Goal: Information Seeking & Learning: Ask a question

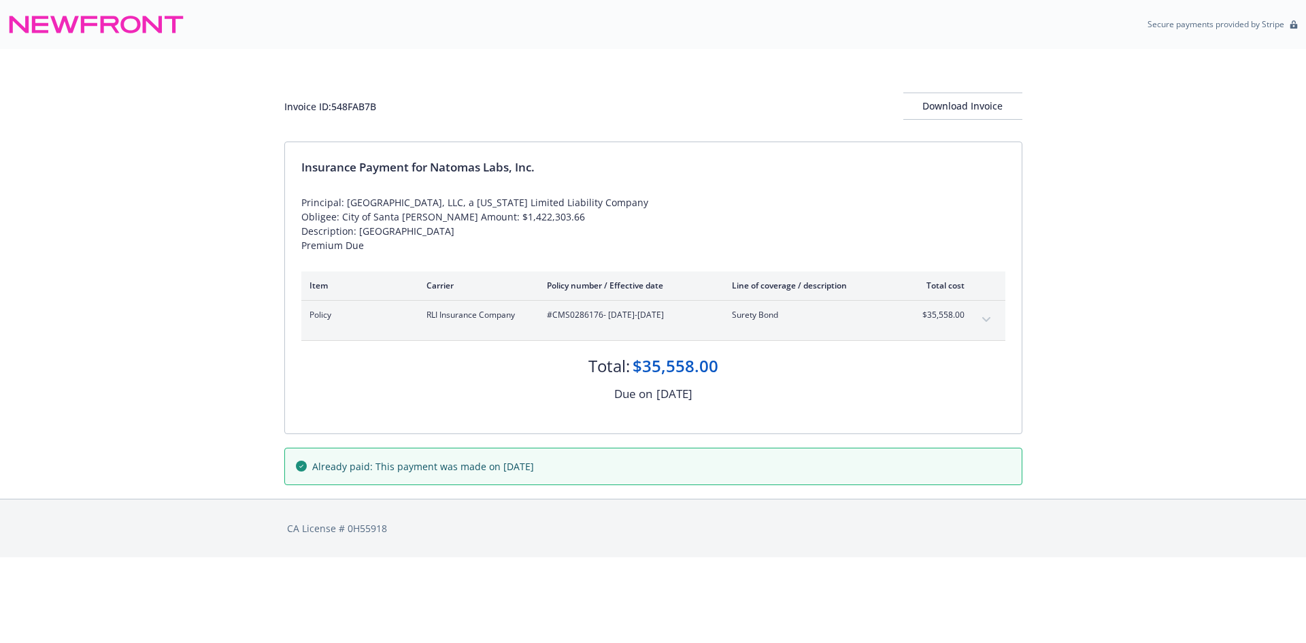
click at [570, 321] on span "#CMS0286176 - [DATE]-[DATE]" at bounding box center [628, 315] width 163 height 12
click at [572, 321] on span "#CMS0286176 - [DATE]-[DATE]" at bounding box center [628, 315] width 163 height 12
click at [572, 321] on span "#CMS0286176 - 03/19/2025-03/19/2026" at bounding box center [628, 315] width 163 height 12
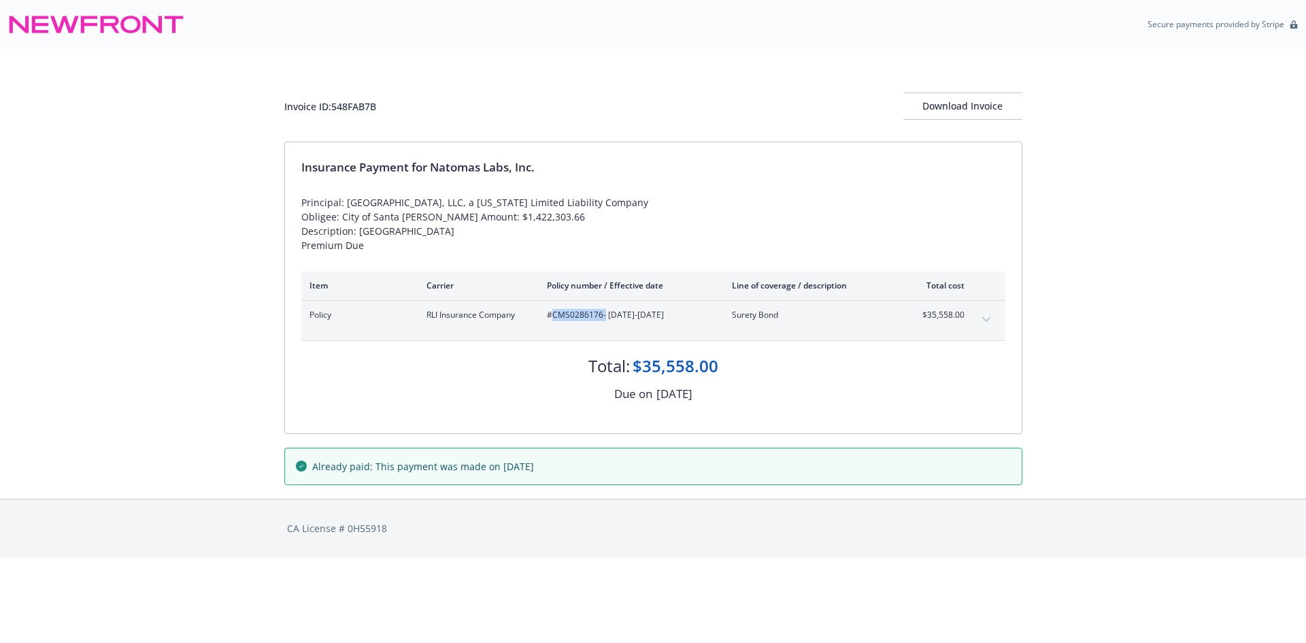
copy span "CMS0286176"
click at [559, 309] on span "#070221754 - 06/10/2024-06/10/2025" at bounding box center [628, 315] width 163 height 12
click at [559, 312] on span "#070221754 - 06/10/2024-06/10/2025" at bounding box center [628, 315] width 163 height 12
copy span "070221754"
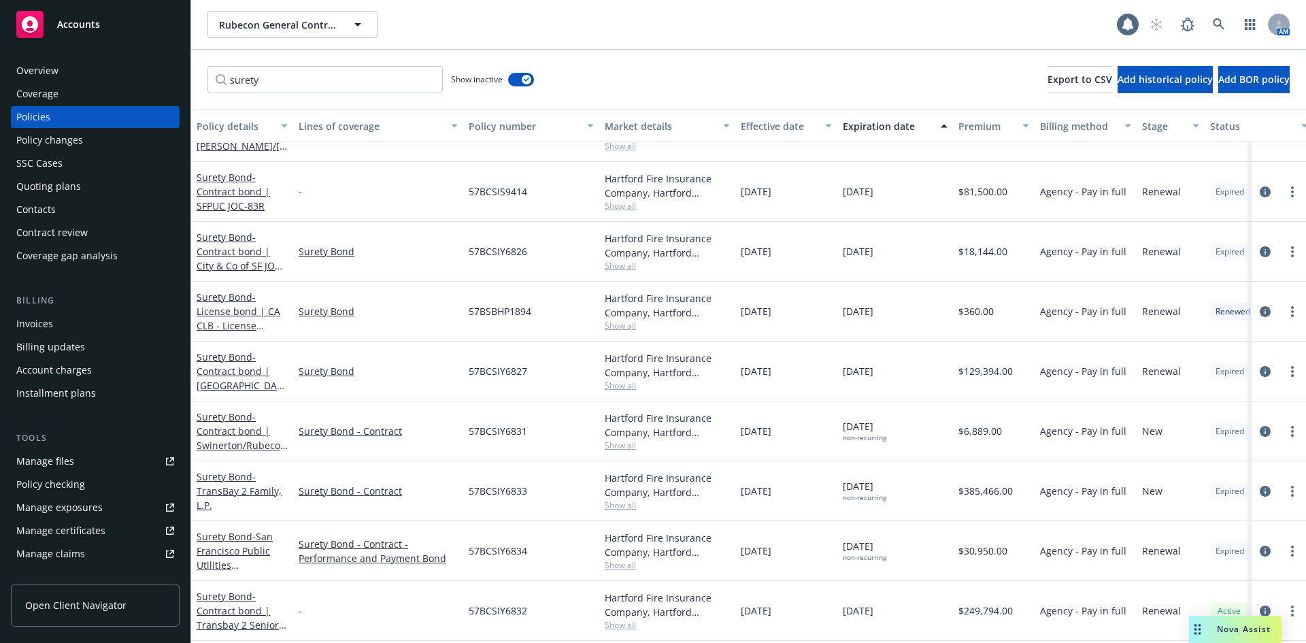
scroll to position [598, 0]
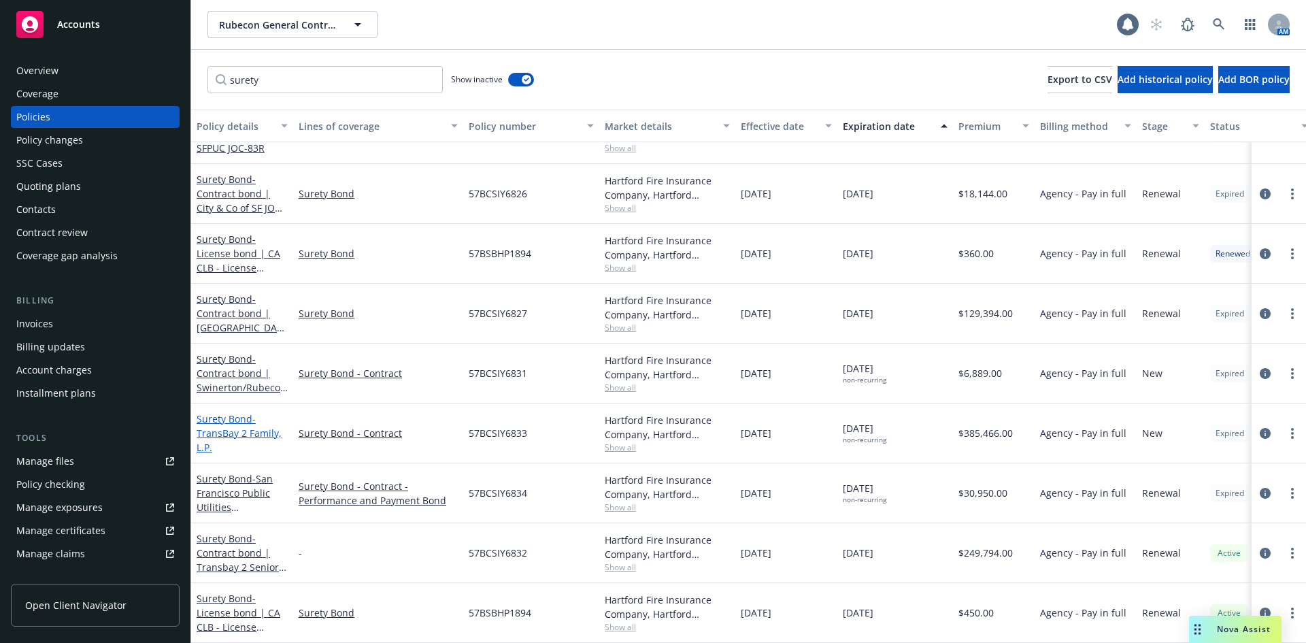
click at [213, 416] on span "- TransBay 2 Family, L.P." at bounding box center [239, 433] width 85 height 42
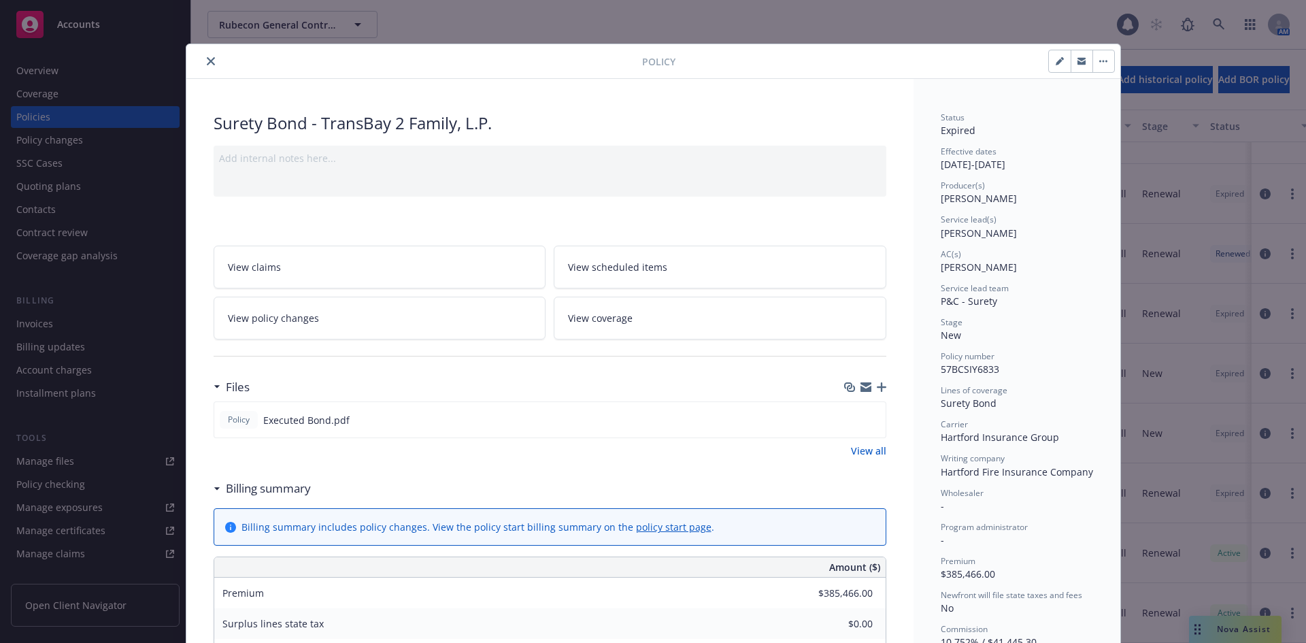
click at [207, 59] on icon "close" at bounding box center [211, 61] width 8 height 8
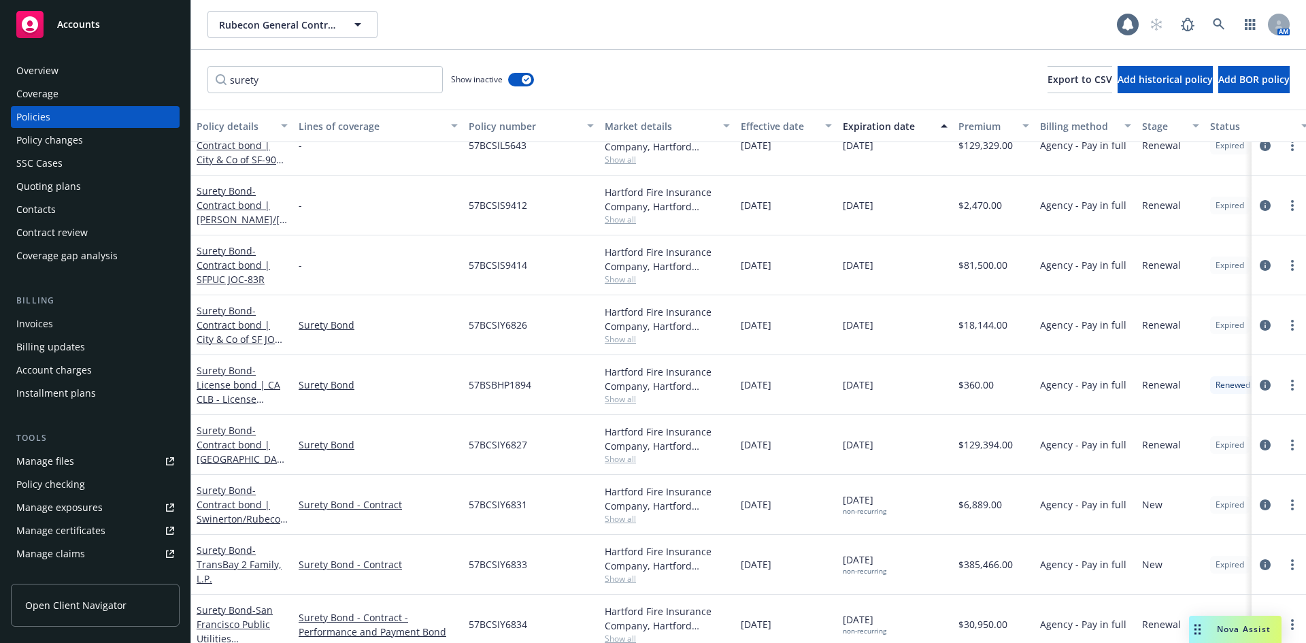
scroll to position [598, 0]
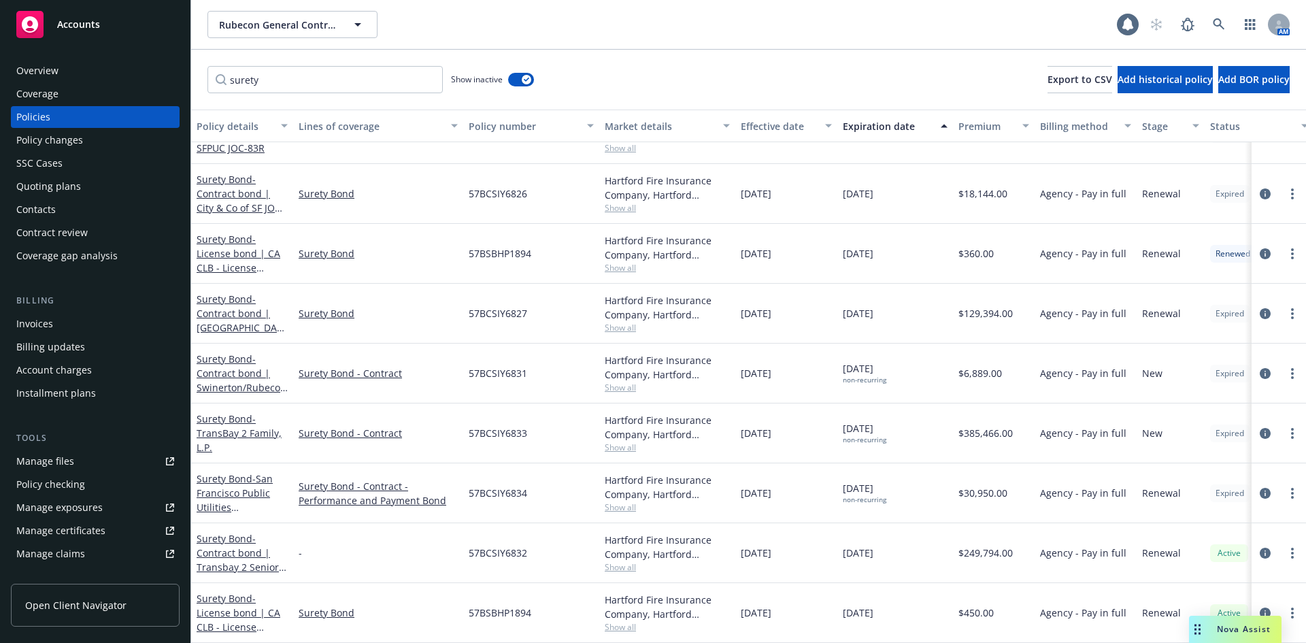
click at [1238, 617] on div "Nova Assist" at bounding box center [1235, 629] width 93 height 27
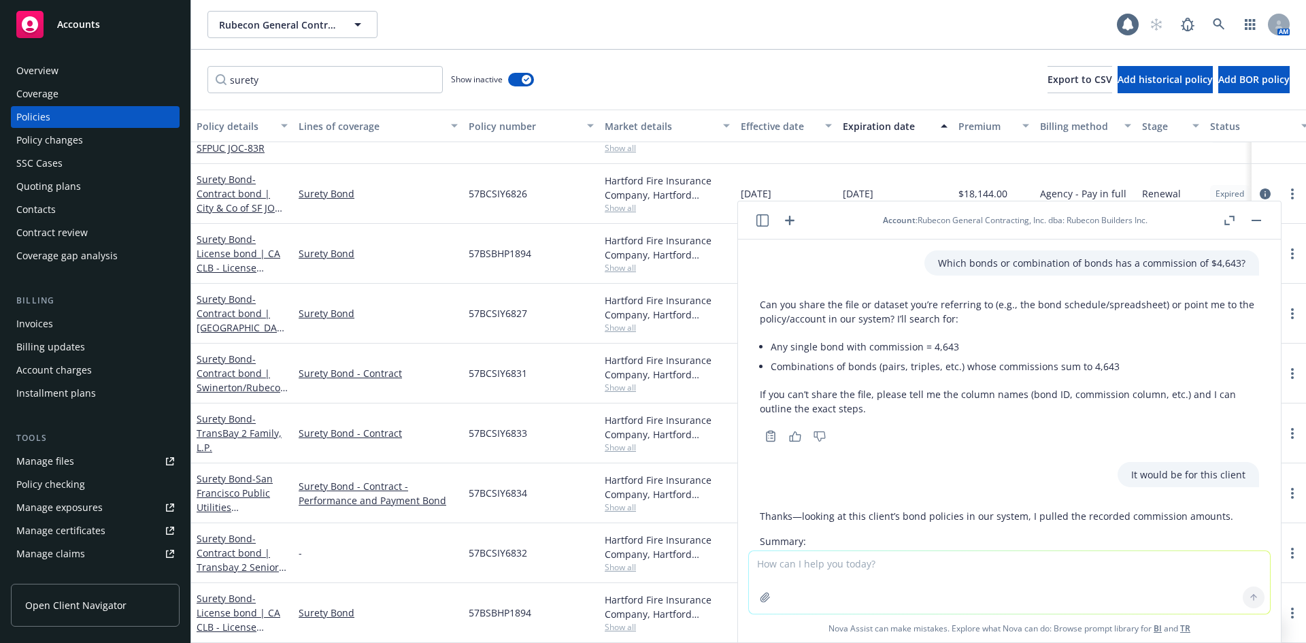
click at [961, 575] on textarea at bounding box center [1009, 582] width 521 height 63
type textarea "Could it be a policy change?"
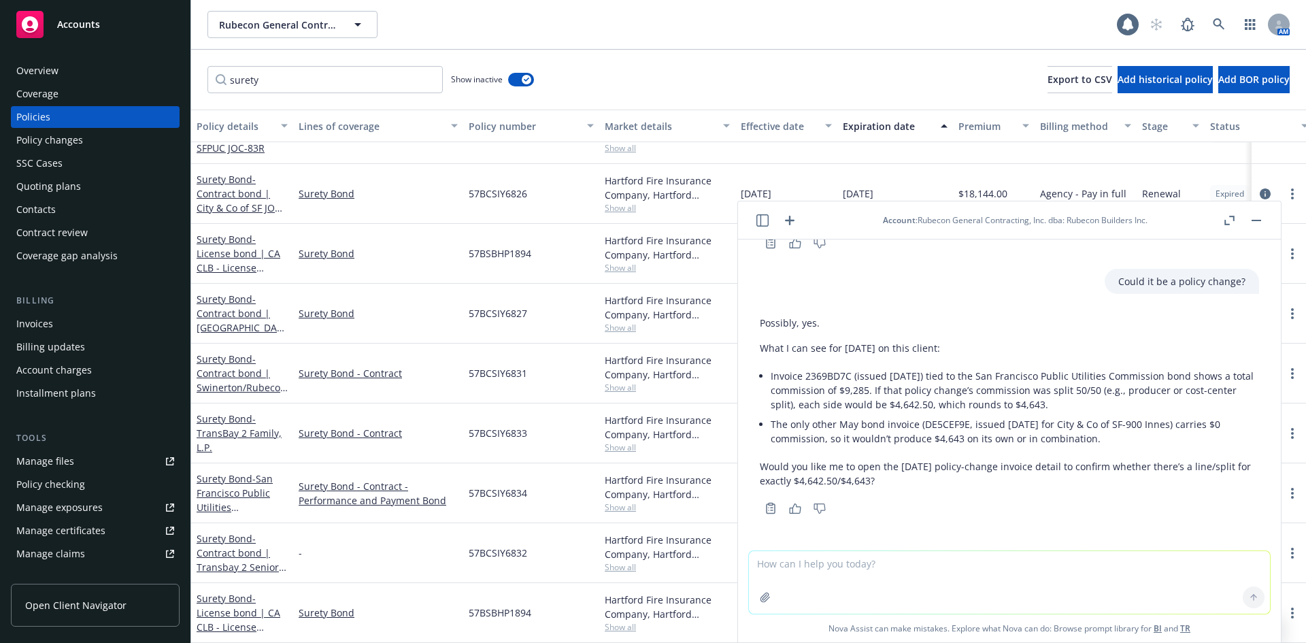
scroll to position [2265, 0]
click at [983, 562] on textarea at bounding box center [1009, 582] width 521 height 63
type textarea "Yes"
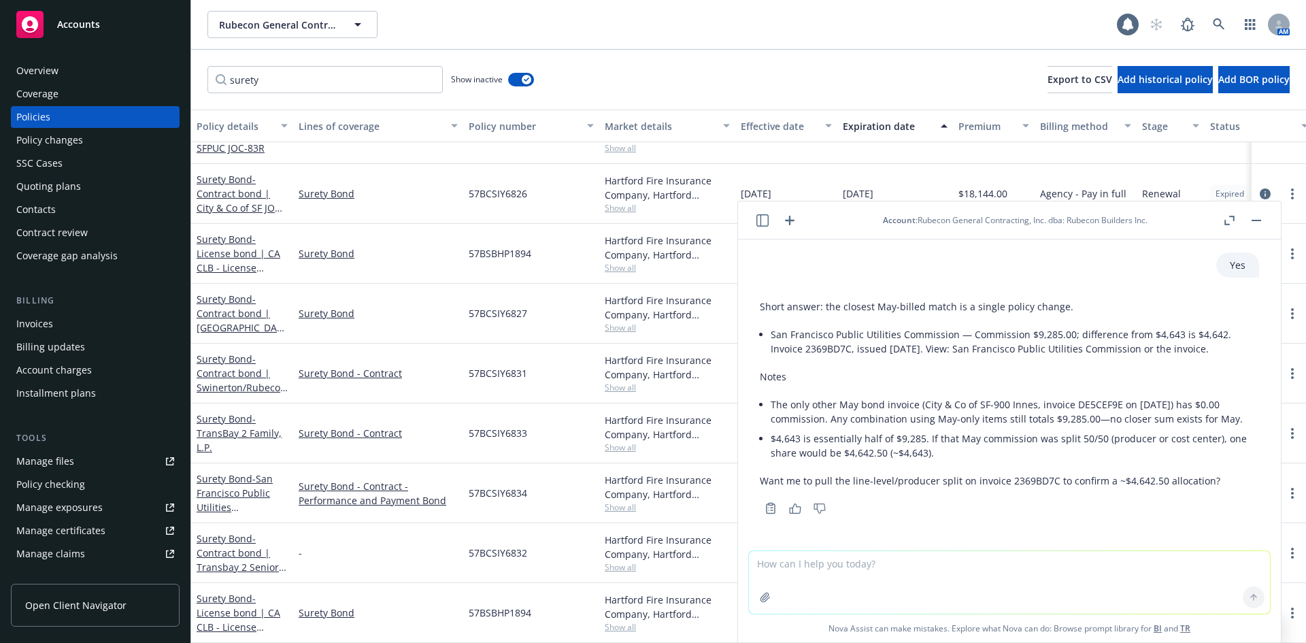
scroll to position [2546, 0]
click at [826, 350] on li "San Francisco Public Utilities Commission — Commission $9,285.00; difference fr…" at bounding box center [1015, 342] width 489 height 34
copy li "2369BD7C"
click at [58, 184] on div "Quoting plans" at bounding box center [48, 187] width 65 height 22
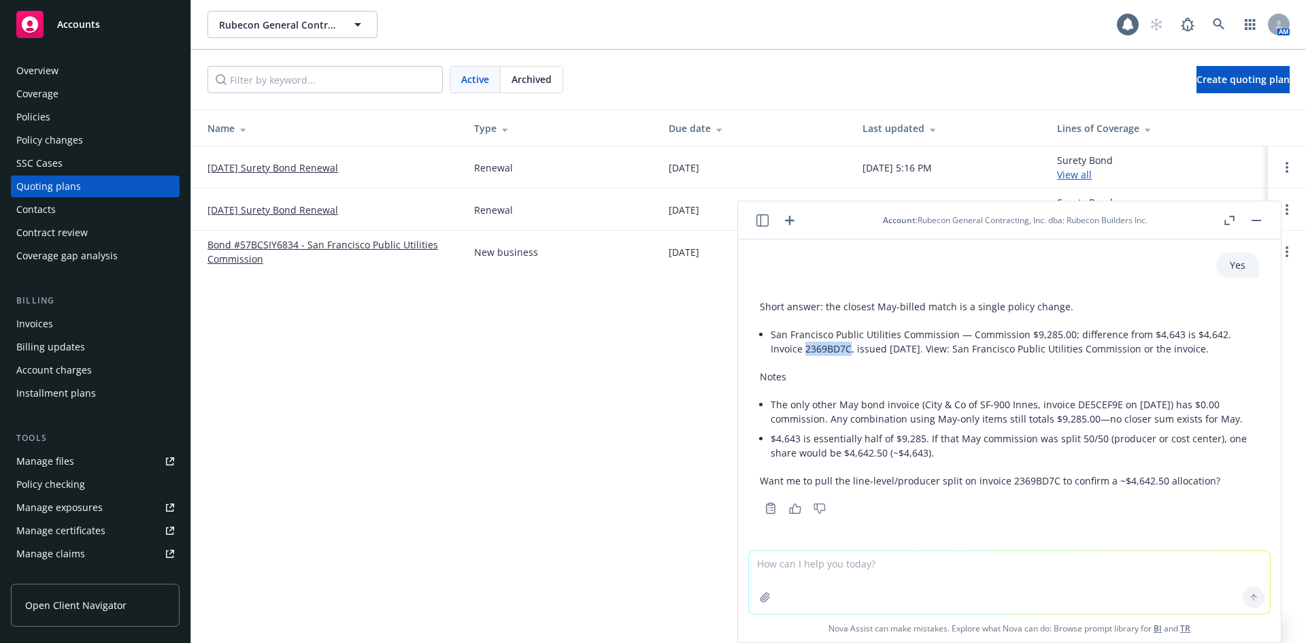
click at [48, 142] on div "Policy changes" at bounding box center [49, 140] width 67 height 22
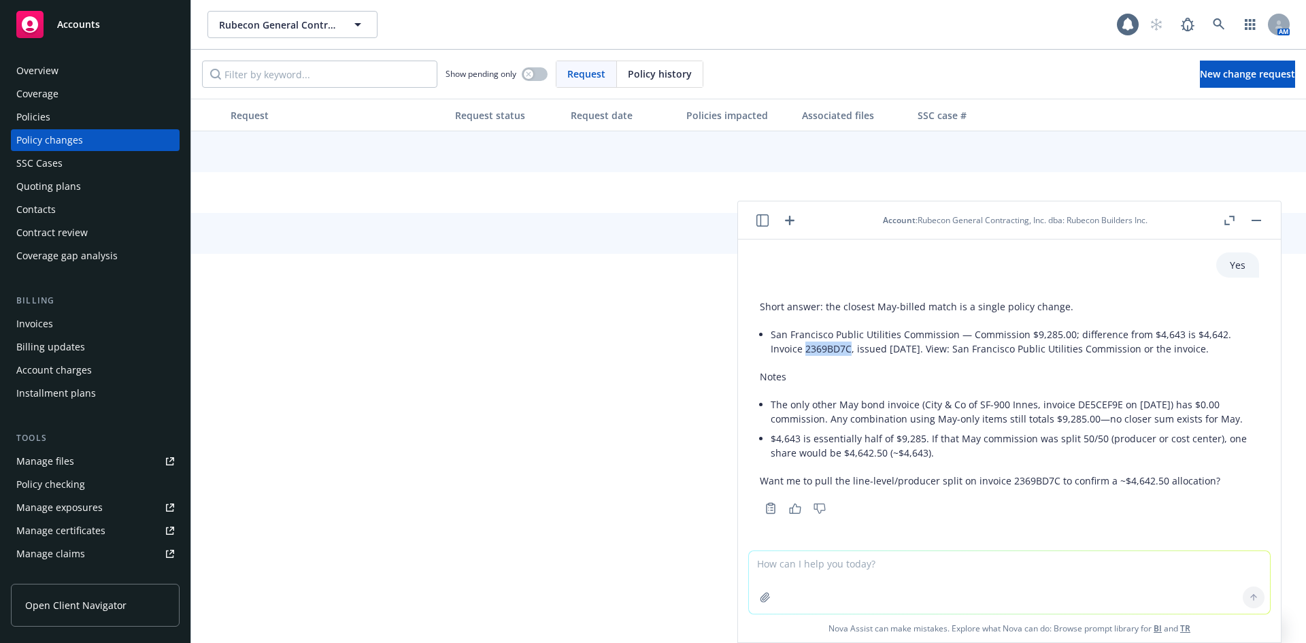
click at [64, 315] on div "Invoices" at bounding box center [95, 324] width 158 height 22
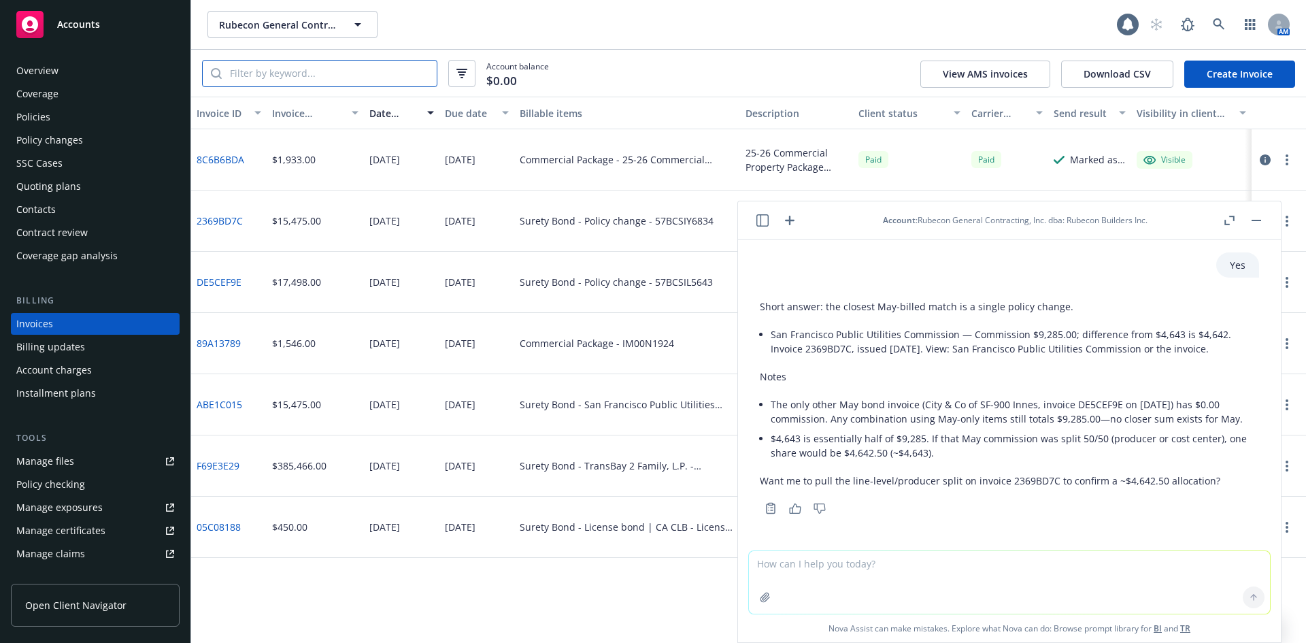
click at [321, 71] on input "search" at bounding box center [329, 74] width 215 height 26
paste input "2369BD7C"
type input "2369BD7C"
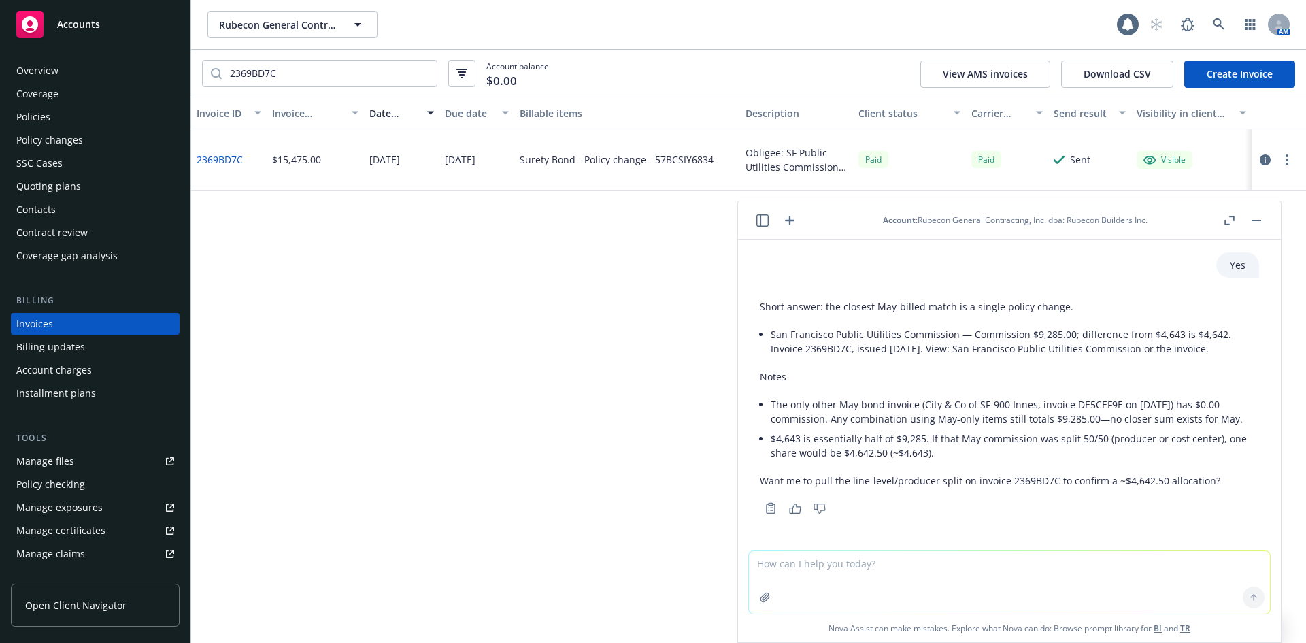
click at [203, 160] on link "2369BD7C" at bounding box center [220, 159] width 46 height 14
click at [29, 134] on div "Policy changes" at bounding box center [49, 140] width 67 height 22
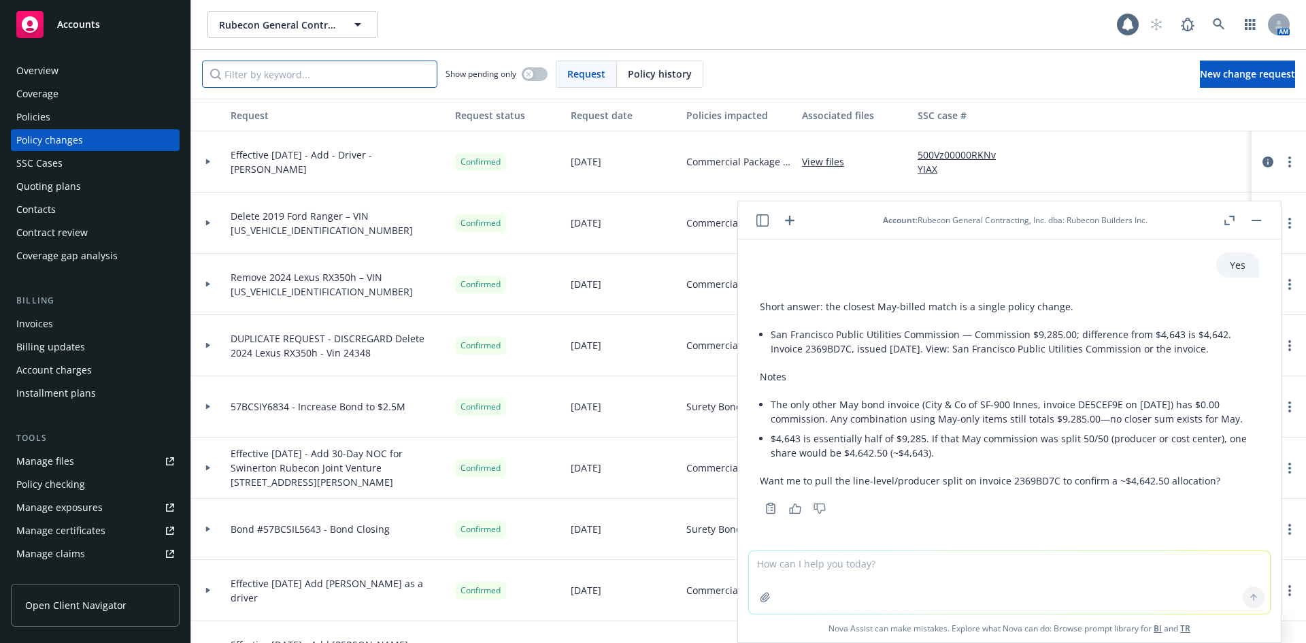
click at [286, 65] on input "Filter by keyword..." at bounding box center [319, 74] width 235 height 27
paste input "57BCSIY6834"
type input "57BCSIY6834"
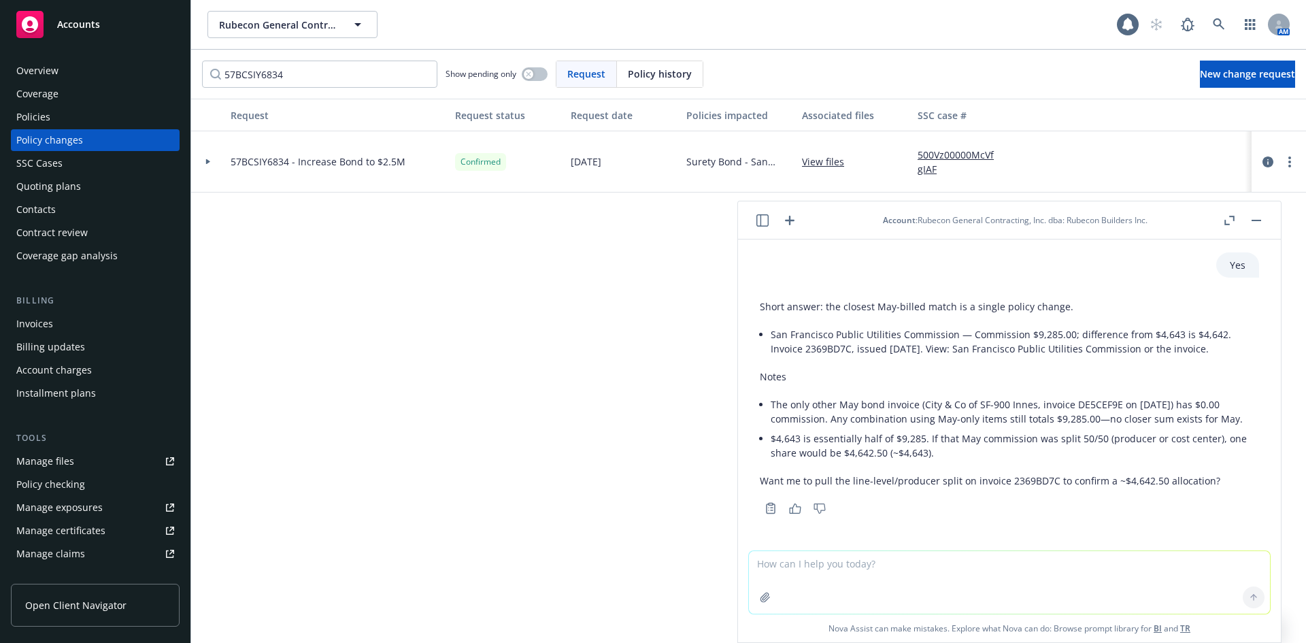
click at [203, 164] on div at bounding box center [208, 161] width 34 height 61
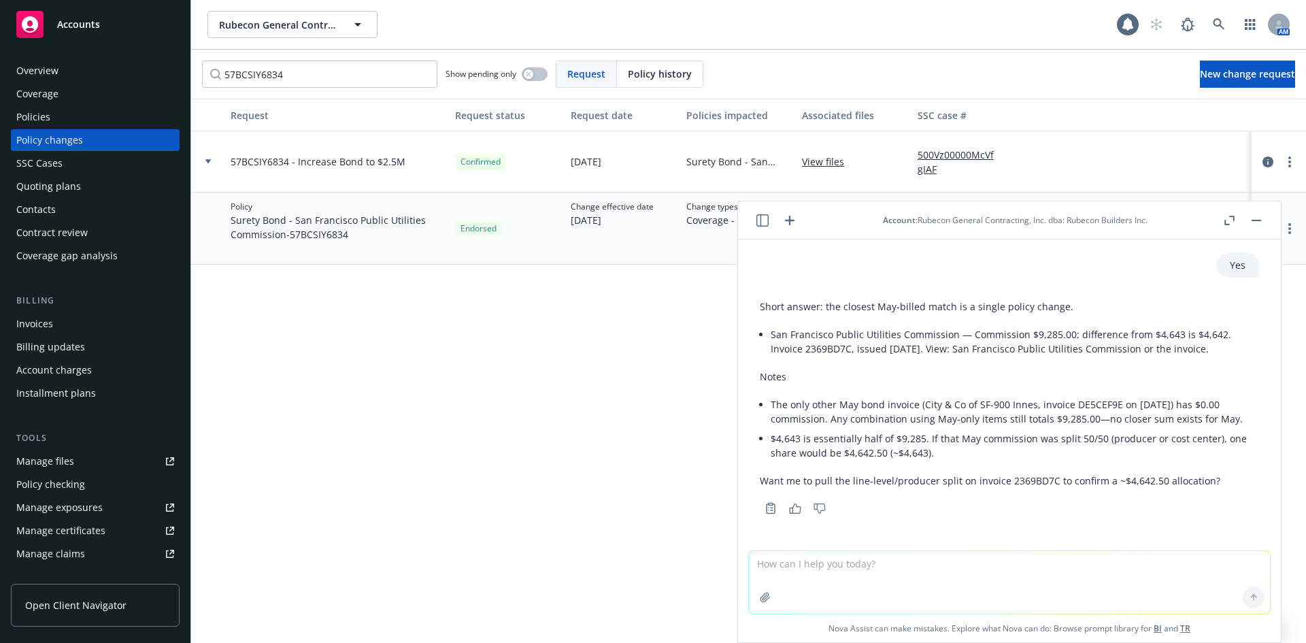
click at [1253, 220] on icon "button" at bounding box center [1257, 220] width 10 height 1
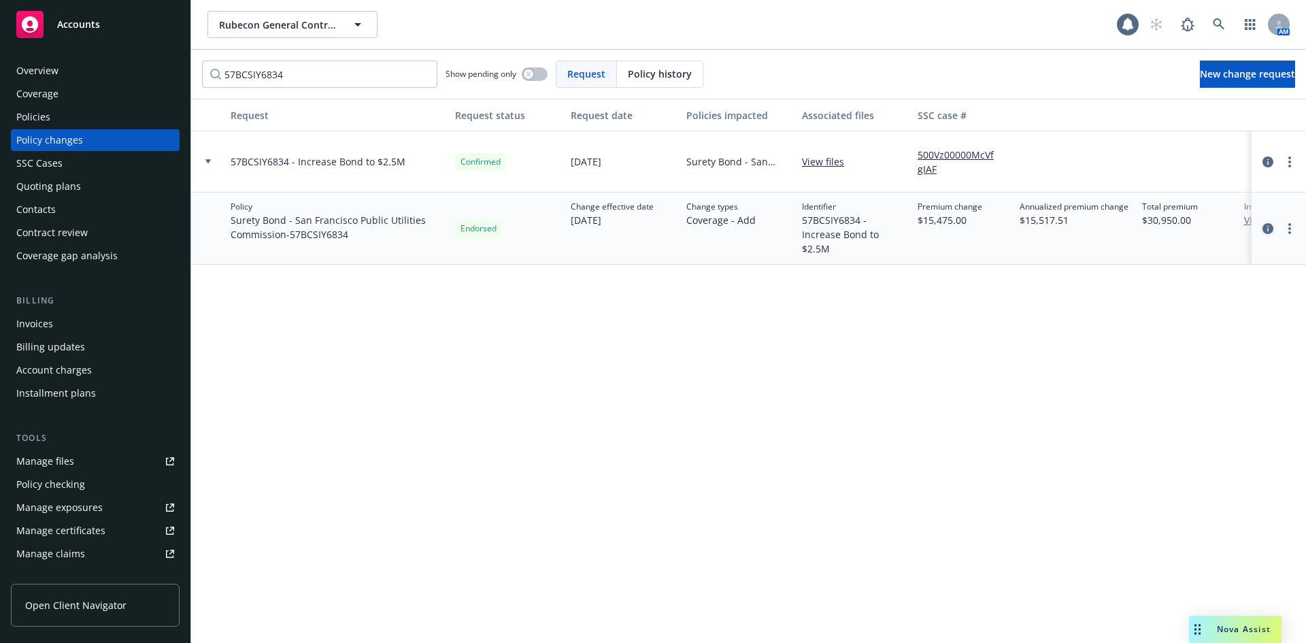
click at [1266, 223] on icon "circleInformation" at bounding box center [1268, 228] width 11 height 11
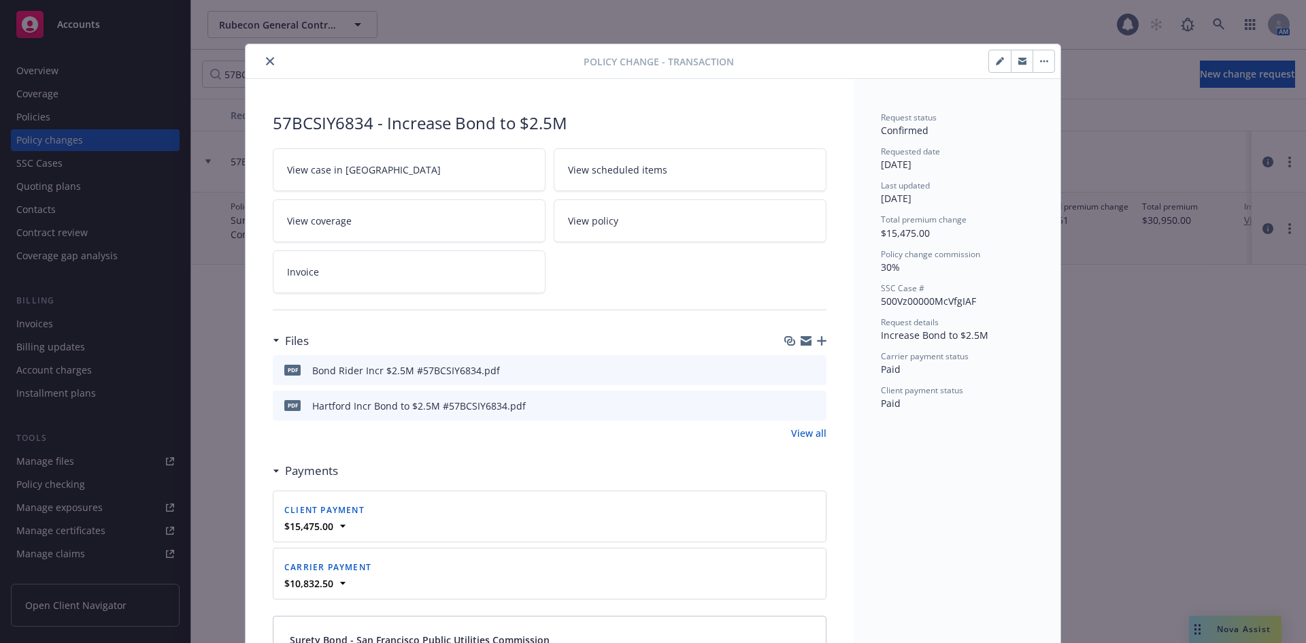
click at [800, 277] on div "View case in SSC View scheduled items View coverage View policy Invoice" at bounding box center [550, 220] width 554 height 145
click at [321, 132] on div "57BCSIY6834 - Increase Bond to $2.5M" at bounding box center [550, 123] width 554 height 23
click at [321, 122] on div "57BCSIY6834 - Increase Bond to $2.5M" at bounding box center [550, 123] width 554 height 23
copy div "57BCSIY6834"
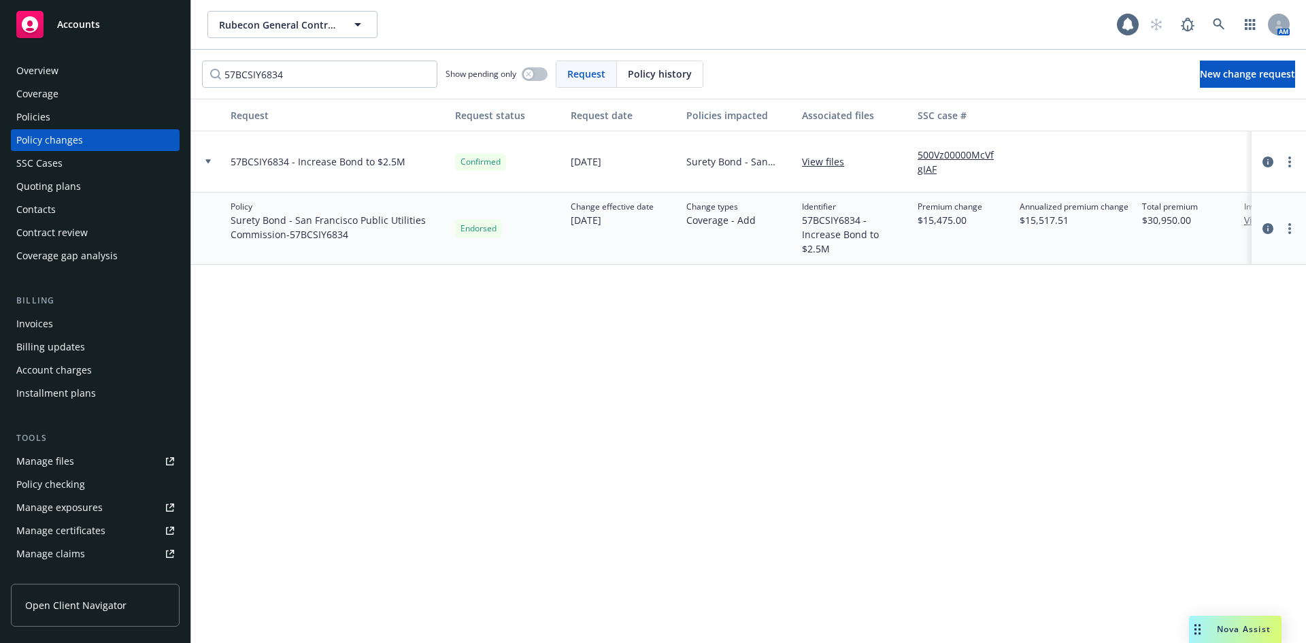
click at [120, 119] on div "Policies" at bounding box center [95, 117] width 158 height 22
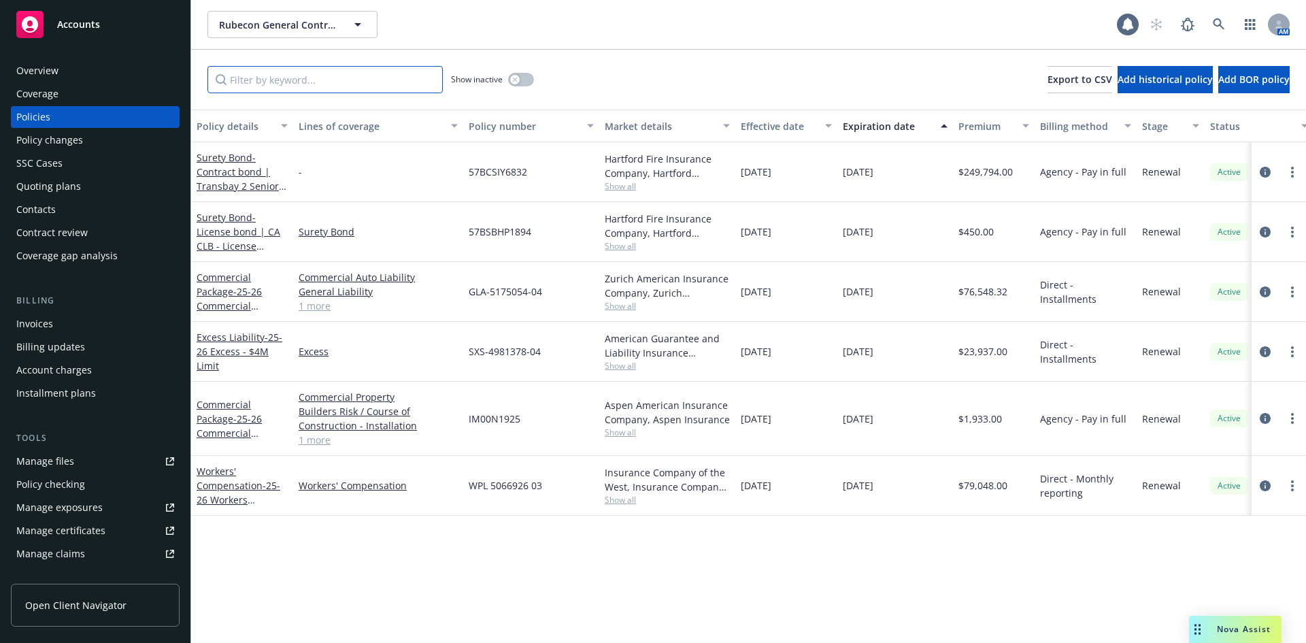
click at [359, 83] on input "Filter by keyword..." at bounding box center [325, 79] width 235 height 27
click at [526, 86] on div "Show inactive" at bounding box center [492, 79] width 83 height 27
click at [521, 86] on div "Show inactive" at bounding box center [492, 79] width 83 height 27
click at [516, 79] on icon "button" at bounding box center [514, 79] width 5 height 5
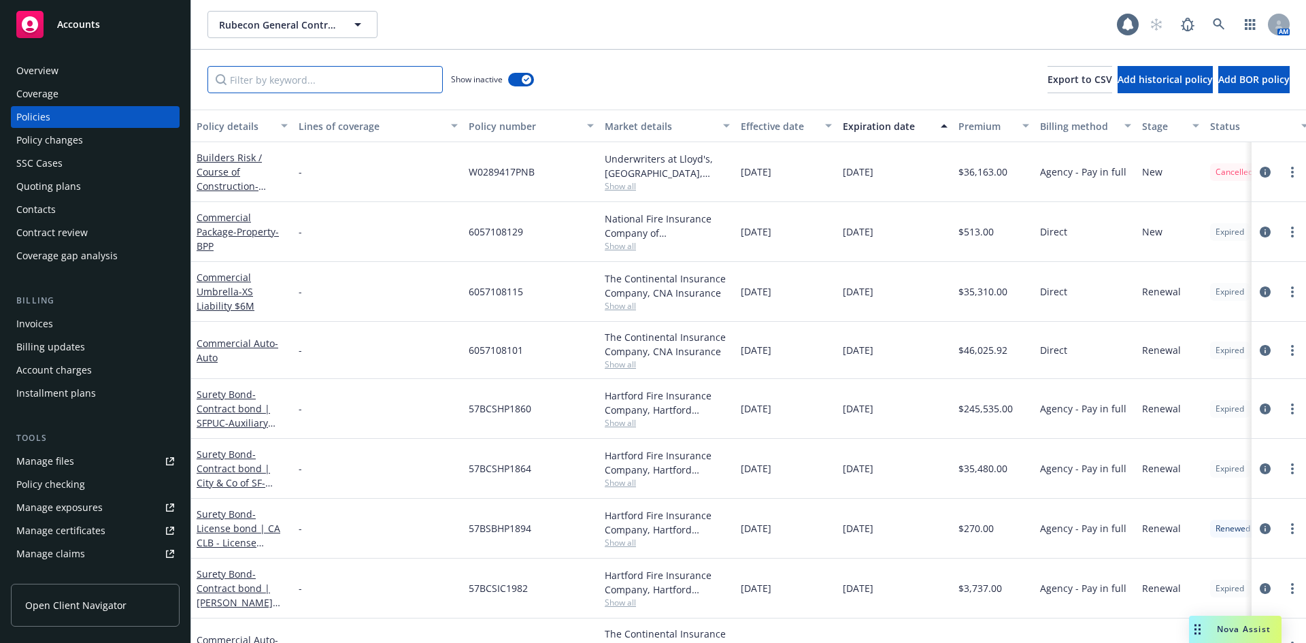
click at [261, 89] on input "Filter by keyword..." at bounding box center [325, 79] width 235 height 27
paste input "57BCSIY6834"
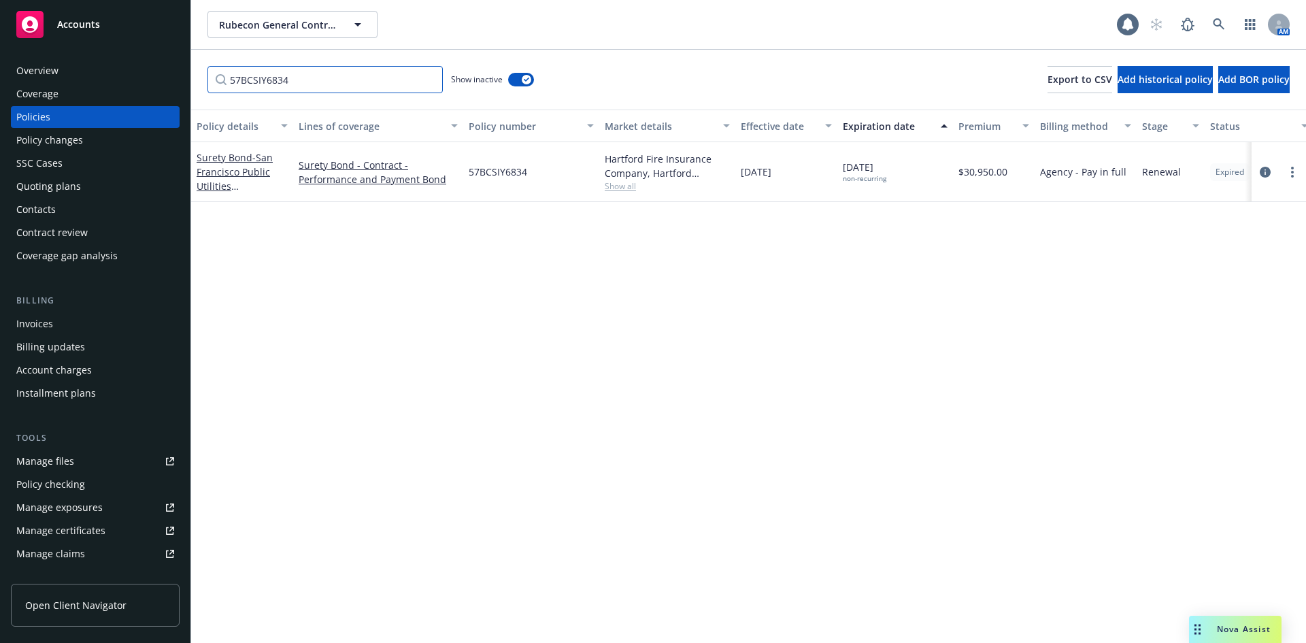
type input "57BCSIY6834"
click at [48, 27] on div "Accounts" at bounding box center [95, 24] width 158 height 27
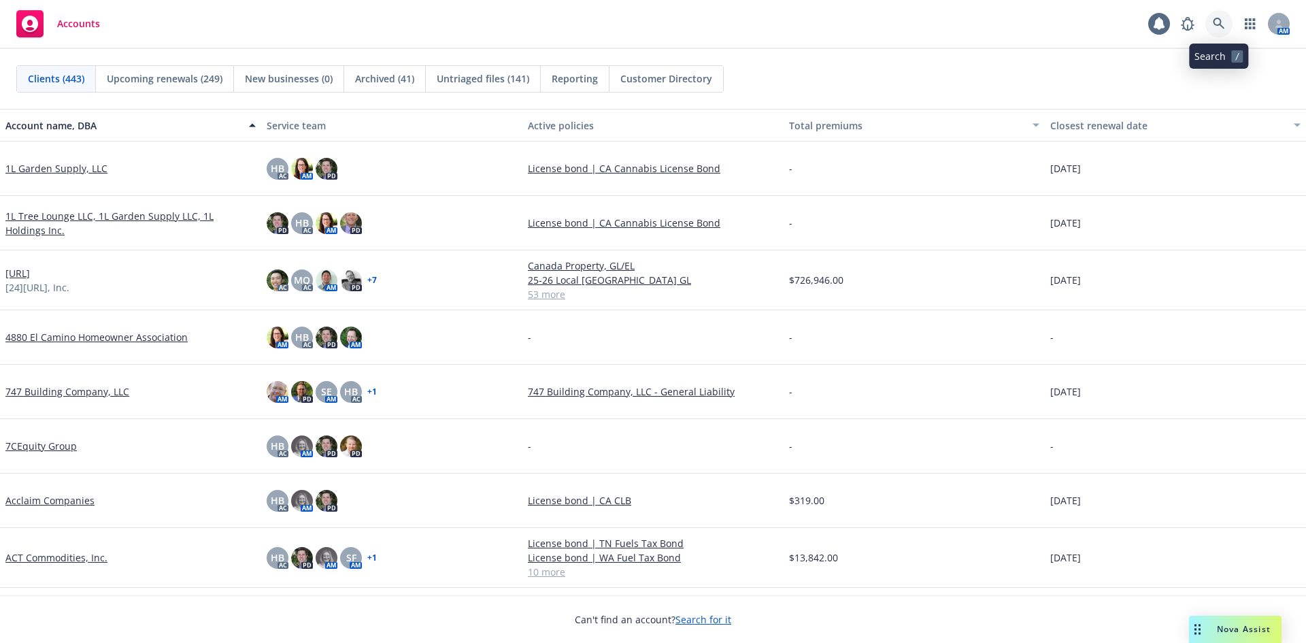
click at [1210, 22] on link at bounding box center [1219, 23] width 27 height 27
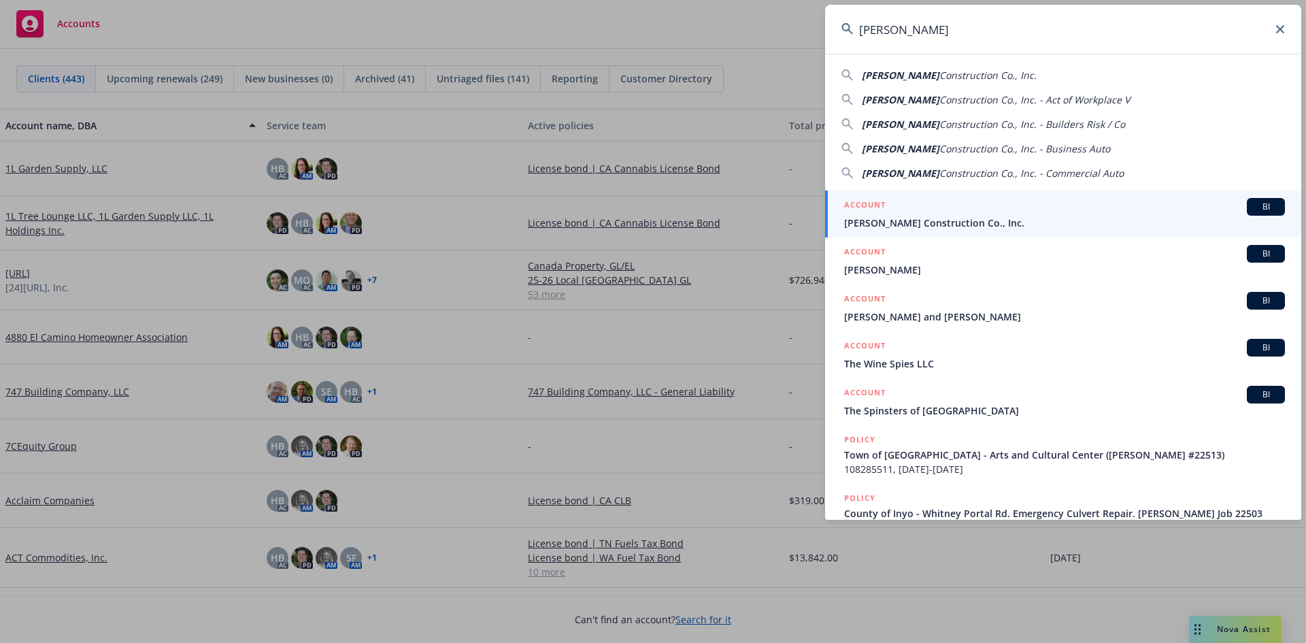
type input "Spiess"
click at [899, 231] on link "ACCOUNT BI Spiess Construction Co., Inc." at bounding box center [1063, 214] width 476 height 47
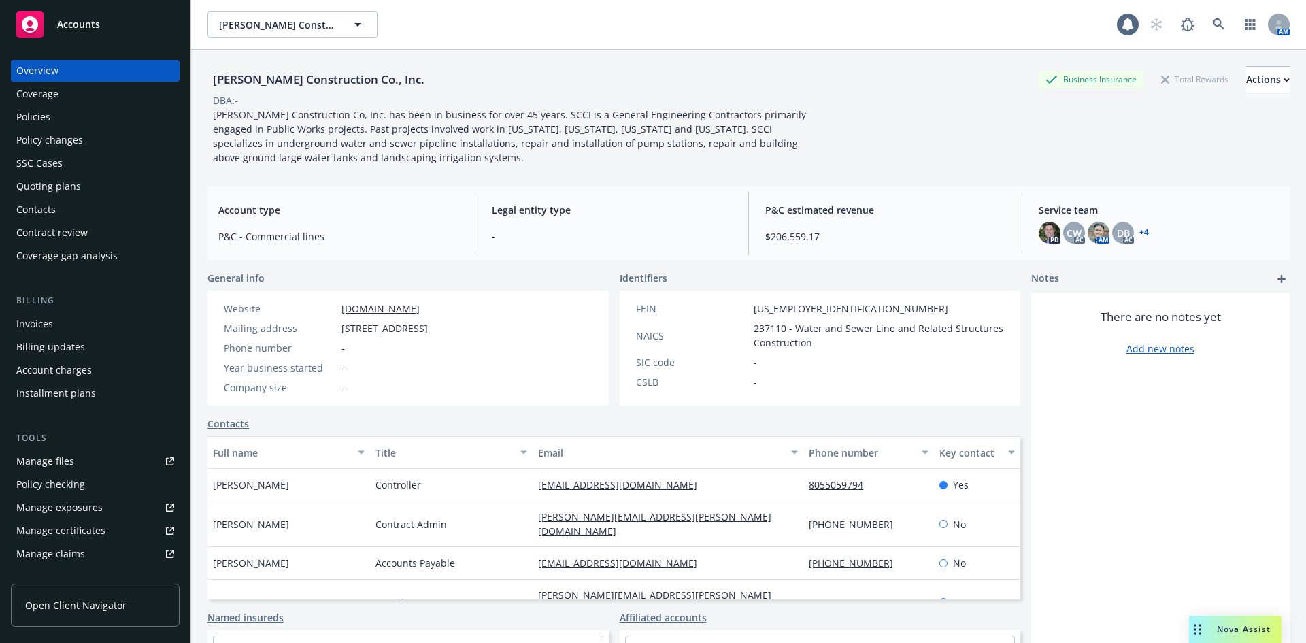
click at [59, 318] on div "Invoices" at bounding box center [95, 324] width 158 height 22
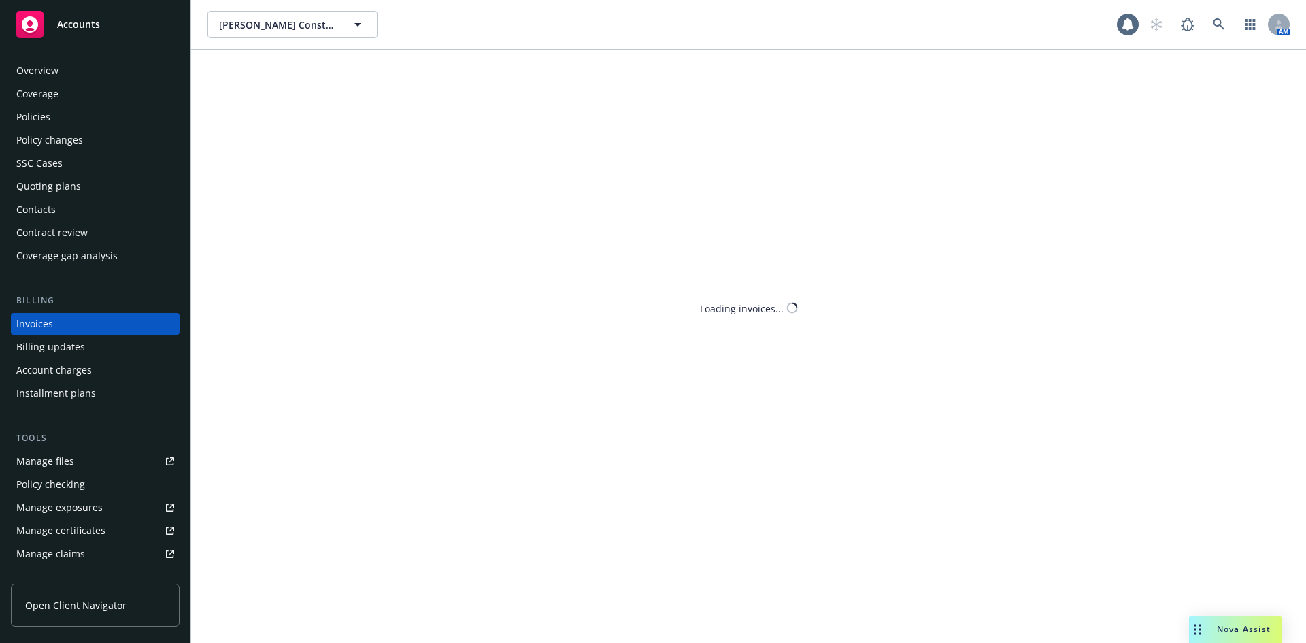
click at [31, 120] on div "Policies" at bounding box center [33, 117] width 34 height 22
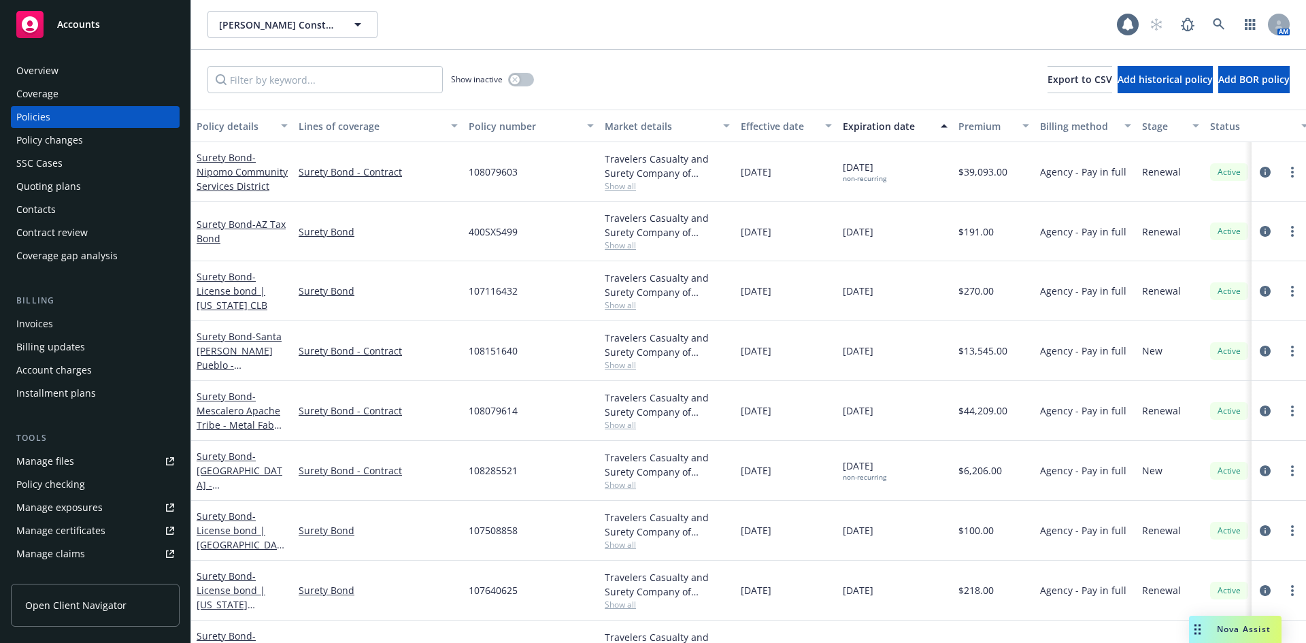
click at [1232, 631] on span "Nova Assist" at bounding box center [1244, 629] width 54 height 12
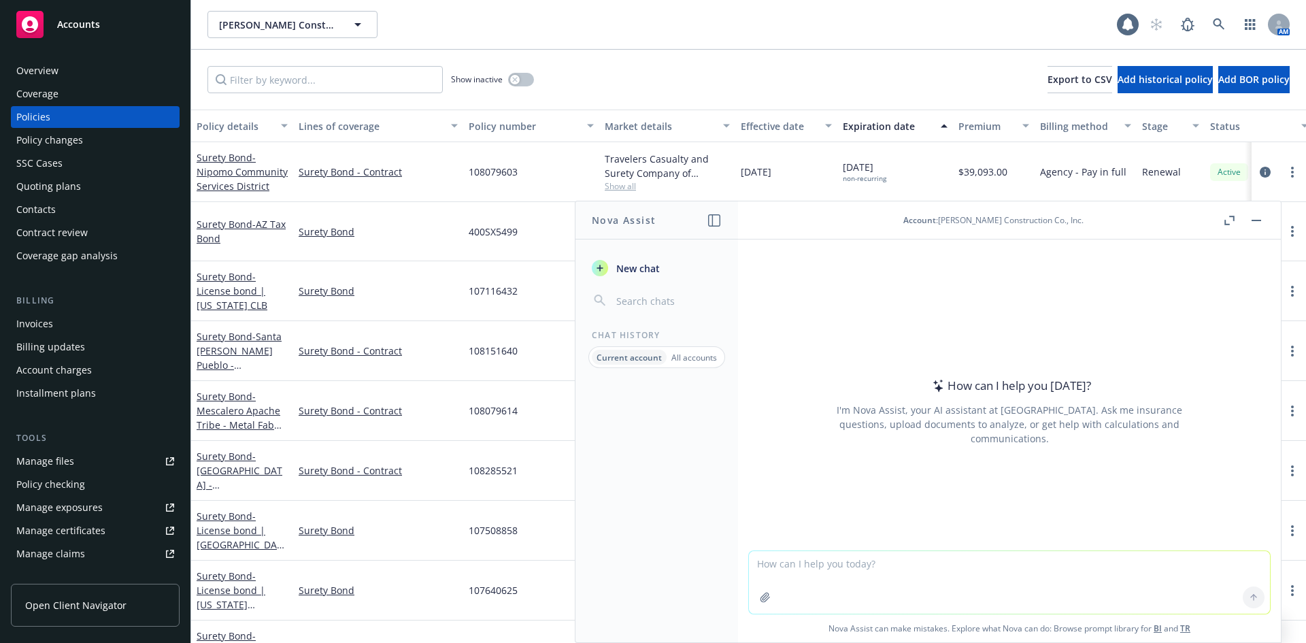
click at [1189, 616] on button "Nova Assist" at bounding box center [1235, 629] width 93 height 27
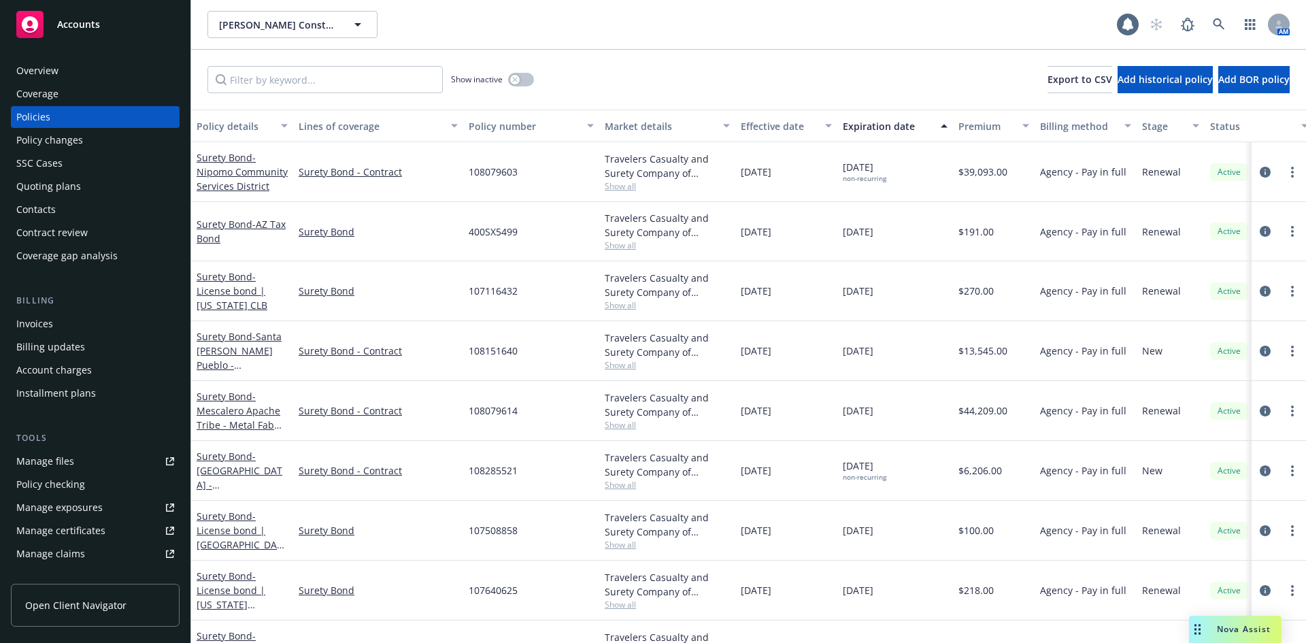
click at [1235, 632] on span "Nova Assist" at bounding box center [1244, 629] width 54 height 12
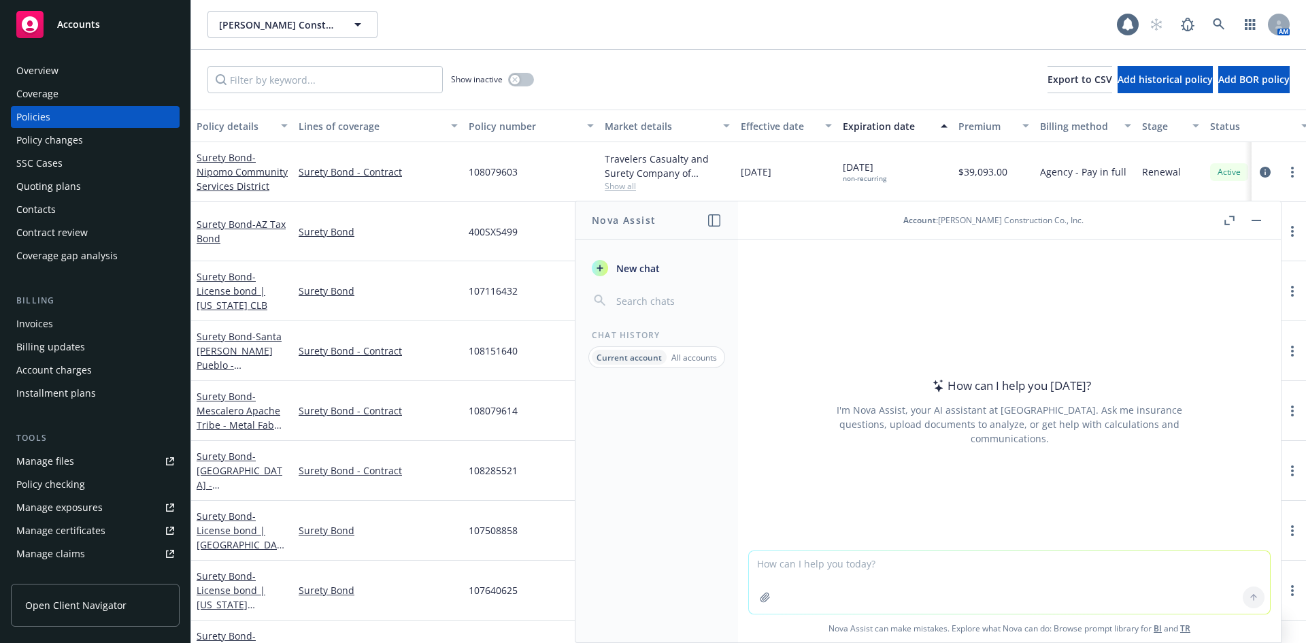
click at [764, 397] on div "How can I help you today? I'm Nova Assist, your AI assistant at Newfront. Ask m…" at bounding box center [1009, 411] width 521 height 213
click at [808, 568] on textarea at bounding box center [1009, 582] width 521 height 63
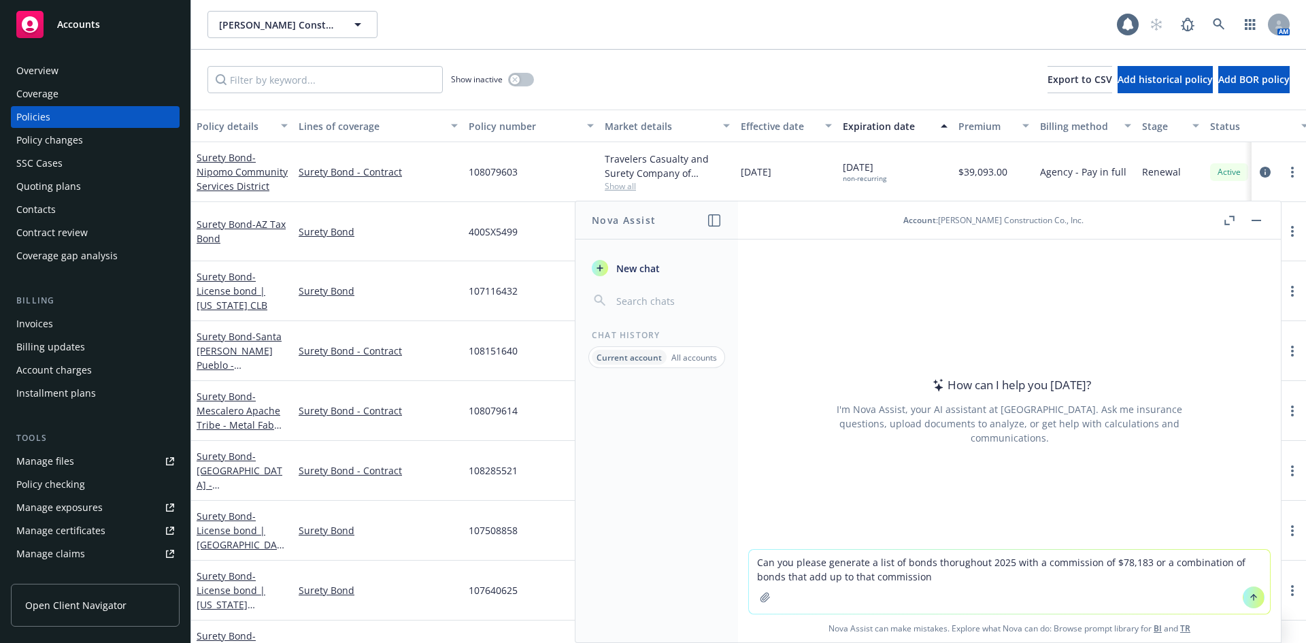
type textarea "Can you please generate a list of bonds thorughout 2025 with a commission of $7…"
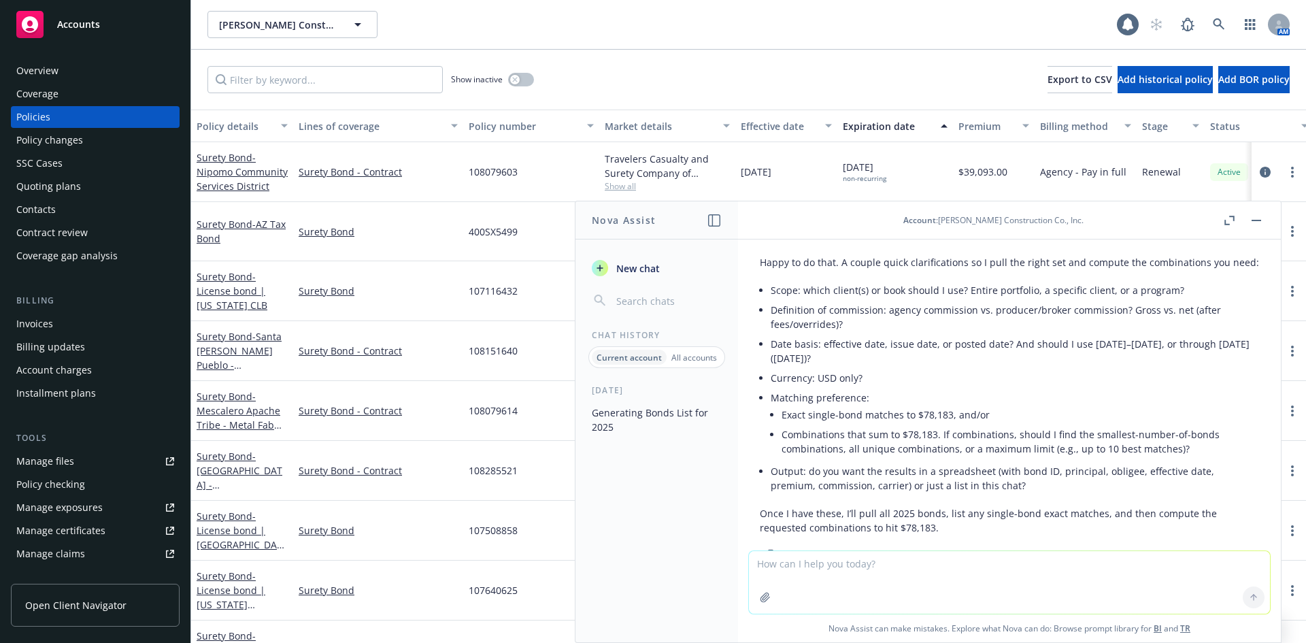
scroll to position [68, 0]
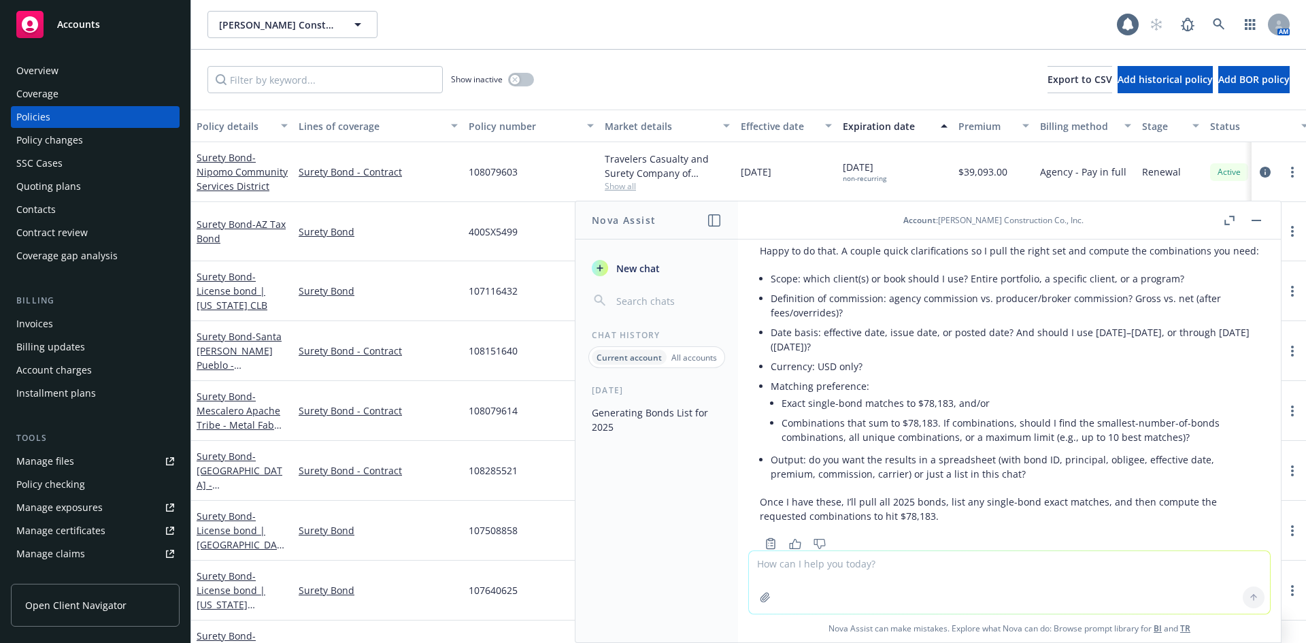
click at [842, 585] on textarea at bounding box center [1009, 582] width 521 height 63
type textarea "Use bonds/surety, 1/1/2025 - 9/26/2025, USD only, can be a combination of bonds"
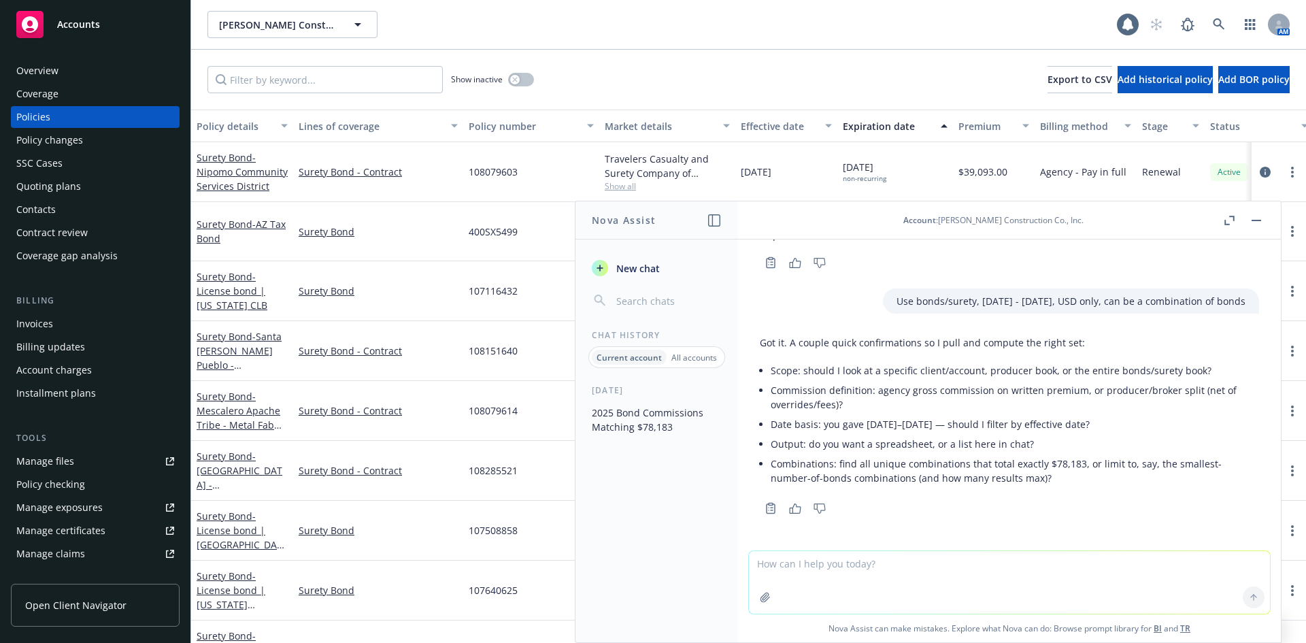
scroll to position [363, 0]
type textarea "surety book and filter by effective date"
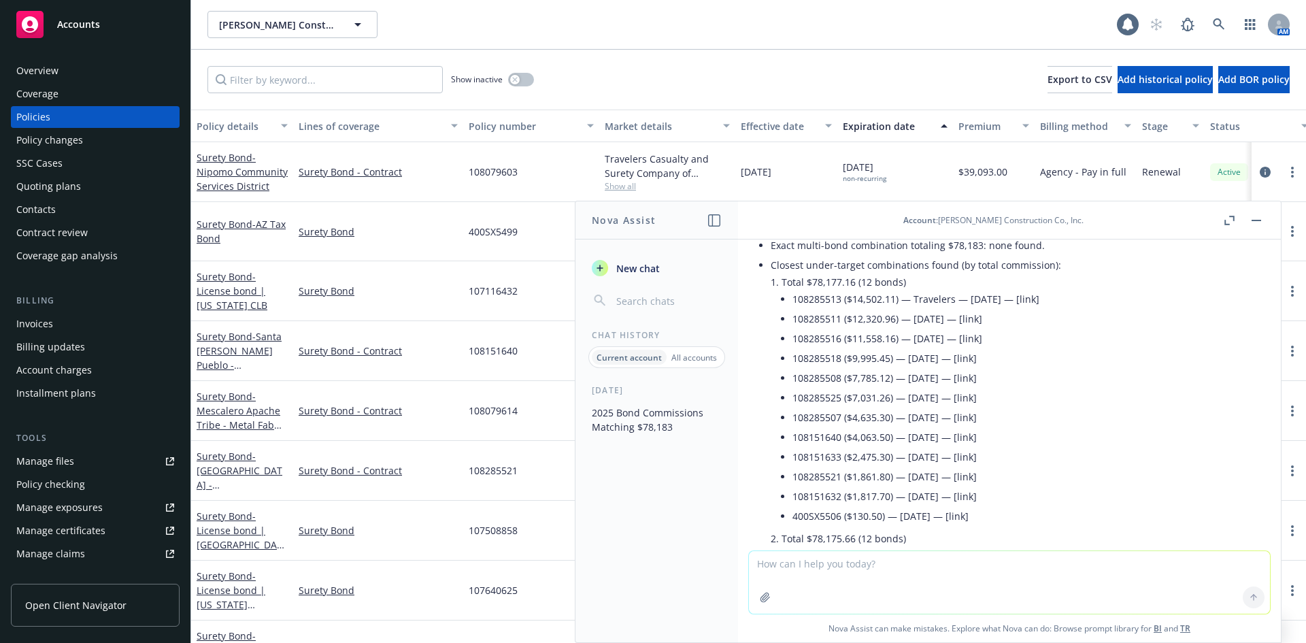
scroll to position [762, 0]
click at [650, 274] on span "New chat" at bounding box center [637, 268] width 46 height 14
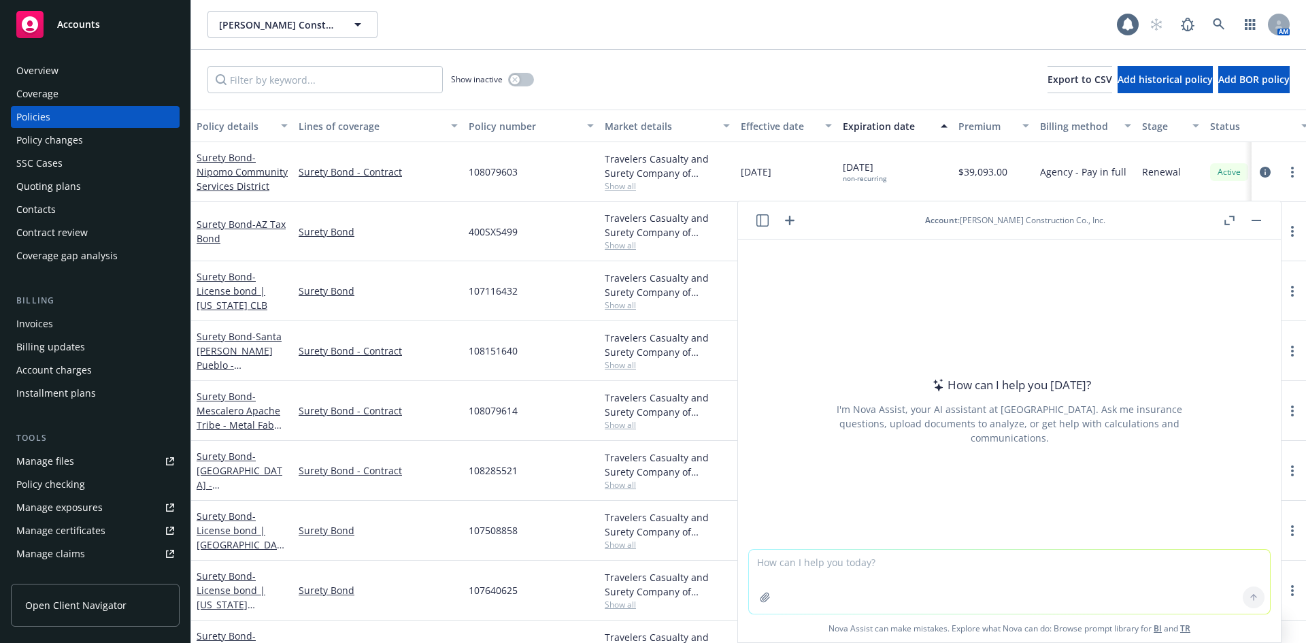
click at [815, 574] on textarea at bounding box center [1009, 582] width 521 height 64
type textarea "C"
type textarea "Can you pull up Surety January bond commissions for $4,519"
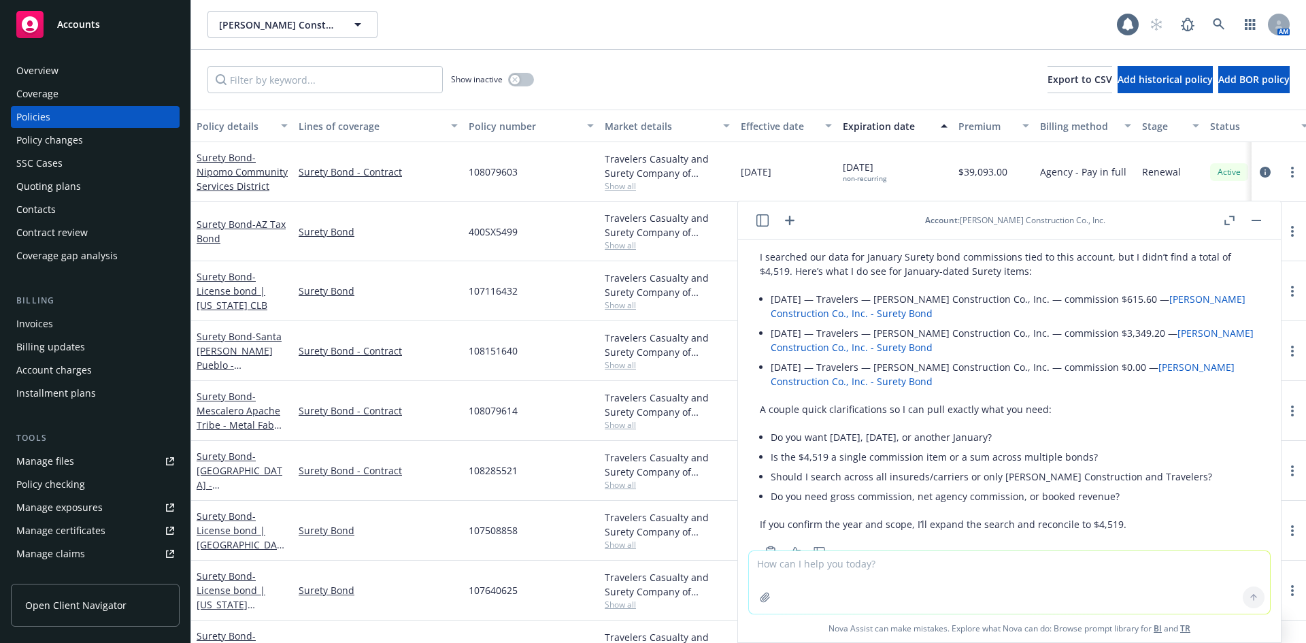
scroll to position [68, 0]
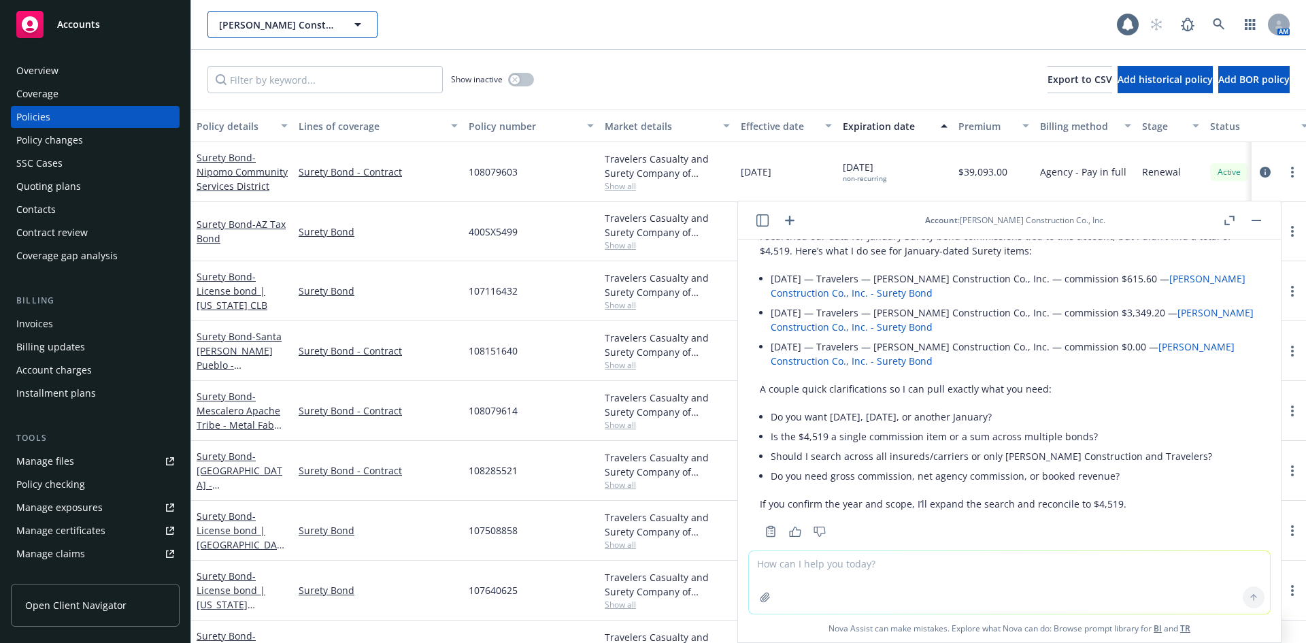
click at [280, 24] on span "[PERSON_NAME] Construction Co., Inc." at bounding box center [278, 25] width 118 height 14
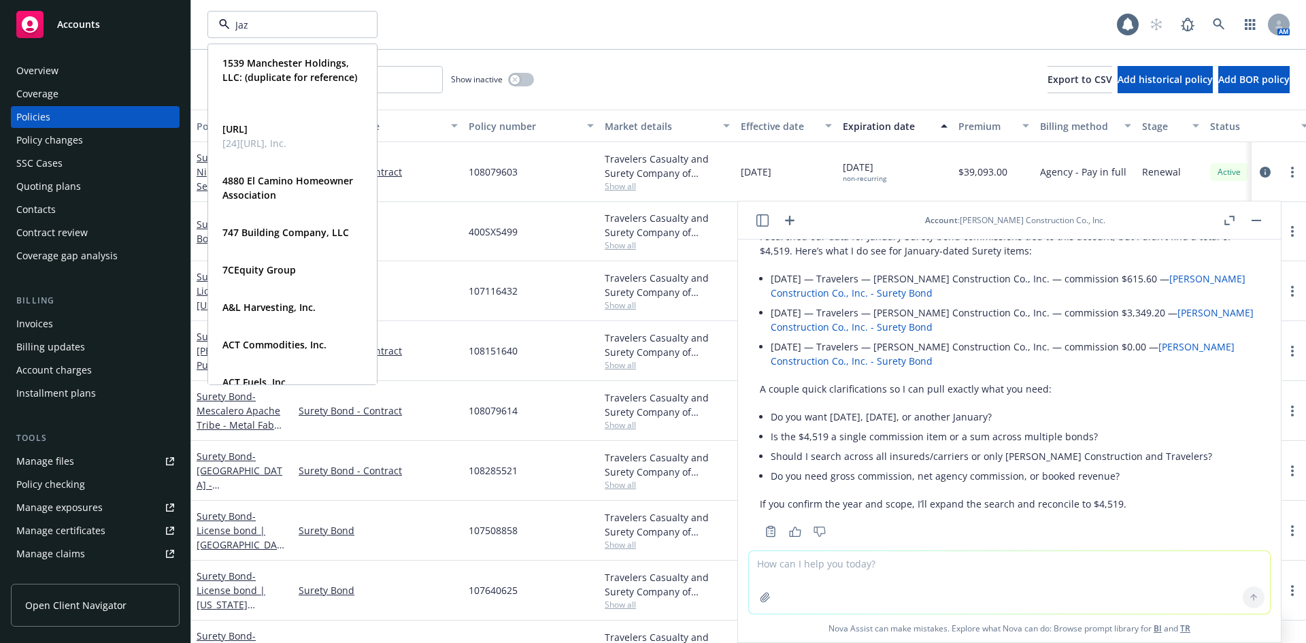
type input "Jazz"
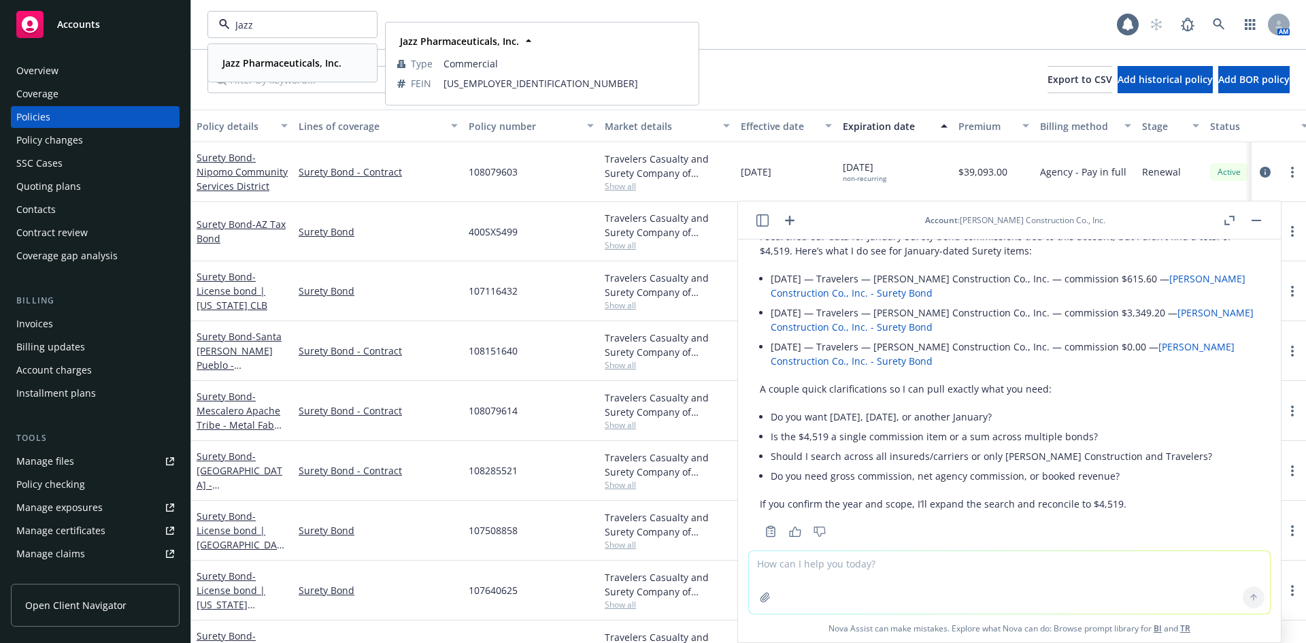
click at [272, 61] on strong "Jazz Pharmaceuticals, Inc." at bounding box center [282, 62] width 119 height 13
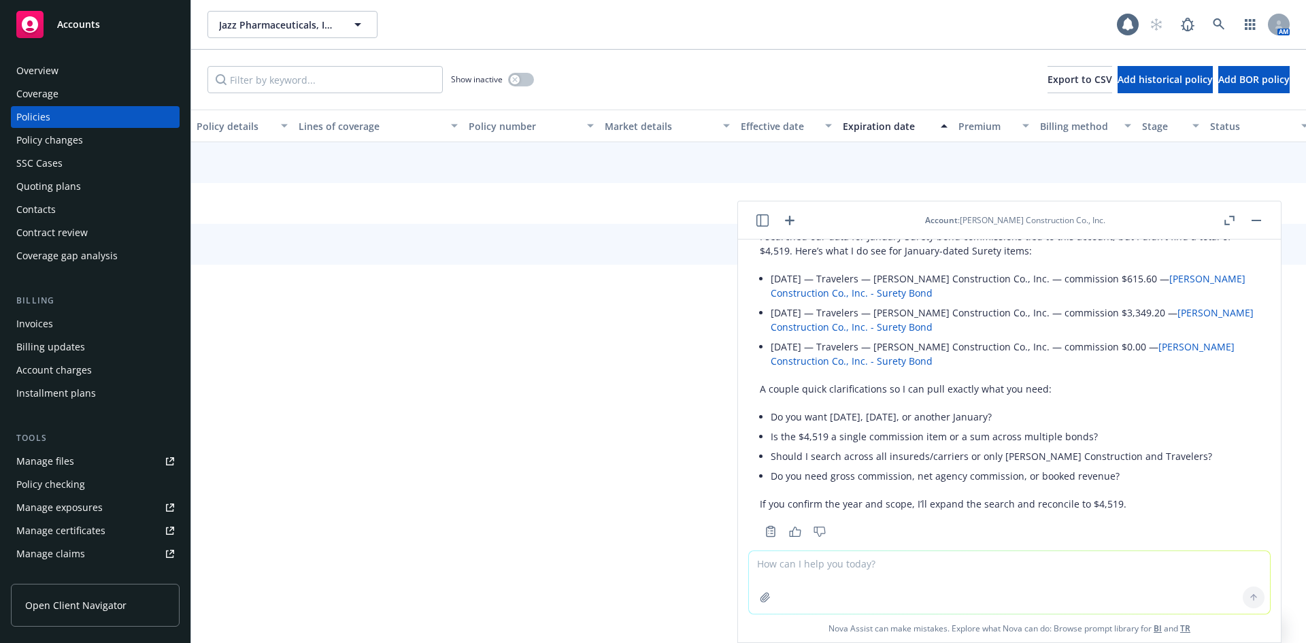
click at [1257, 221] on button "button" at bounding box center [1257, 220] width 16 height 16
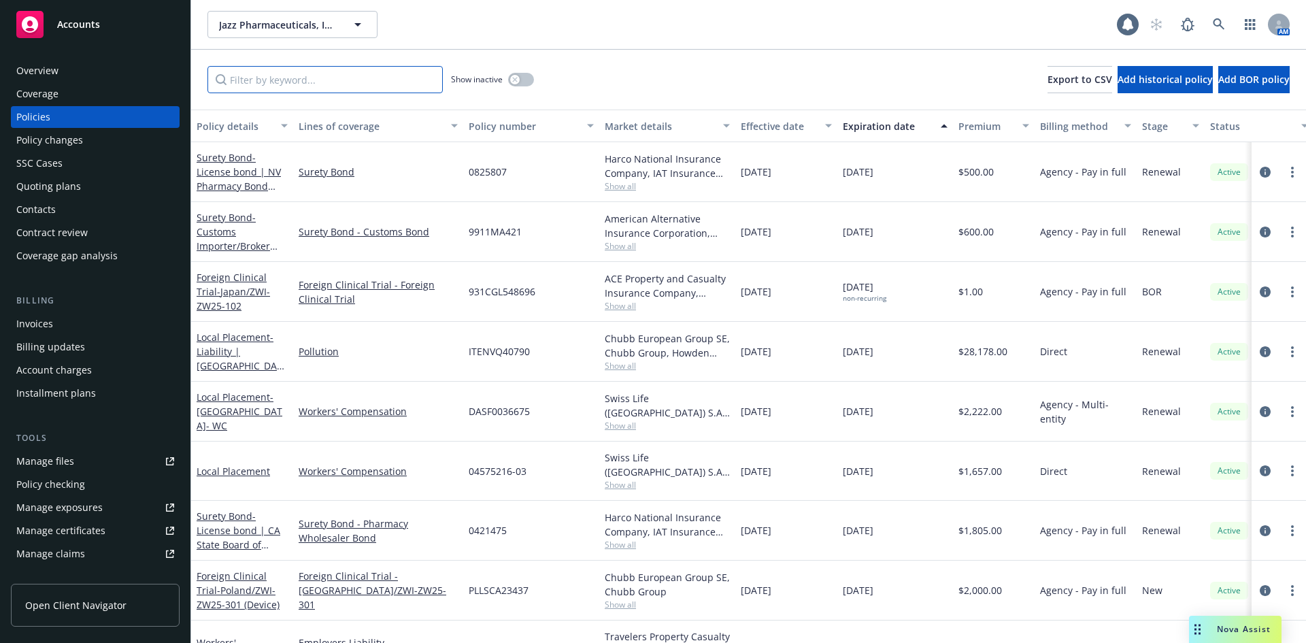
click at [278, 83] on input "Filter by keyword..." at bounding box center [325, 79] width 235 height 27
type input "25C001"
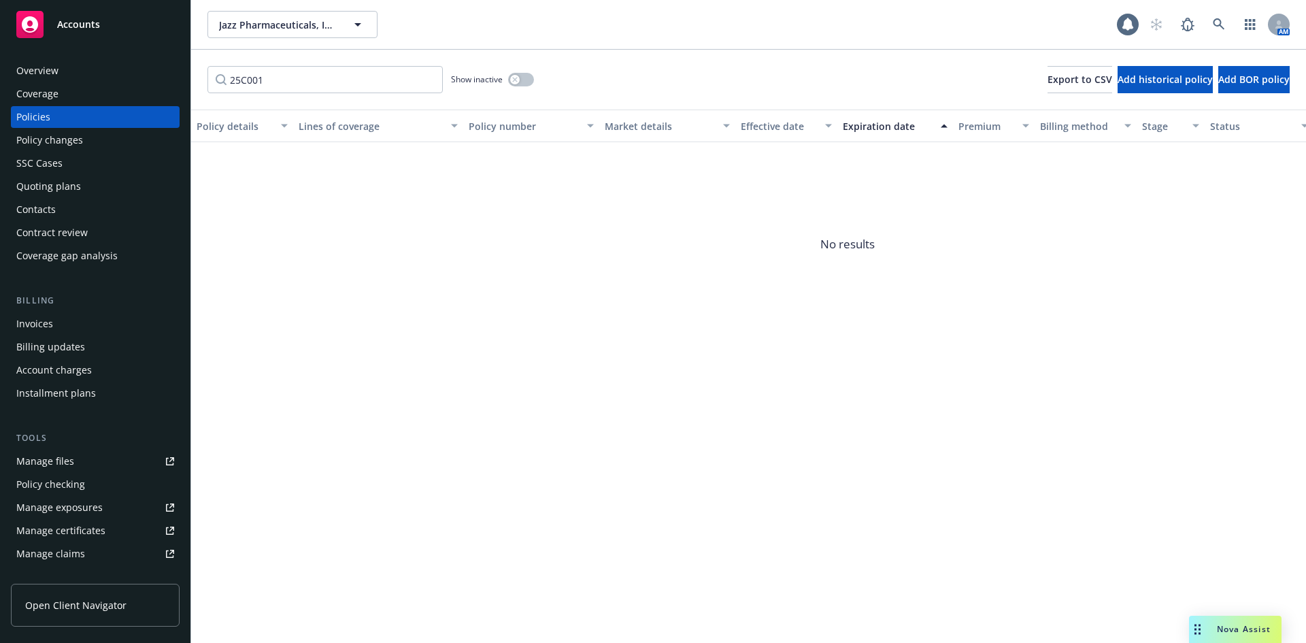
click at [78, 328] on div "Invoices" at bounding box center [95, 324] width 158 height 22
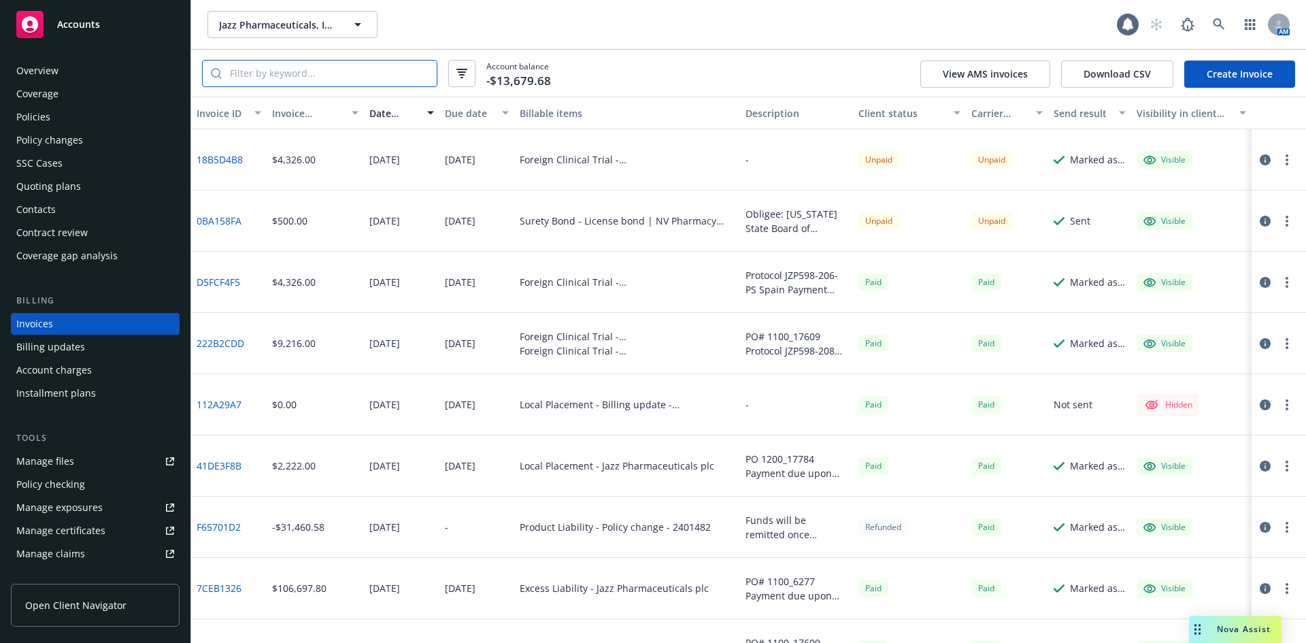
click at [303, 72] on input "search" at bounding box center [329, 74] width 215 height 26
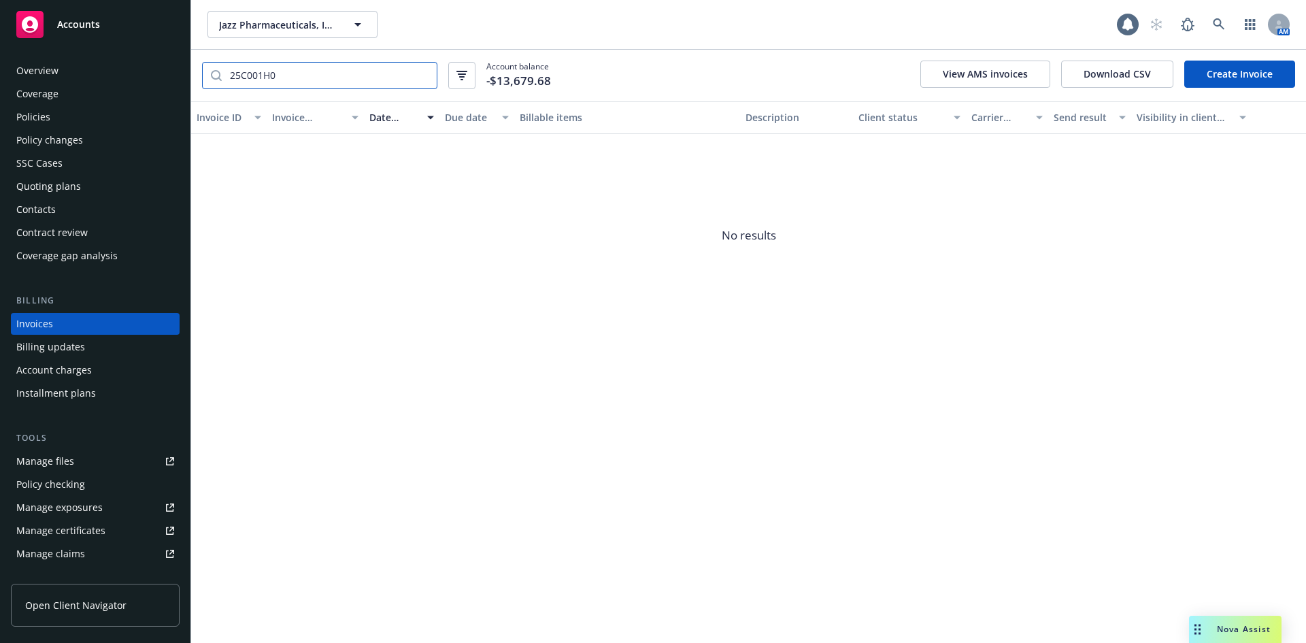
type input "25C001H0"
click at [290, 82] on input "25C001H0" at bounding box center [329, 76] width 215 height 26
click at [330, 71] on input "25C001H0" at bounding box center [329, 76] width 215 height 26
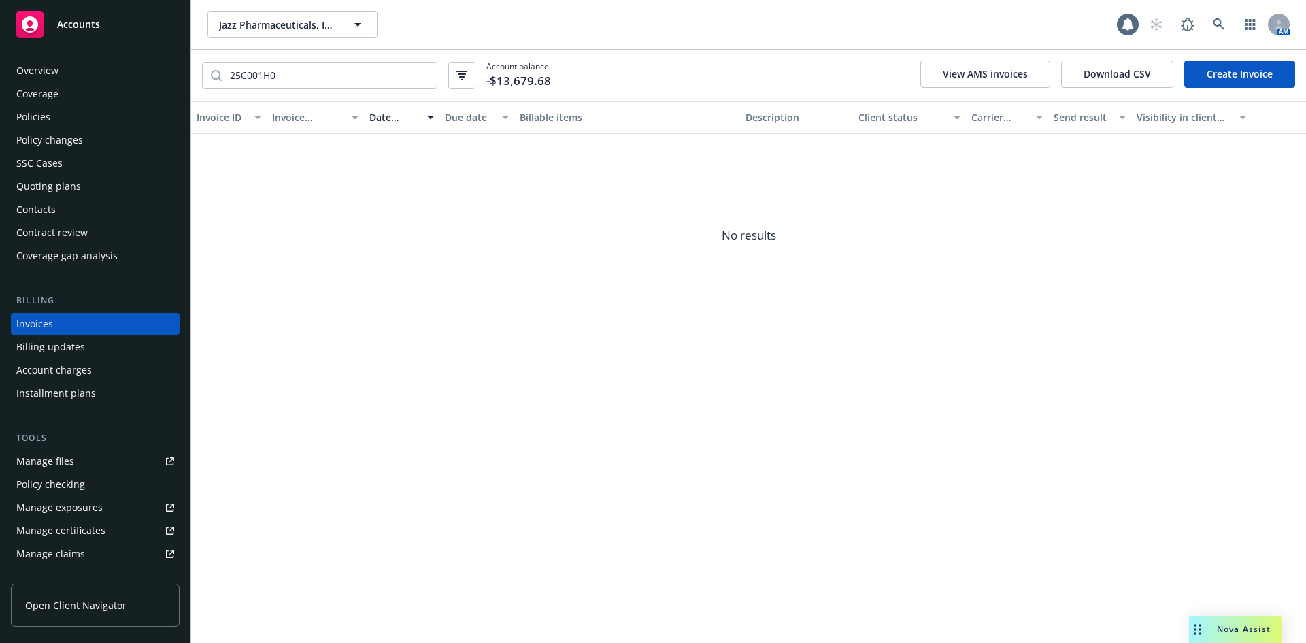
click at [56, 204] on div "Contacts" at bounding box center [95, 210] width 158 height 22
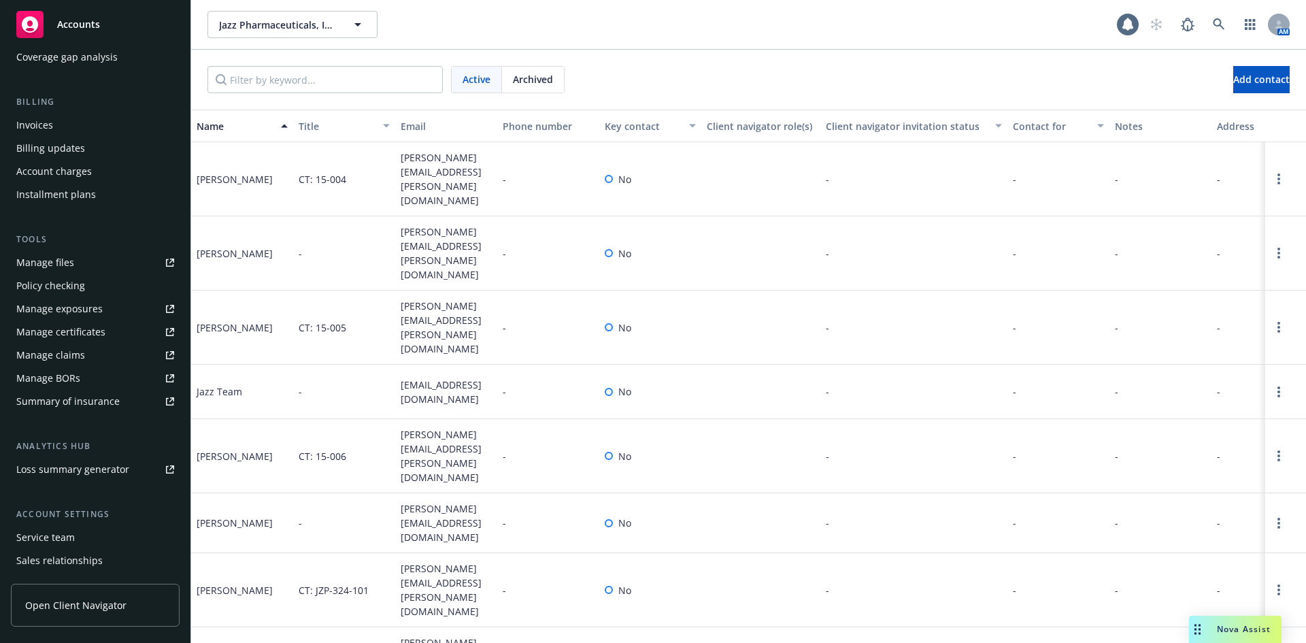
scroll to position [267, 0]
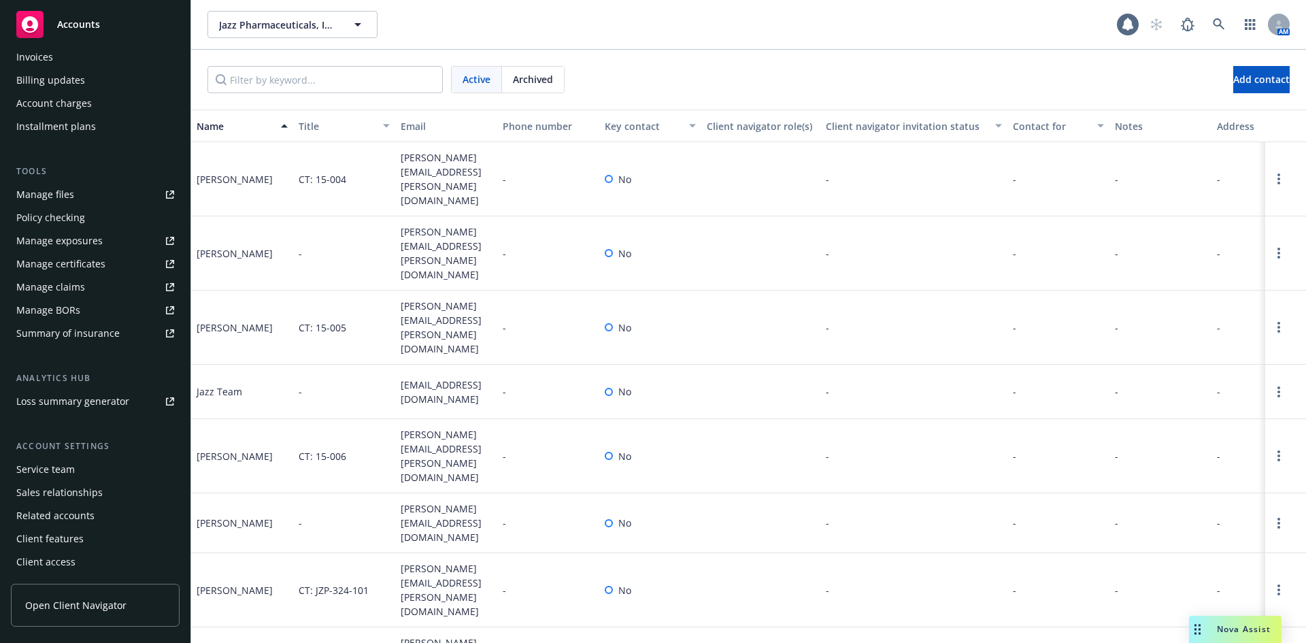
click at [51, 472] on div "Service team" at bounding box center [45, 470] width 59 height 22
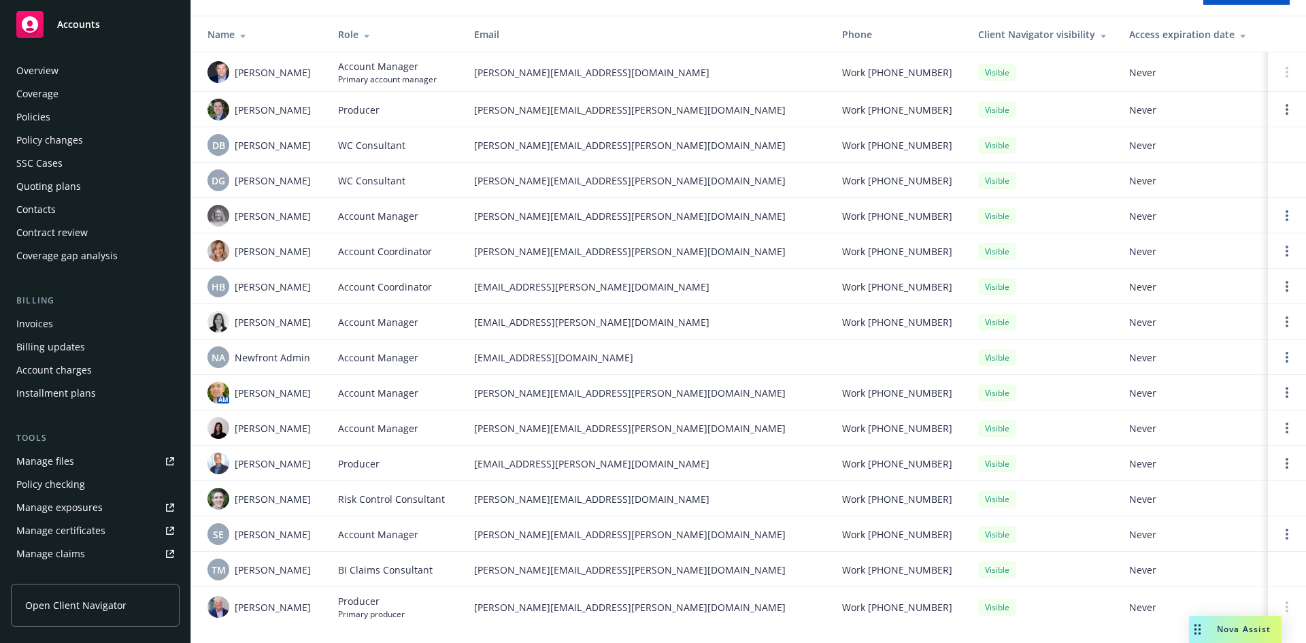
click at [48, 323] on div "Invoices" at bounding box center [34, 324] width 37 height 22
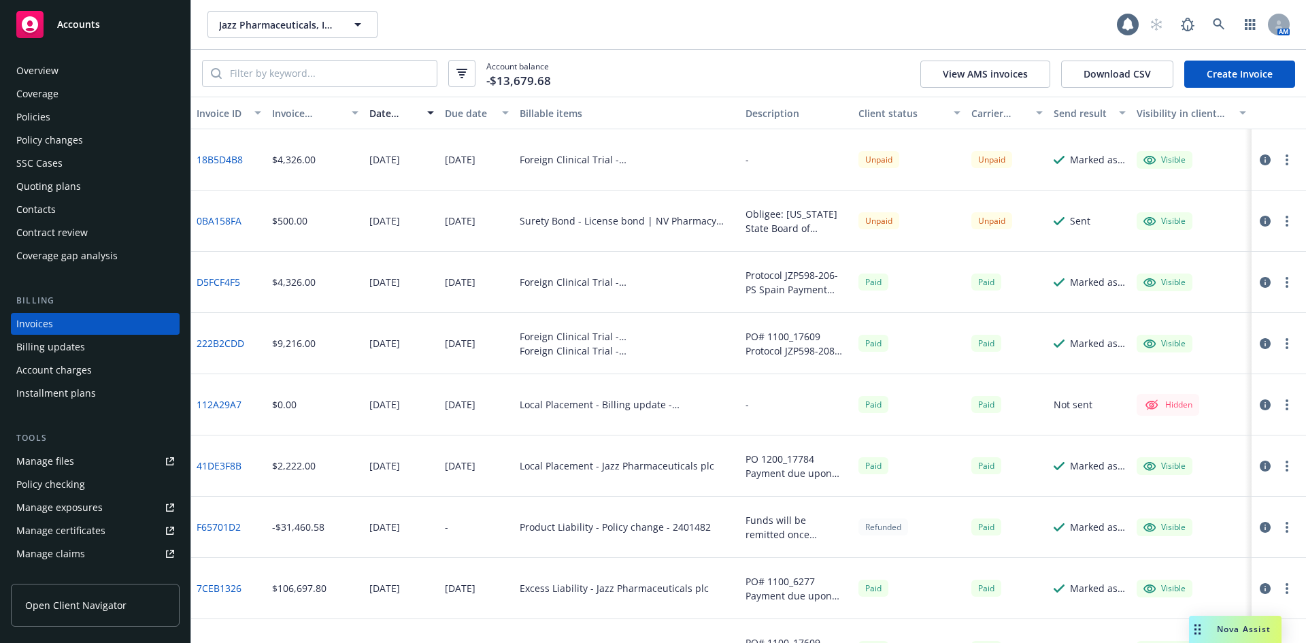
click at [62, 129] on div "Policy changes" at bounding box center [49, 140] width 67 height 22
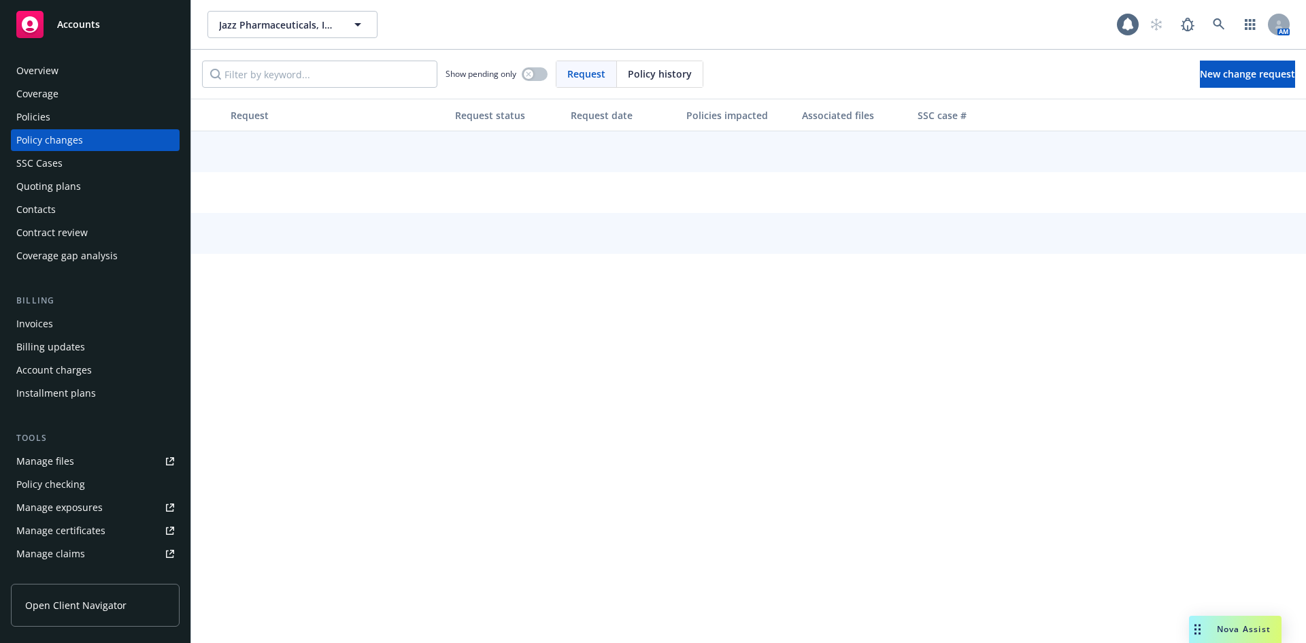
click at [66, 114] on div "Policies" at bounding box center [95, 117] width 158 height 22
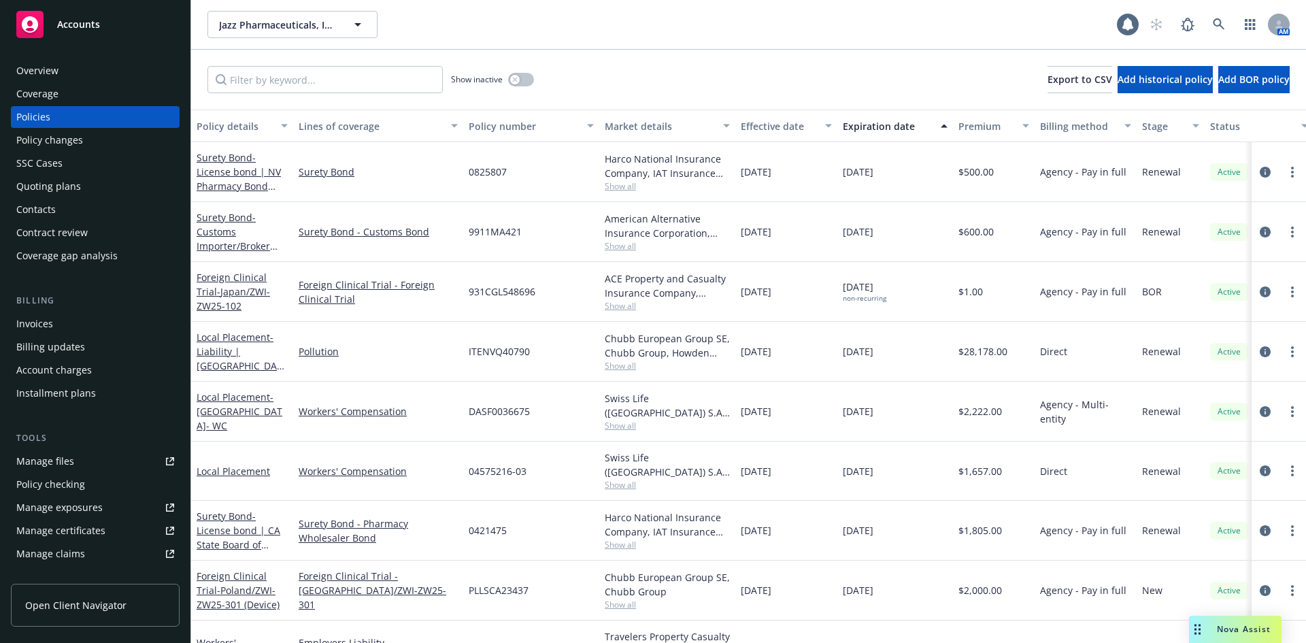
click at [91, 191] on div "Quoting plans" at bounding box center [95, 187] width 158 height 22
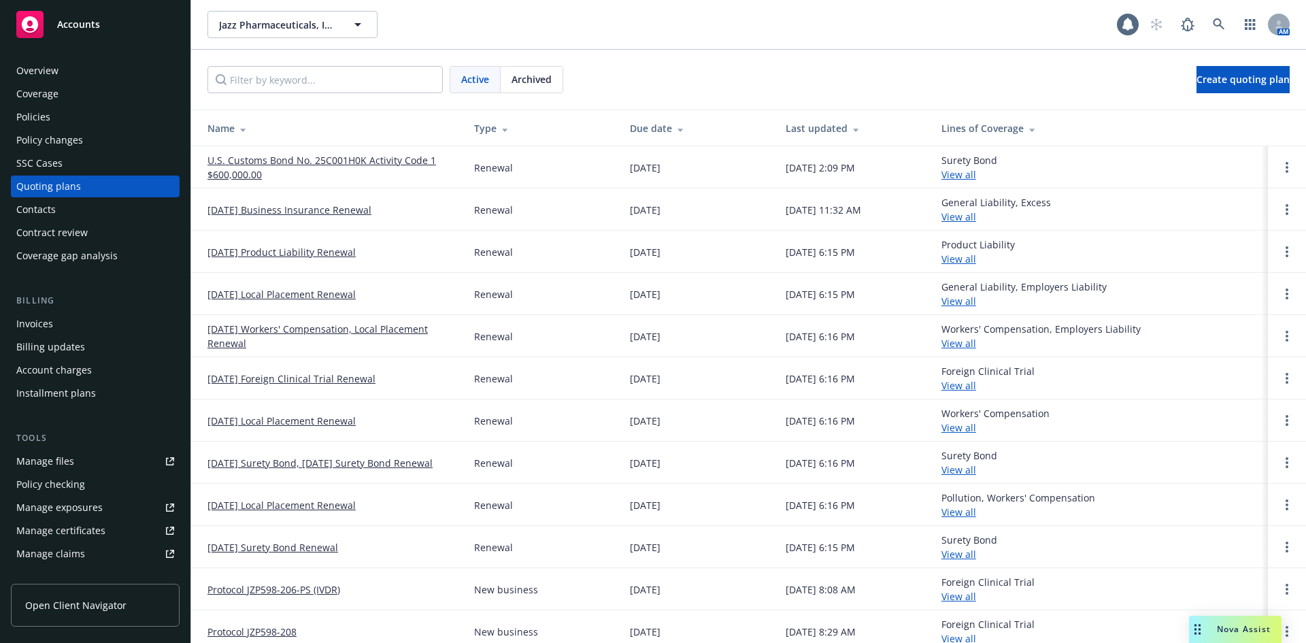
click at [74, 135] on div "Policy changes" at bounding box center [49, 140] width 67 height 22
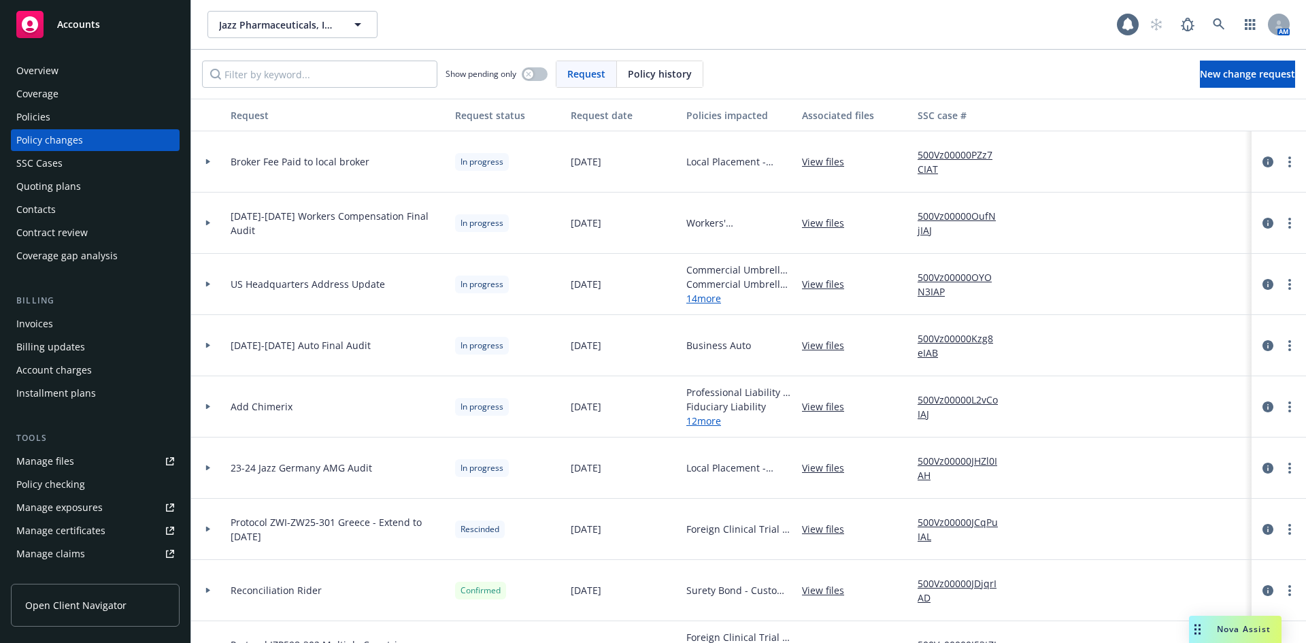
click at [62, 179] on div "Quoting plans" at bounding box center [48, 187] width 65 height 22
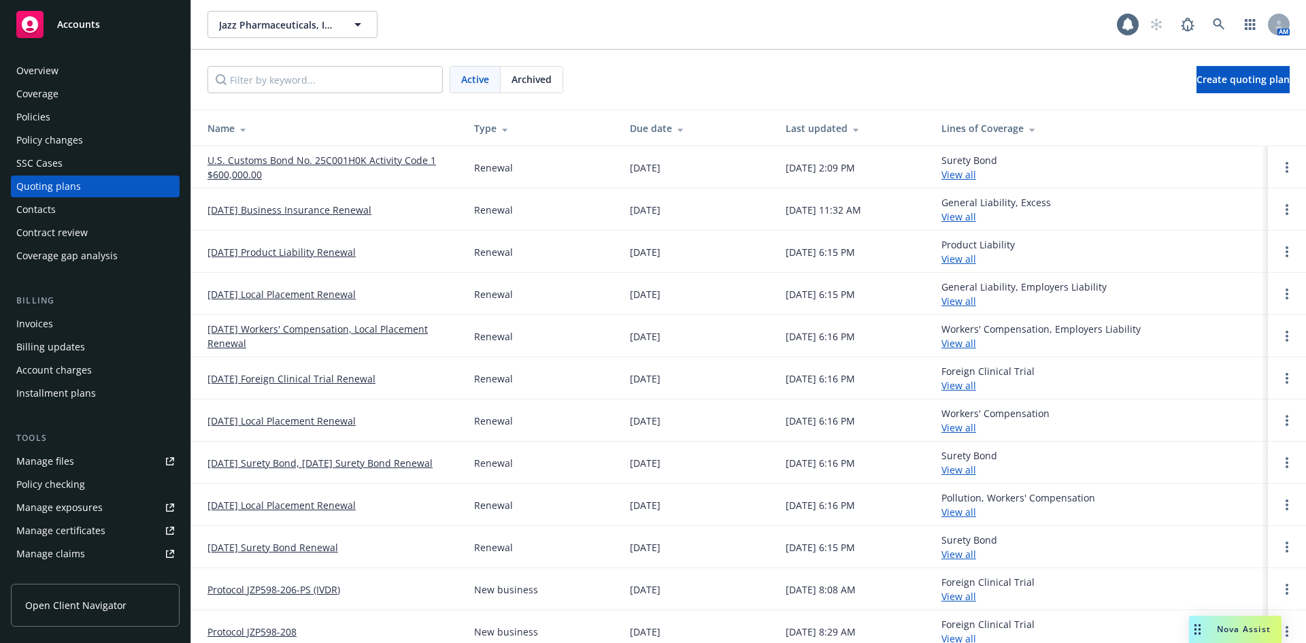
click at [272, 158] on link "U.S. Customs Bond No. 25C001H0K Activity Code 1 $600,000.00" at bounding box center [330, 167] width 245 height 29
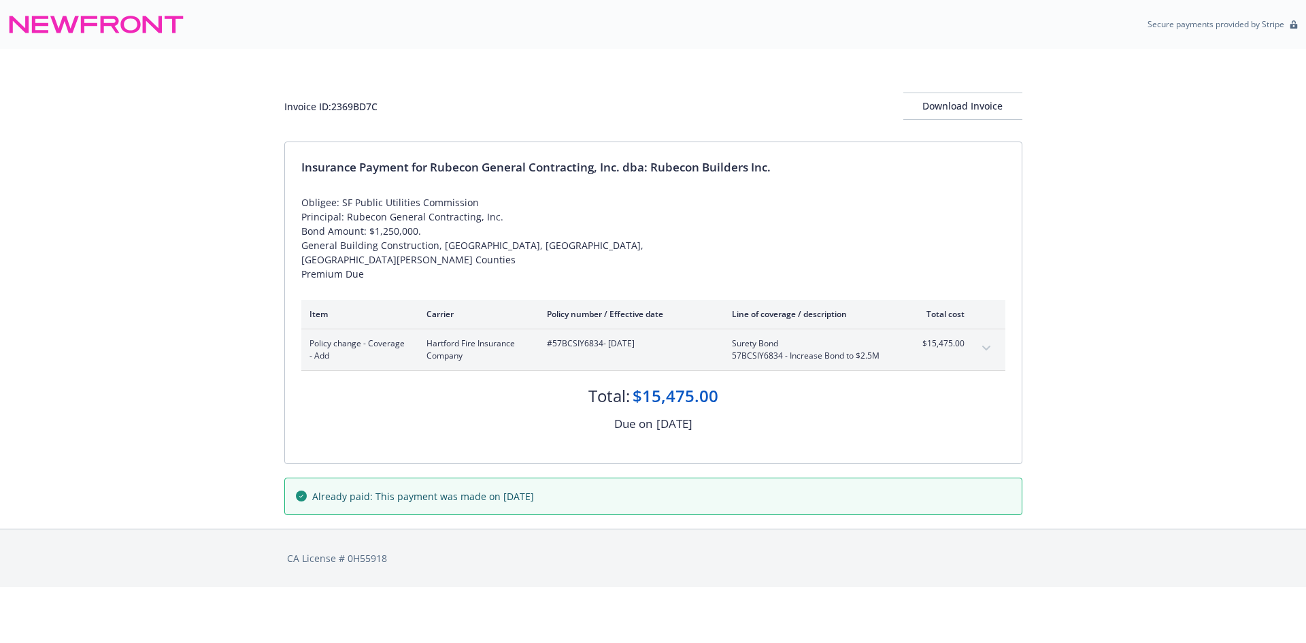
click at [579, 346] on span "#57BCSIY6834 - [DATE]" at bounding box center [628, 344] width 163 height 12
copy span "57BCSIY6834"
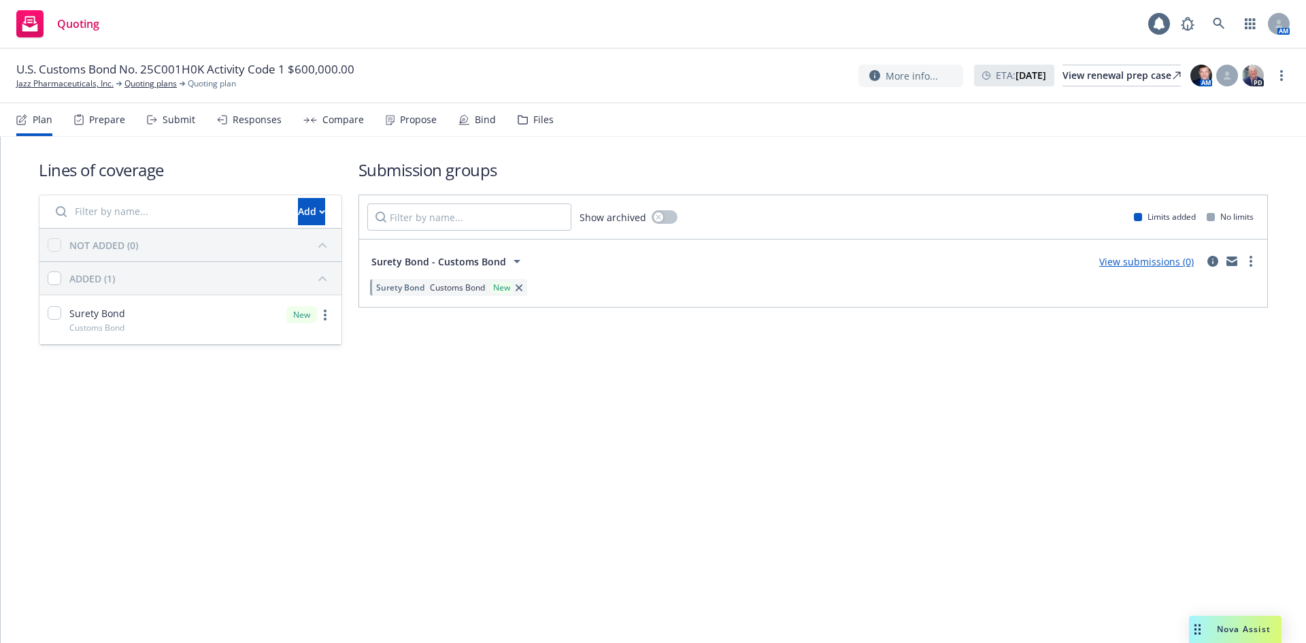
click at [427, 519] on div "Lines of coverage Add NOT ADDED (0) ADDED (1) Surety Bond Customs Bond New Subm…" at bounding box center [654, 390] width 1306 height 506
click at [759, 428] on div "Lines of coverage Add NOT ADDED (0) ADDED (1) Surety Bond Customs Bond New Subm…" at bounding box center [654, 390] width 1306 height 506
click at [631, 373] on div "Lines of coverage Add NOT ADDED (0) ADDED (1) Surety Bond Customs Bond New Subm…" at bounding box center [654, 271] width 1306 height 269
click at [142, 79] on link "Quoting plans" at bounding box center [151, 84] width 52 height 12
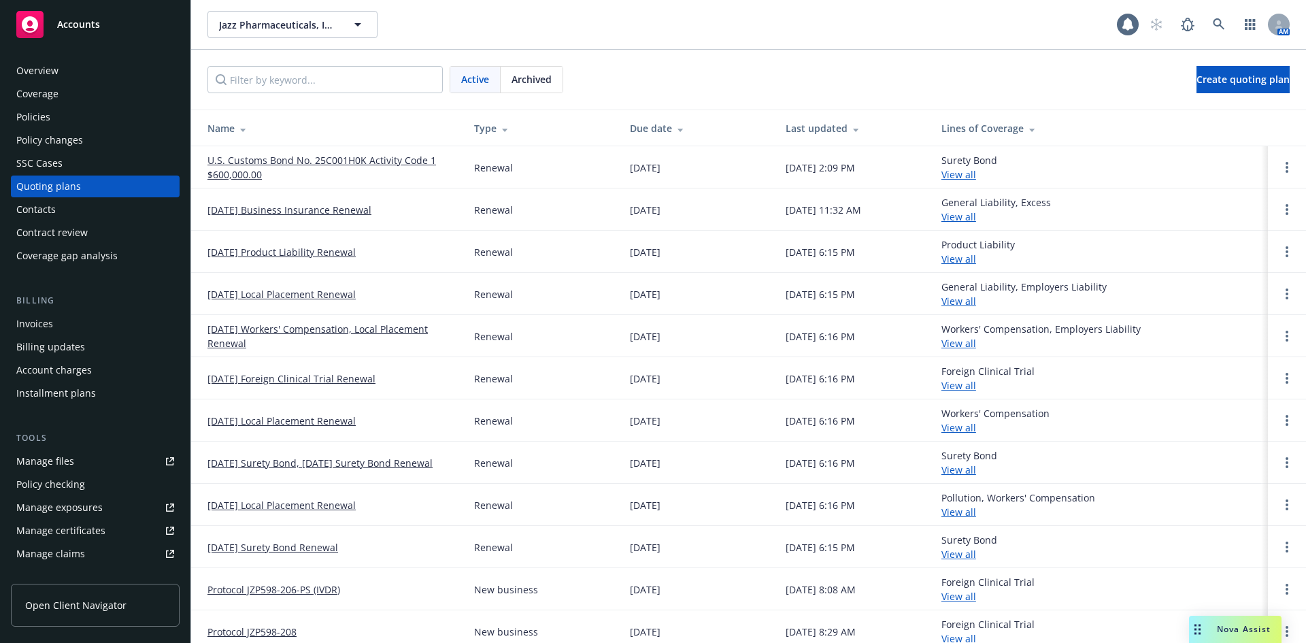
click at [95, 26] on span "Accounts" at bounding box center [78, 24] width 43 height 11
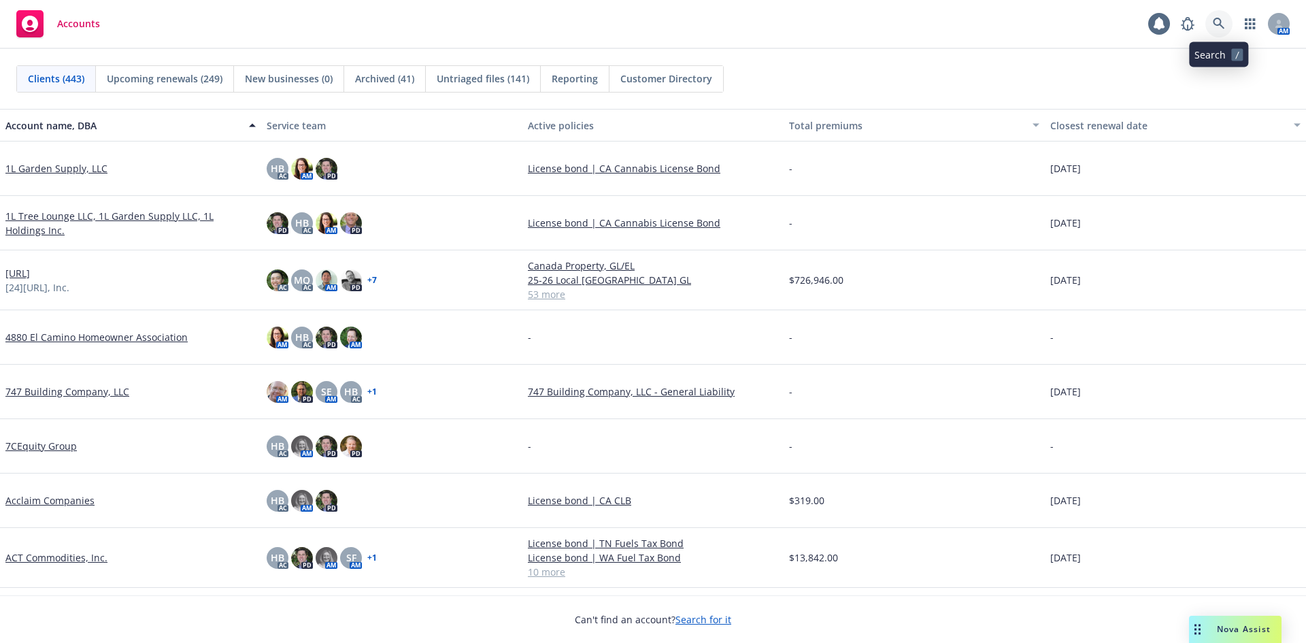
click at [1215, 25] on icon at bounding box center [1219, 24] width 12 height 12
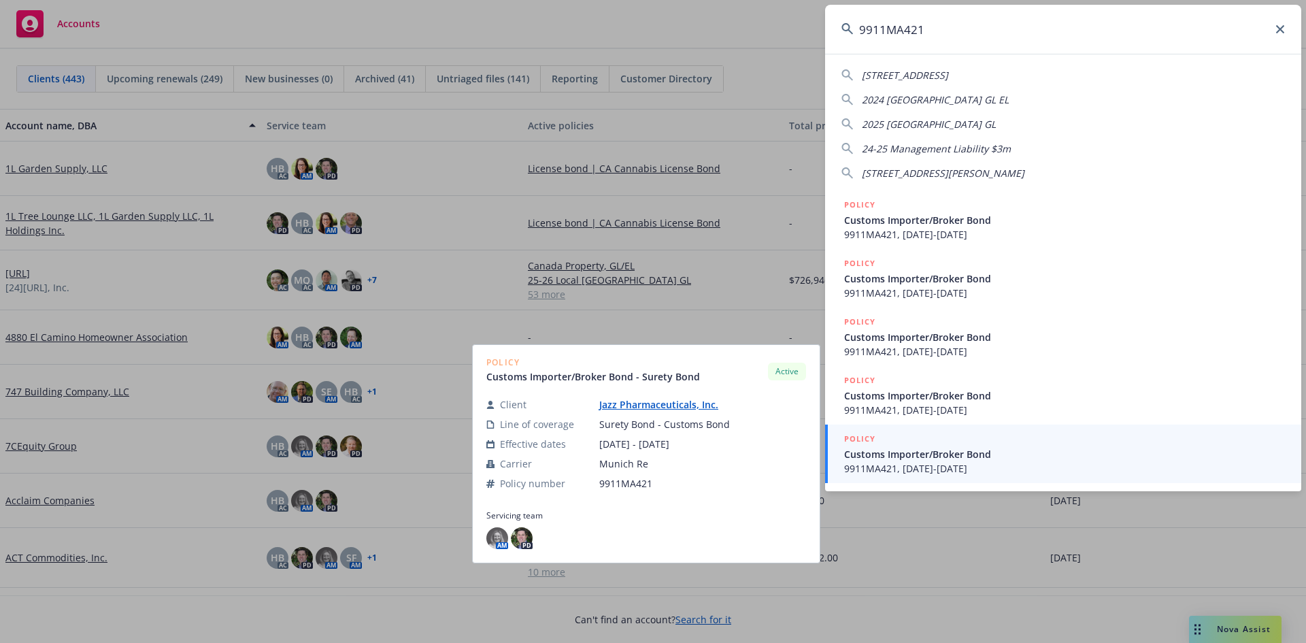
type input "9911MA421"
click at [918, 474] on span "9911MA421, 11/27/2024-11/27/2025" at bounding box center [1064, 468] width 441 height 14
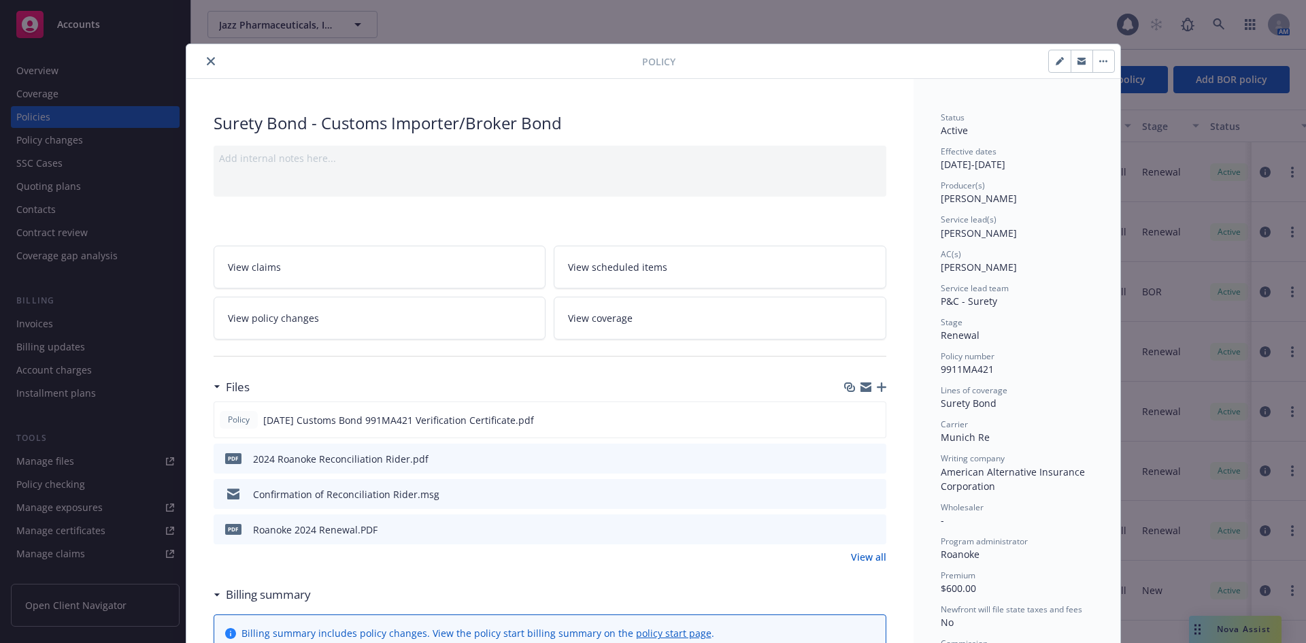
click at [210, 57] on button "close" at bounding box center [211, 61] width 16 height 16
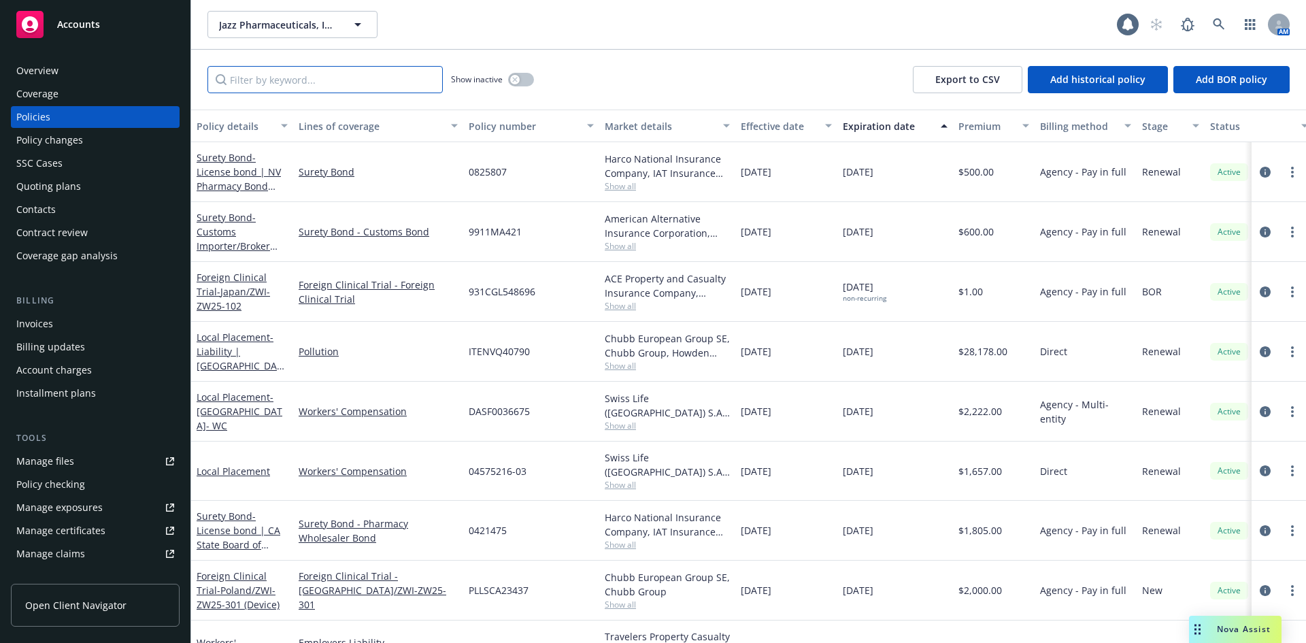
click at [285, 69] on input "Filter by keyword..." at bounding box center [325, 79] width 235 height 27
paste input "9911MA421"
type input "9911MA421"
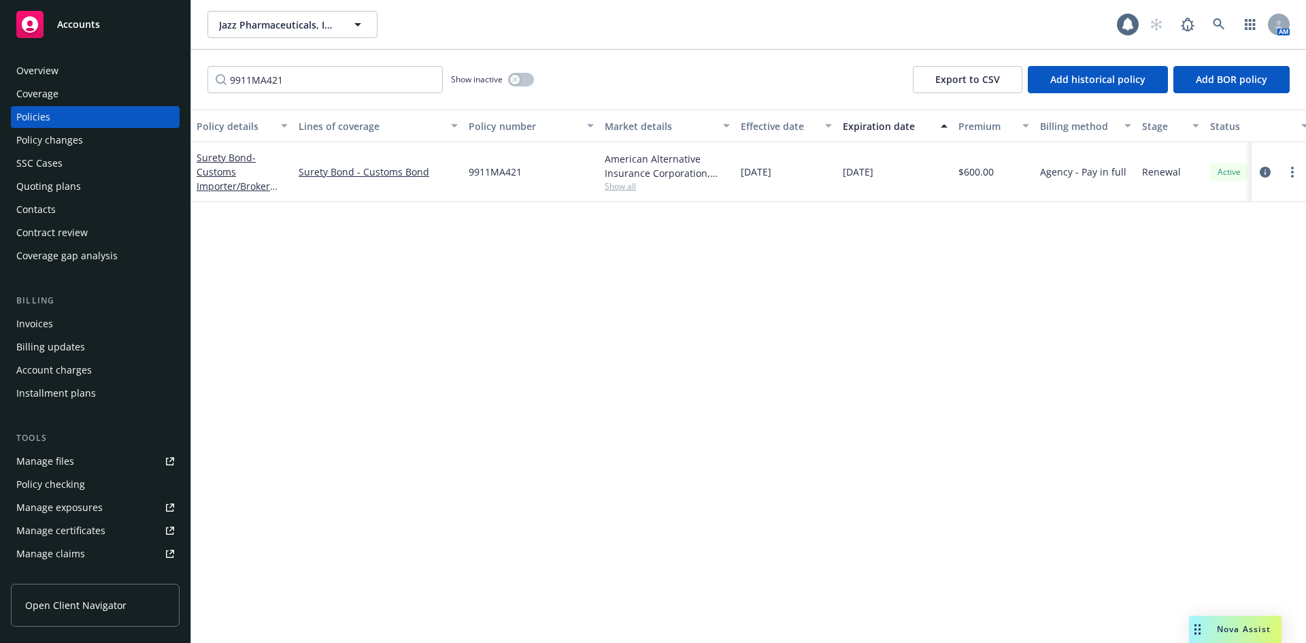
click at [103, 191] on div "Quoting plans" at bounding box center [95, 187] width 158 height 22
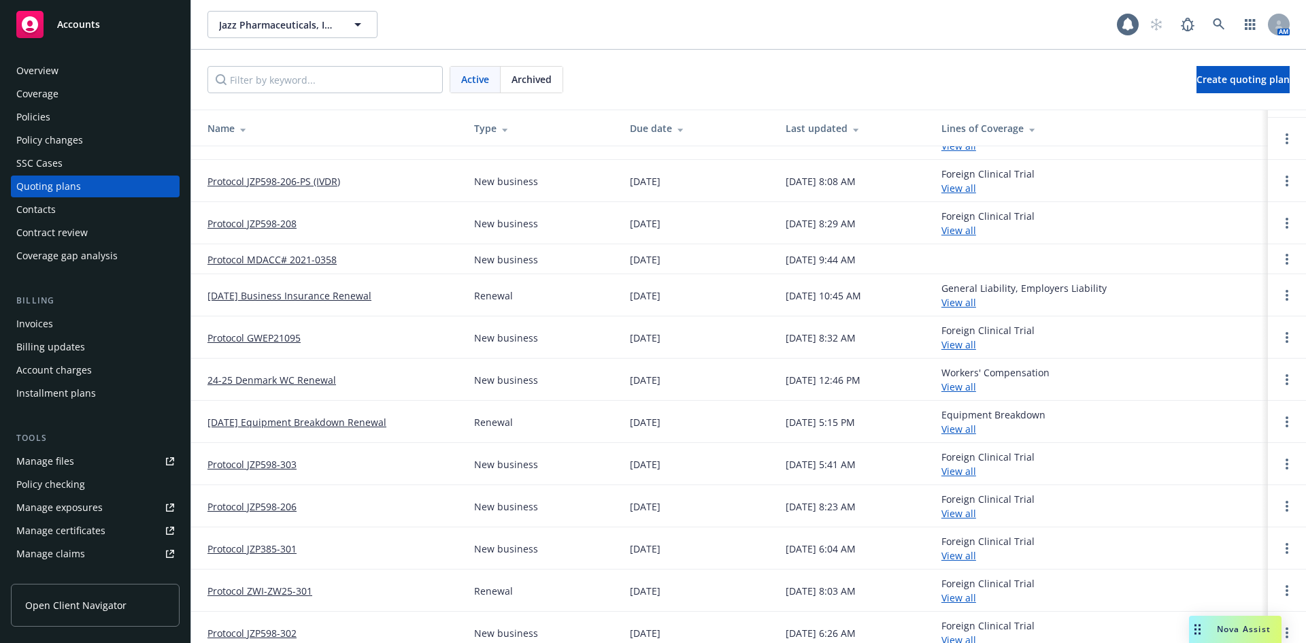
scroll to position [340, 0]
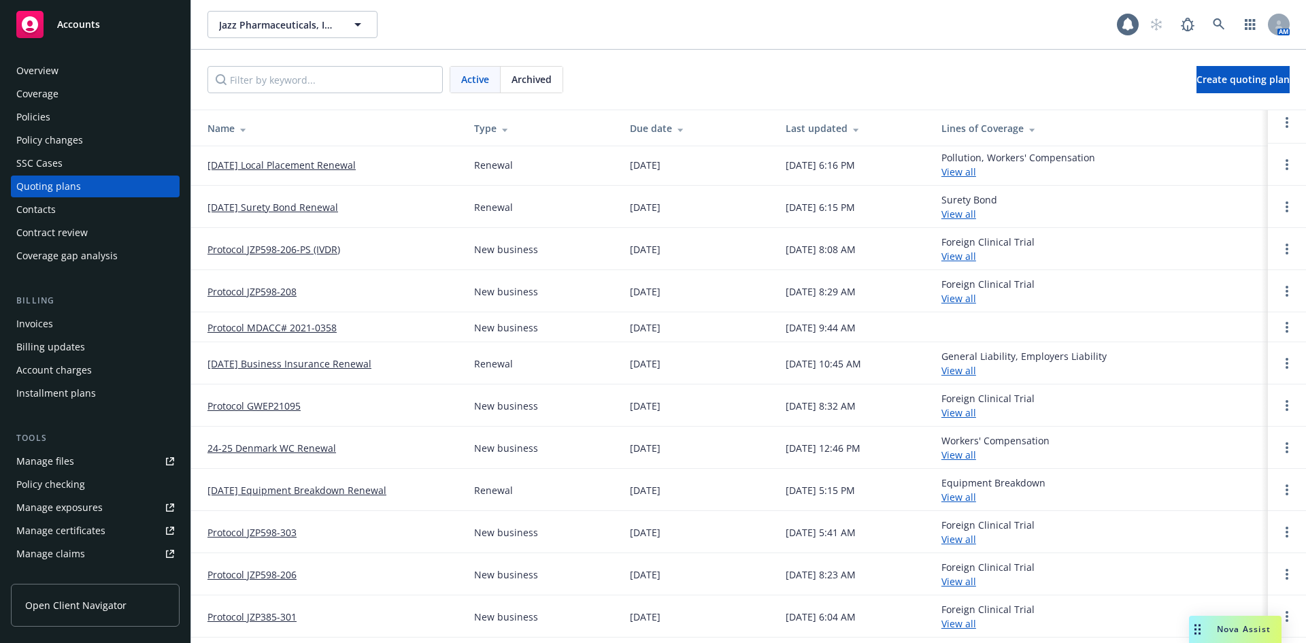
click at [1251, 634] on span "Nova Assist" at bounding box center [1244, 629] width 54 height 12
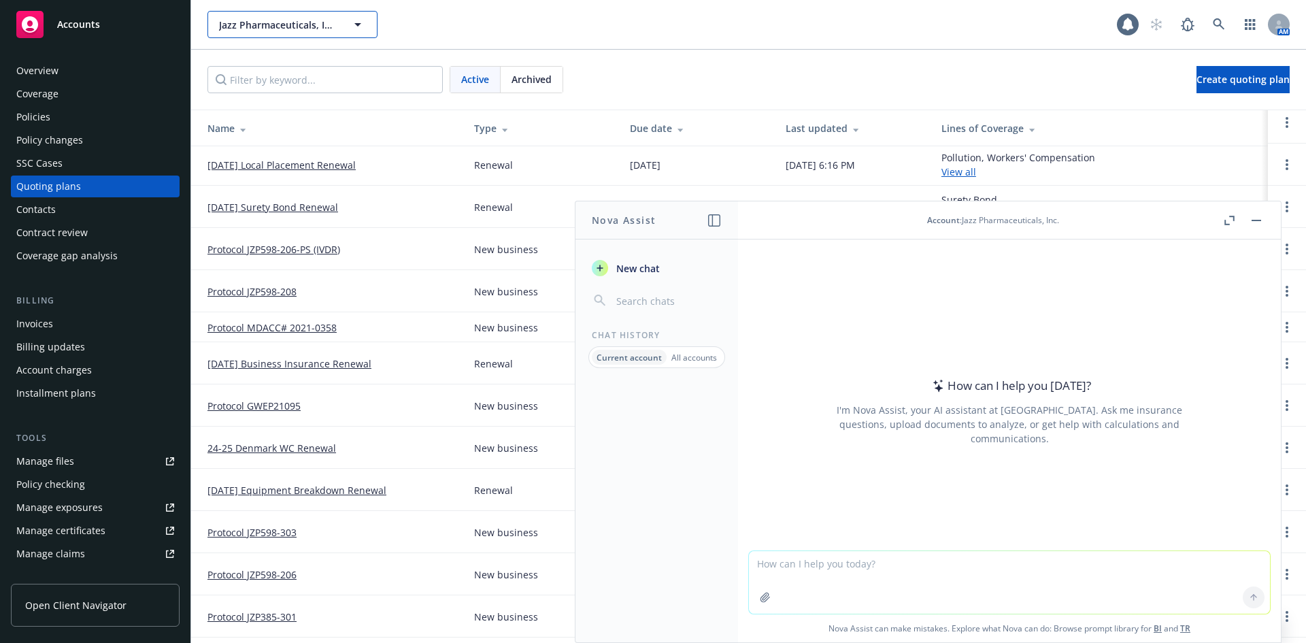
click at [272, 20] on span "Jazz Pharmaceuticals, Inc." at bounding box center [278, 25] width 118 height 14
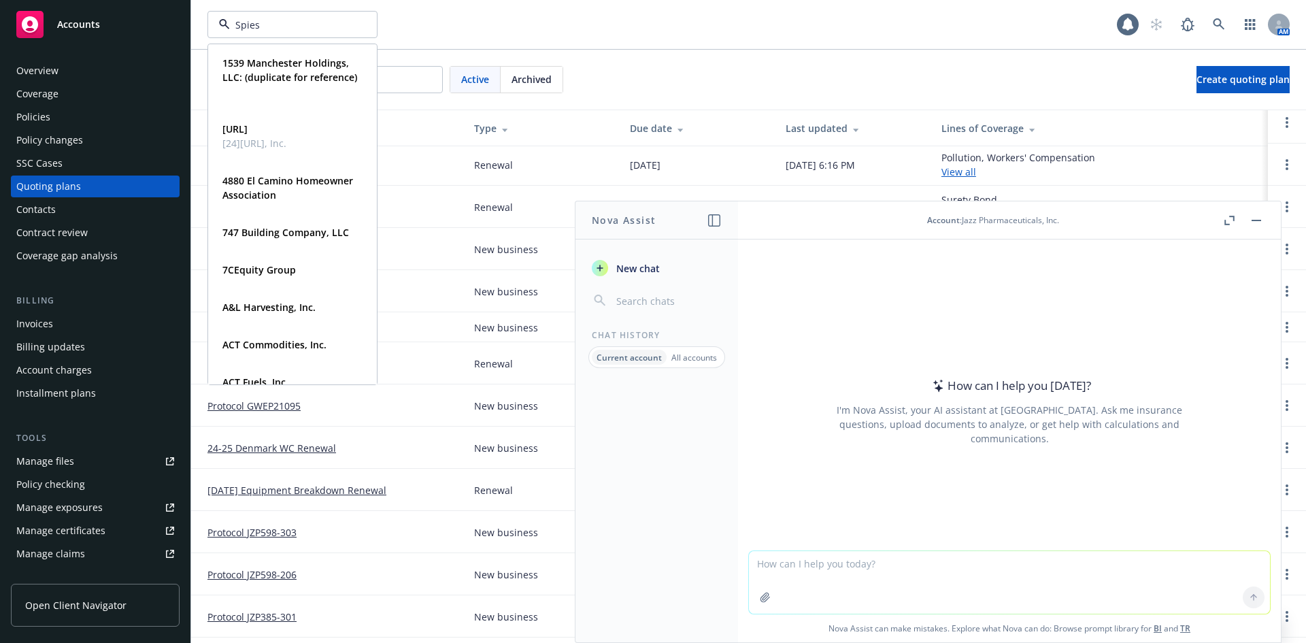
type input "Spiess"
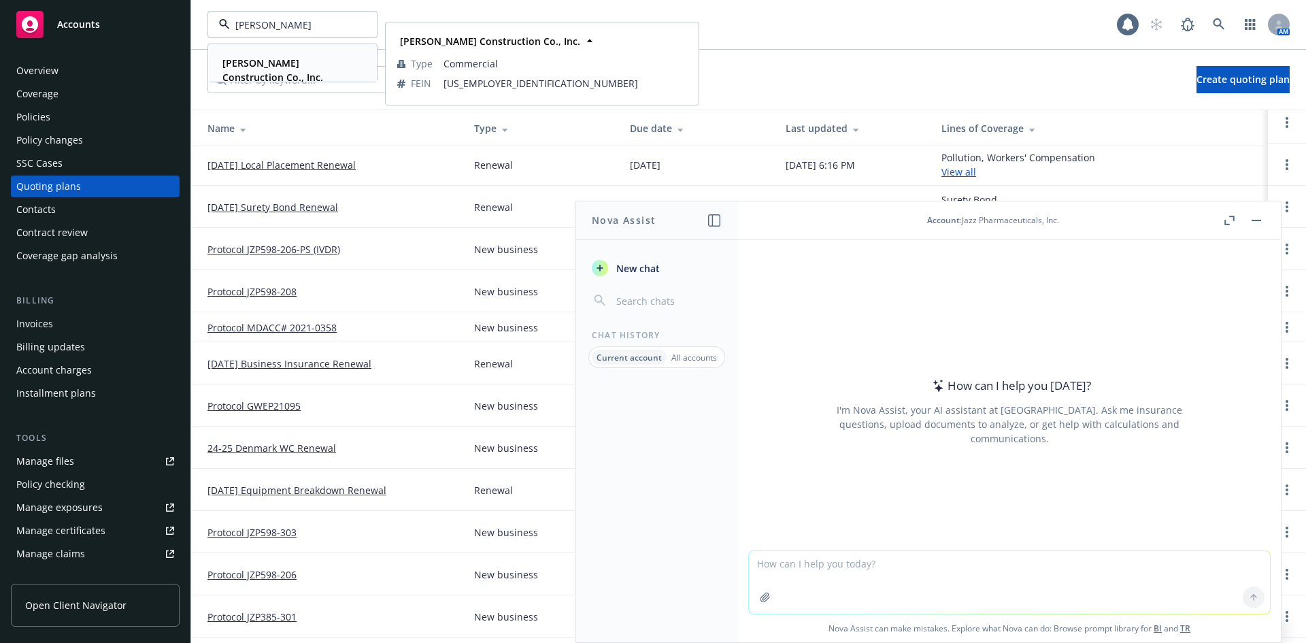
click at [280, 71] on div "[PERSON_NAME] Construction Co., Inc." at bounding box center [290, 70] width 146 height 34
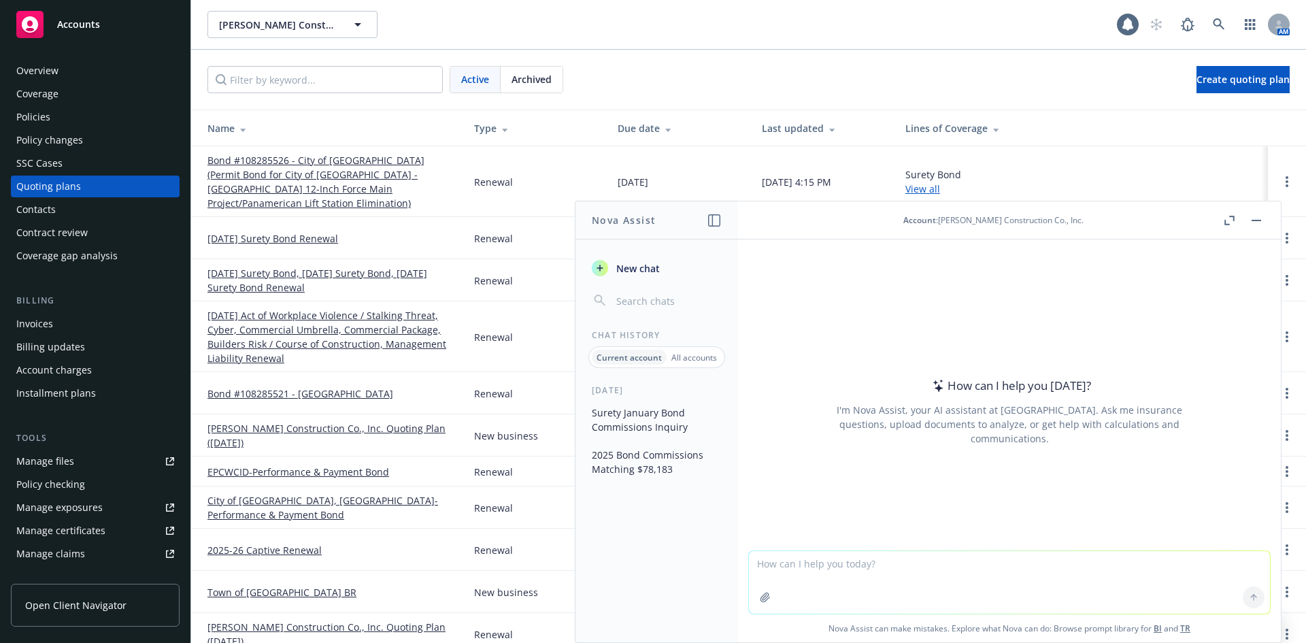
click at [78, 80] on div "Overview" at bounding box center [95, 71] width 158 height 22
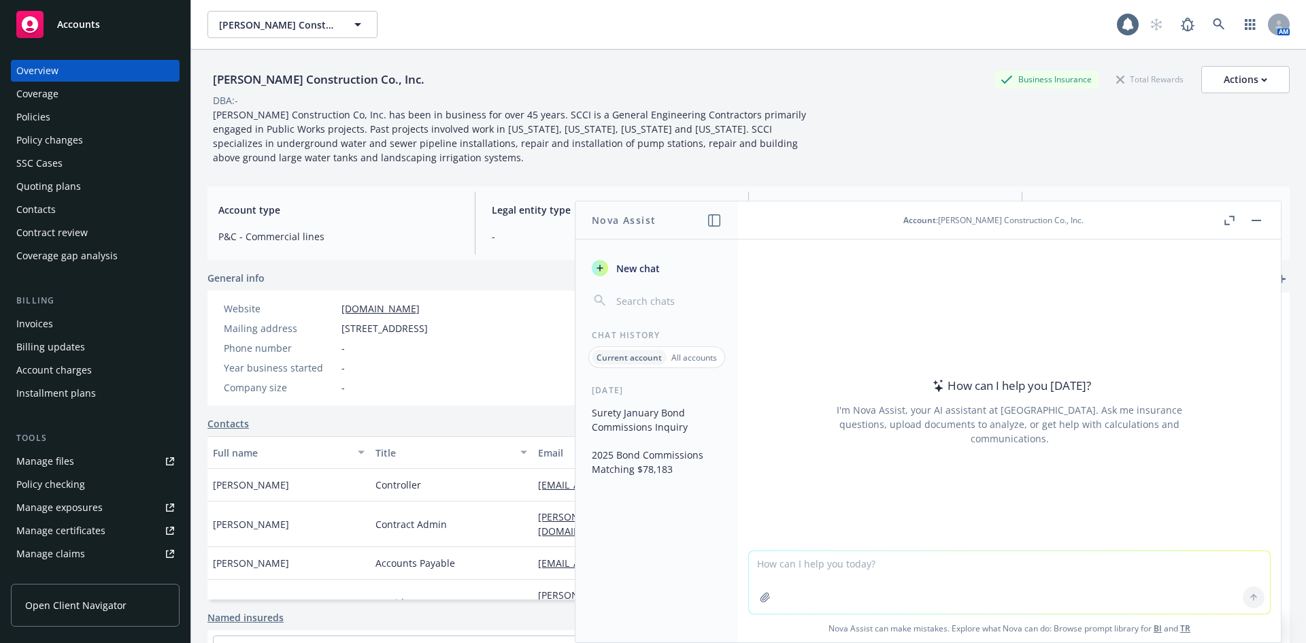
click at [78, 110] on div "Policies" at bounding box center [95, 117] width 158 height 22
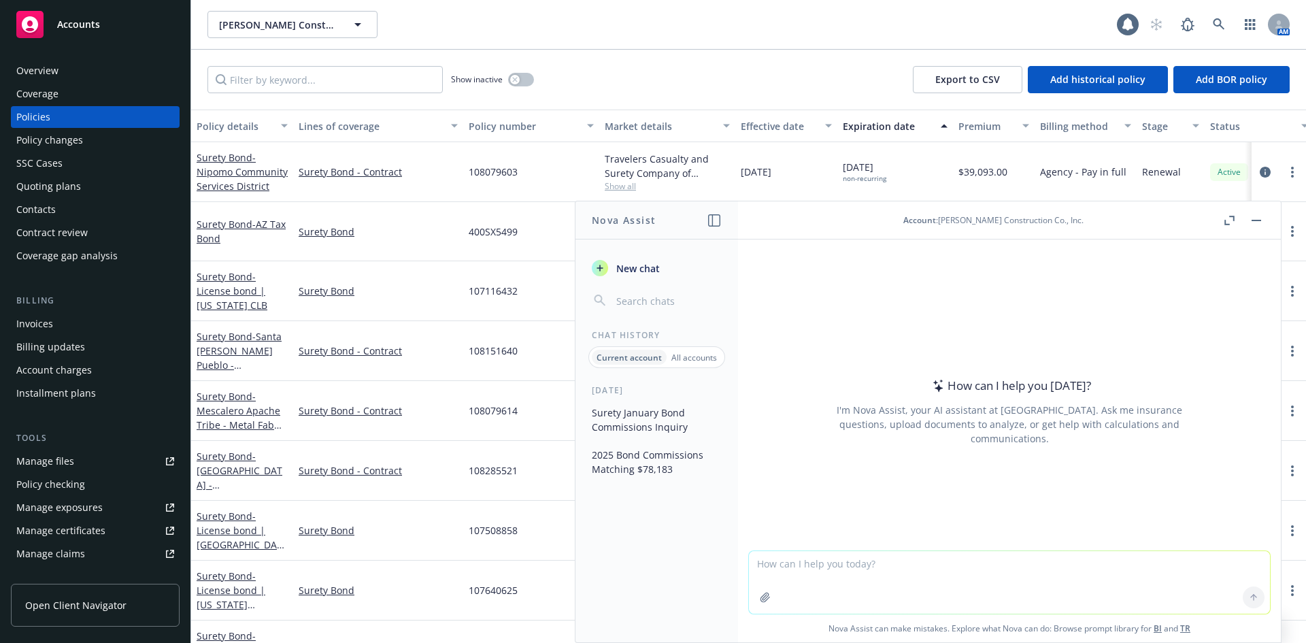
click at [916, 578] on textarea at bounding box center [1009, 582] width 521 height 63
type textarea "Is there a bond with a commission of $$4,519?"
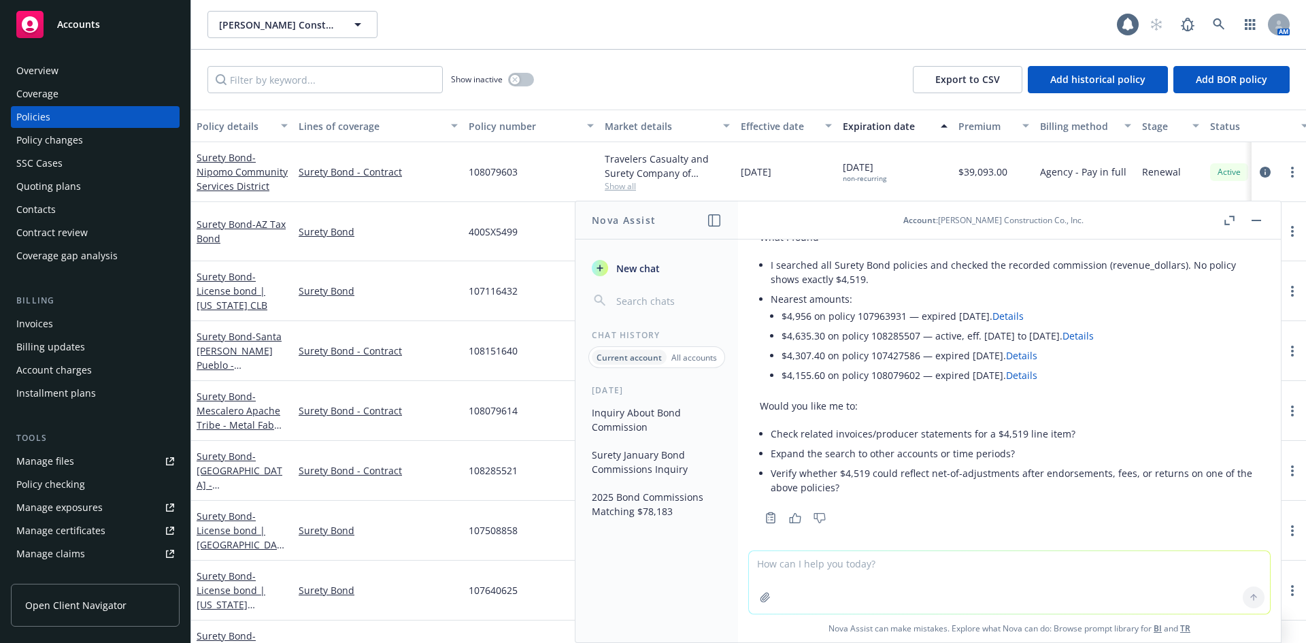
scroll to position [102, 0]
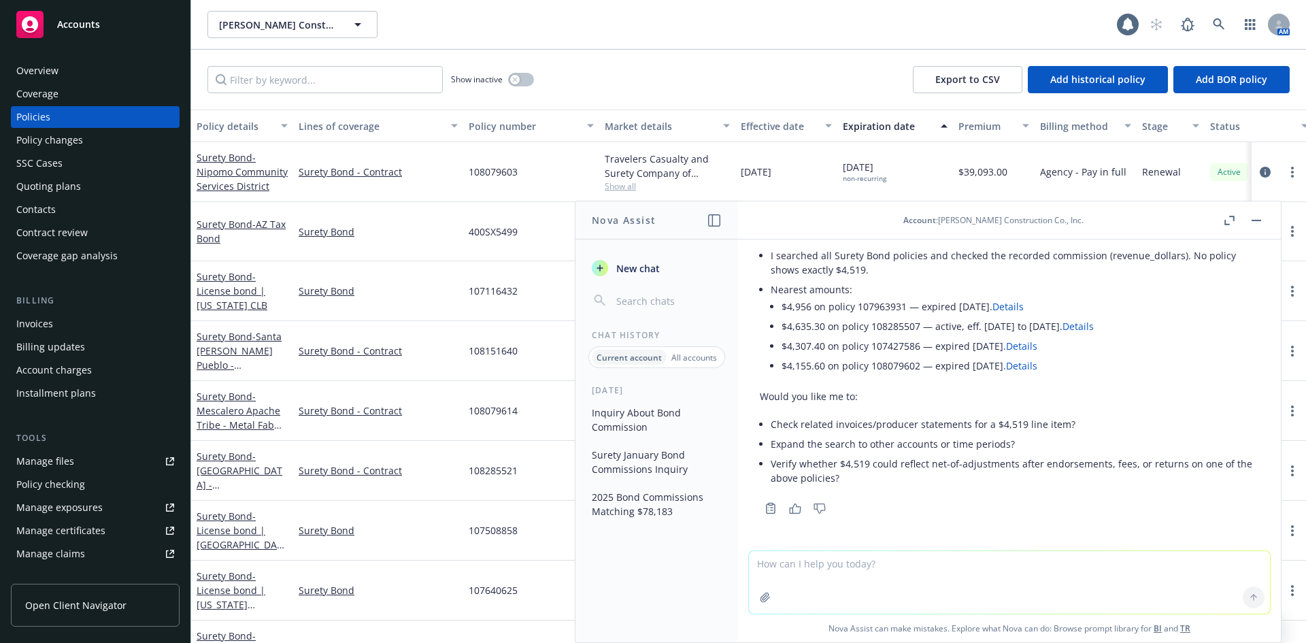
click at [892, 323] on li "$4,635.30 on policy 108285507 — active, eff. 2025-07-25 to 2026-04-19. Details" at bounding box center [1021, 326] width 478 height 20
click at [860, 565] on textarea at bounding box center [1009, 582] width 521 height 63
type textarea "It should be effective [DATE]"
click at [957, 580] on textarea "It should be effective [DATE]" at bounding box center [1009, 582] width 521 height 64
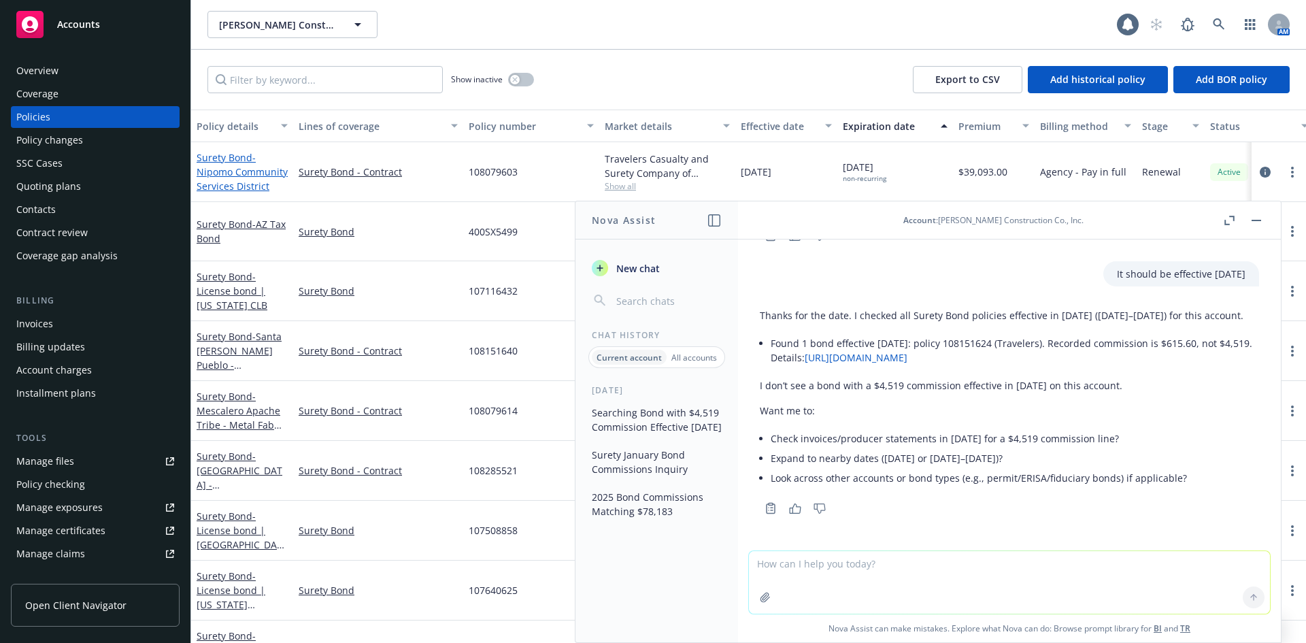
scroll to position [404, 0]
type textarea "Is there a policy change for that amount?"
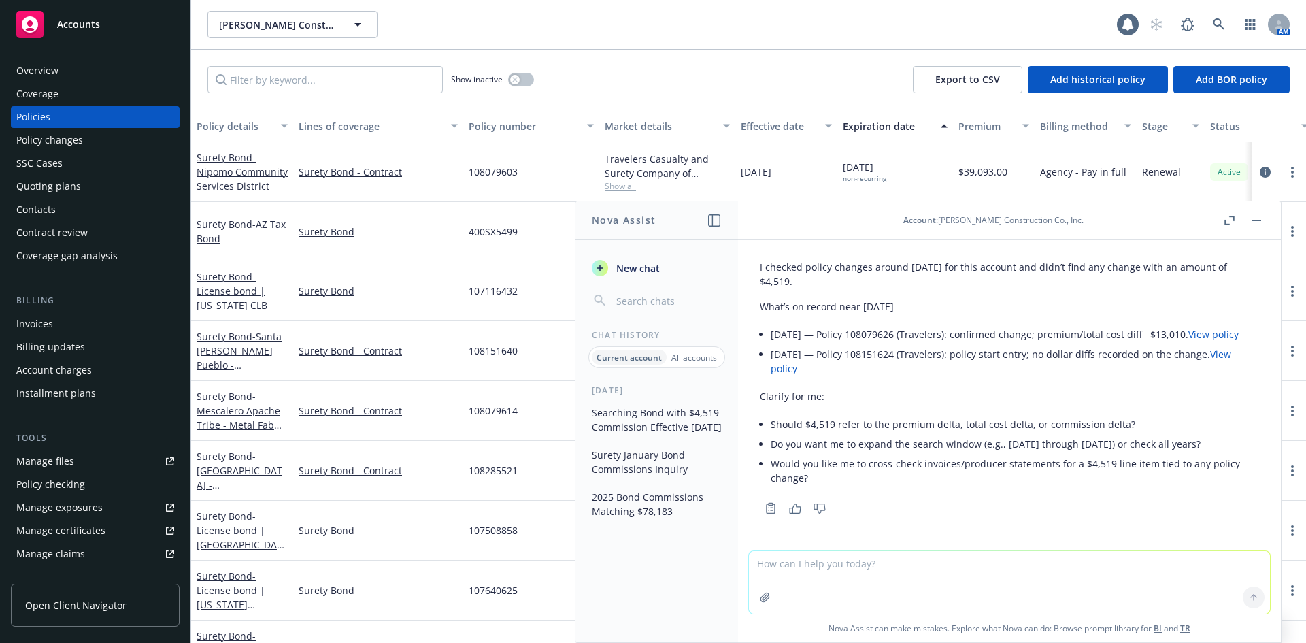
scroll to position [753, 0]
click at [1215, 328] on link "View policy" at bounding box center [1214, 334] width 50 height 13
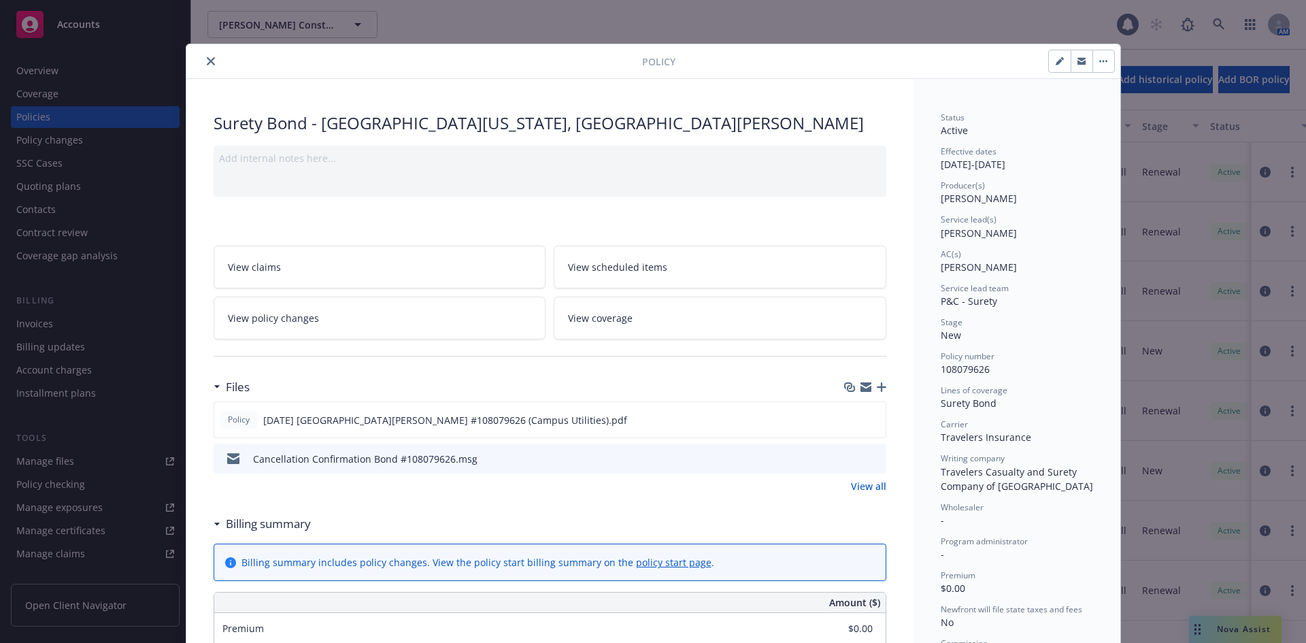
click at [207, 63] on icon "close" at bounding box center [211, 61] width 8 height 8
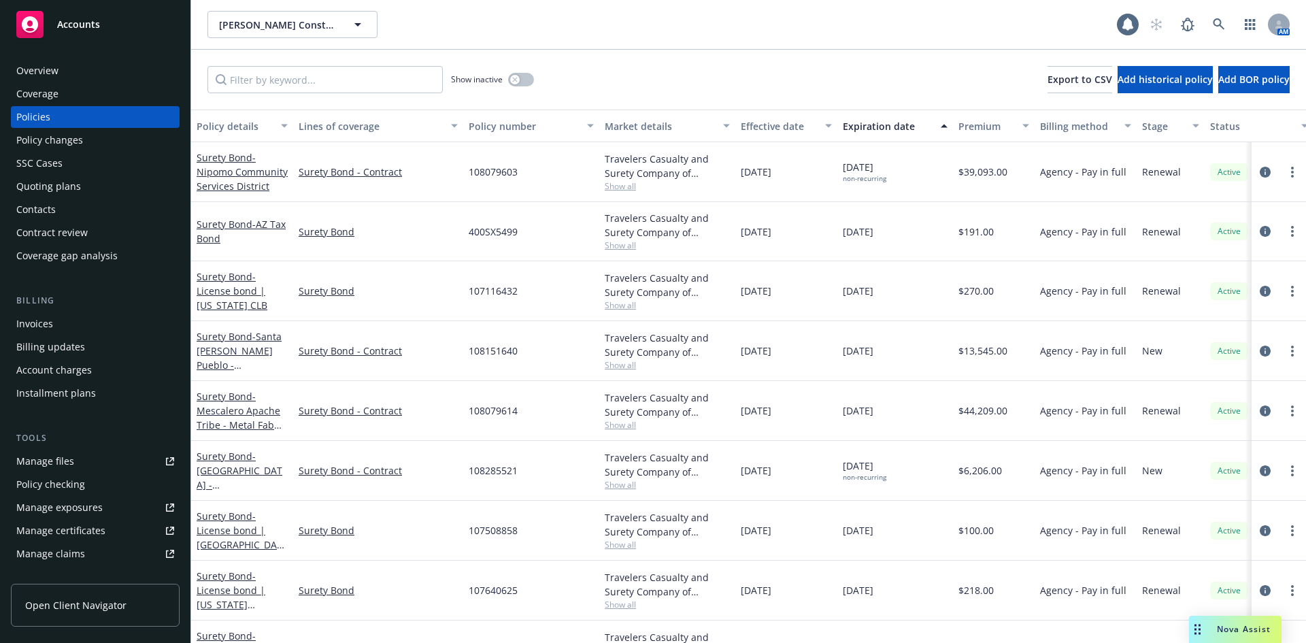
click at [48, 140] on div "Policy changes" at bounding box center [49, 140] width 67 height 22
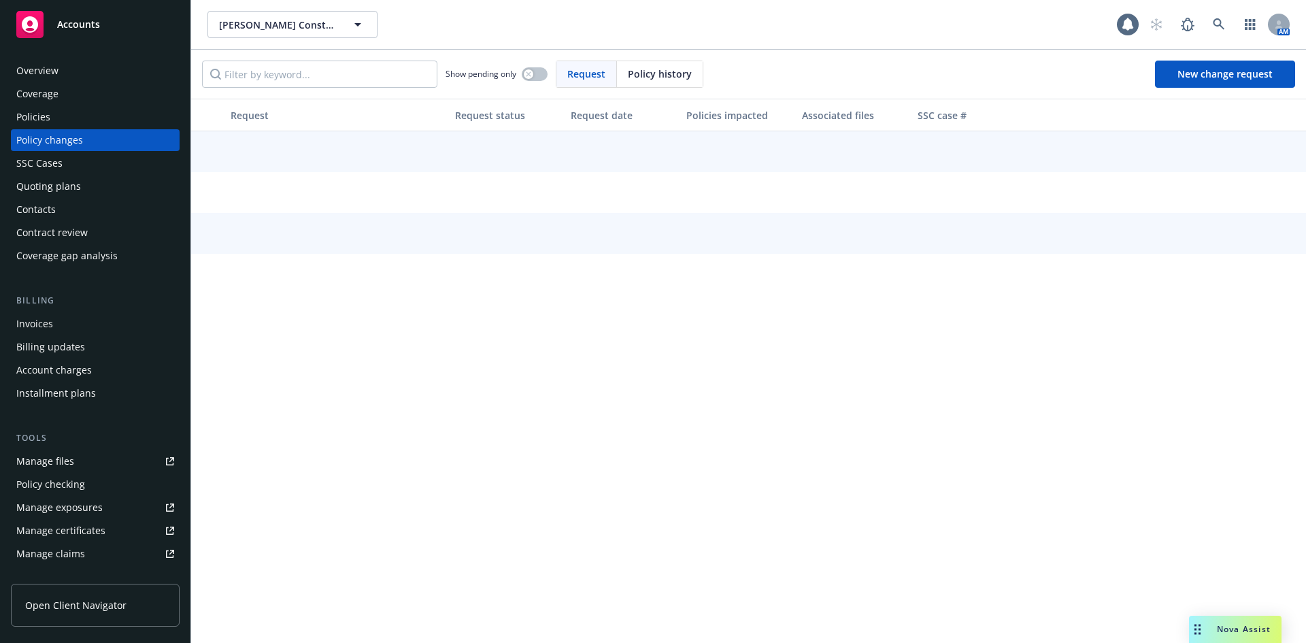
click at [1236, 631] on span "Nova Assist" at bounding box center [1244, 629] width 54 height 12
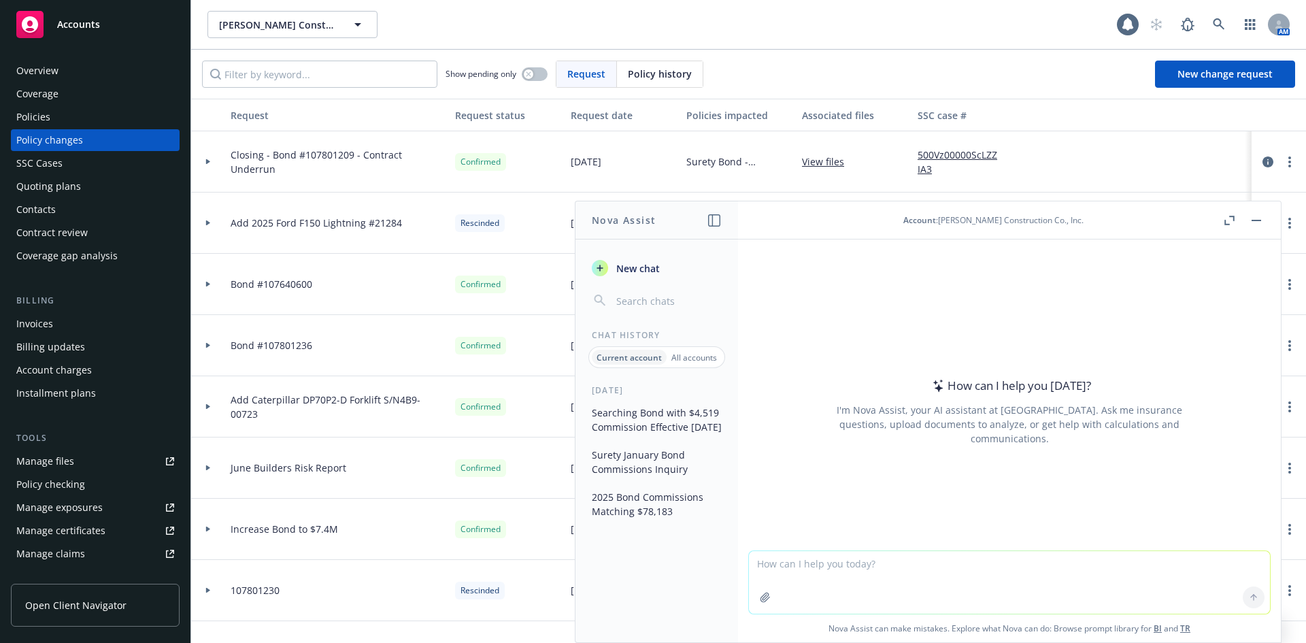
click at [607, 470] on button "Surety January Bond Commissions Inquiry" at bounding box center [657, 462] width 141 height 37
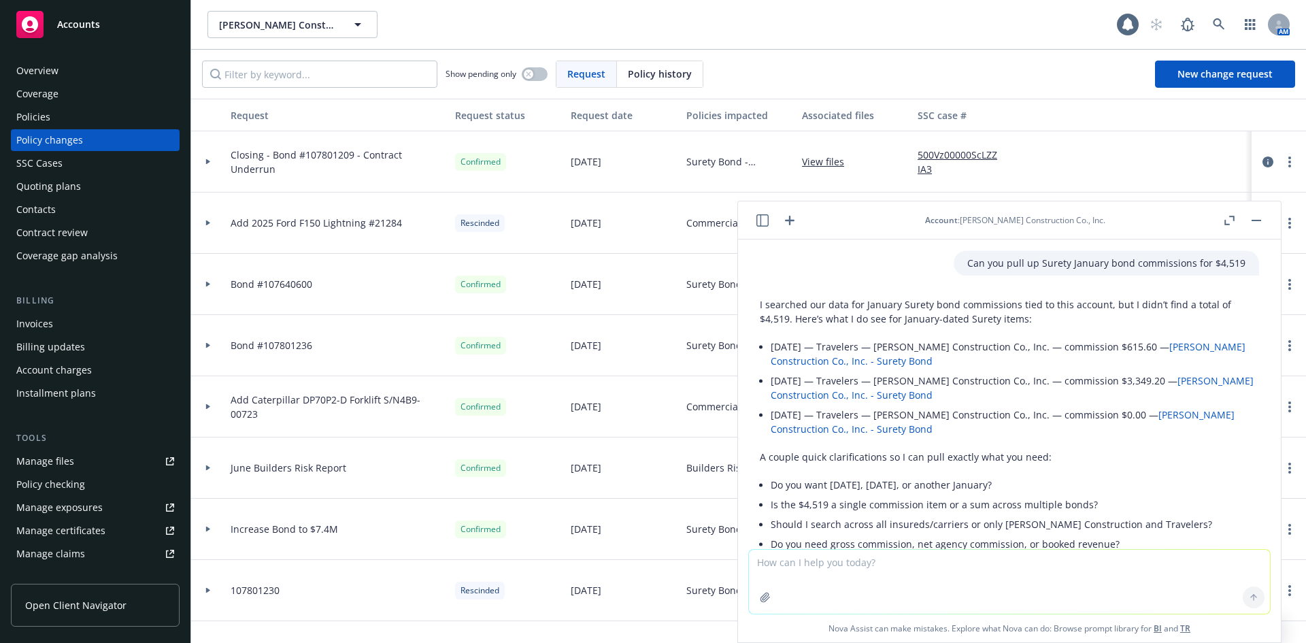
scroll to position [93, 0]
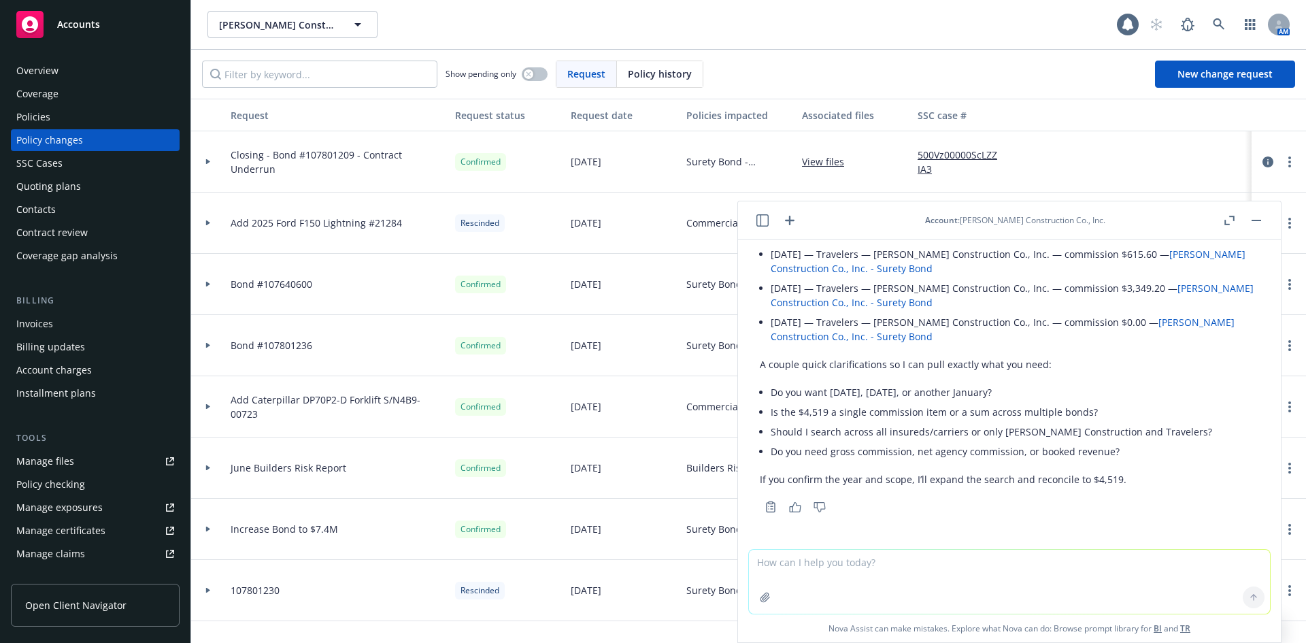
click at [1108, 481] on p "If you confirm the year and scope, I’ll expand the search and reconcile to $4,5…" at bounding box center [1009, 479] width 499 height 14
drag, startPoint x: 1108, startPoint y: 481, endPoint x: 991, endPoint y: 489, distance: 117.3
click at [991, 489] on div "I searched our data for January Surety bond commissions tied to this account, b…" at bounding box center [1009, 345] width 499 height 293
click at [758, 216] on icon "button" at bounding box center [763, 220] width 12 height 12
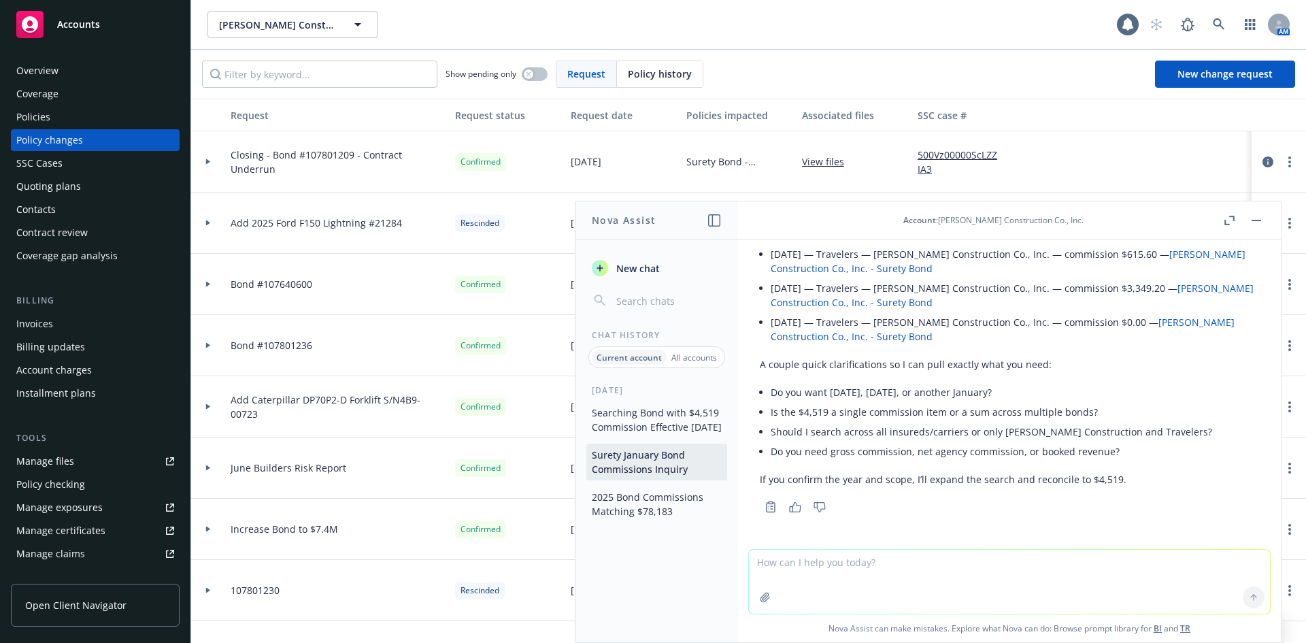
click at [673, 423] on button "Searching Bond with $4,519 Commission Effective [DATE]" at bounding box center [657, 419] width 141 height 37
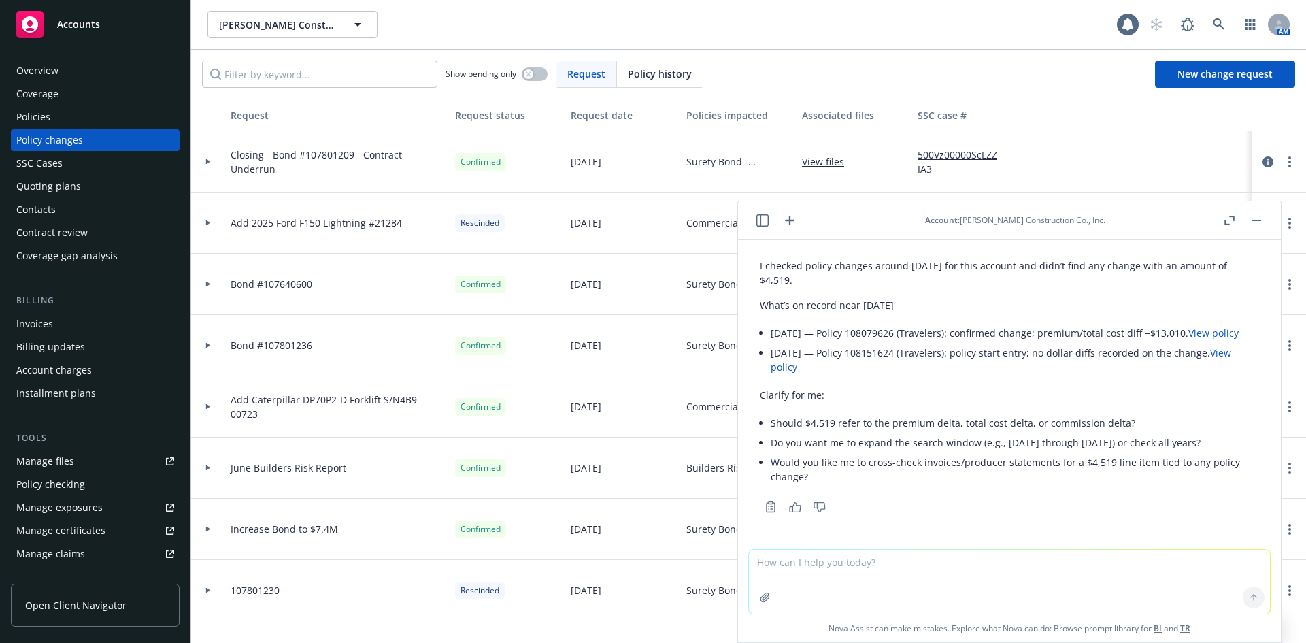
scroll to position [755, 0]
click at [898, 343] on li "[DATE] — Policy 108151624 (Travelers): policy start entry; no dollar diffs reco…" at bounding box center [1015, 360] width 489 height 34
copy li "108151624"
click at [85, 192] on div "Quoting plans" at bounding box center [95, 187] width 158 height 22
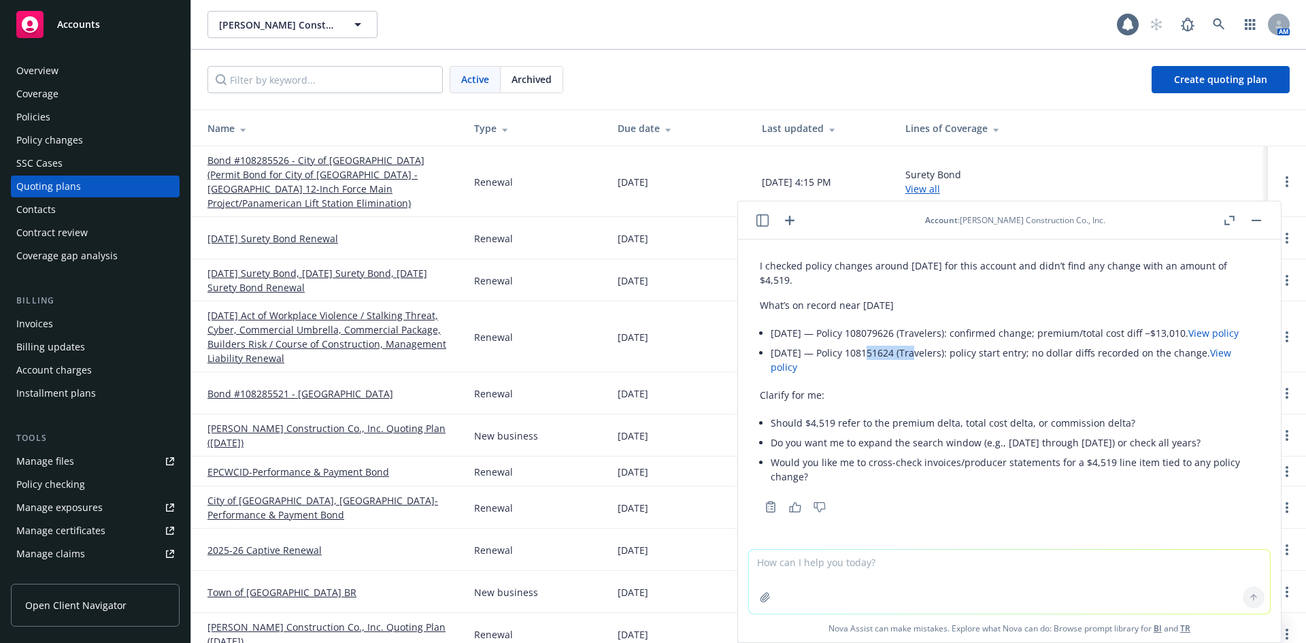
click at [64, 135] on div "Policy changes" at bounding box center [49, 140] width 67 height 22
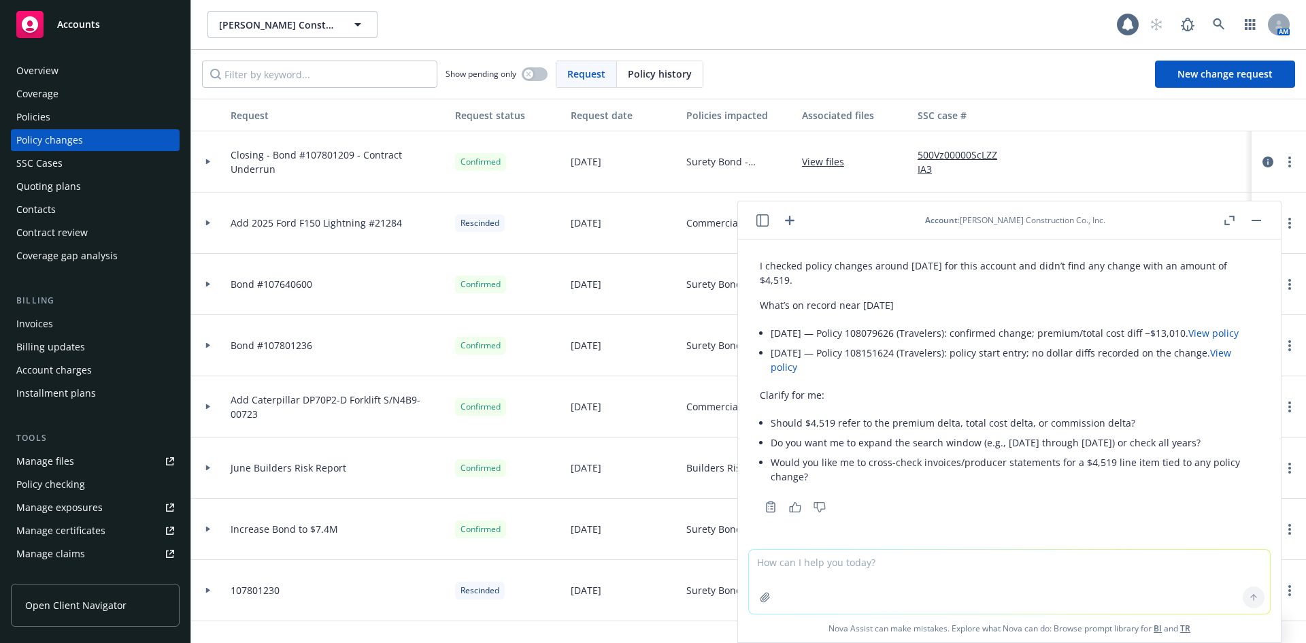
click at [292, 77] on input "Filter by keyword..." at bounding box center [319, 74] width 235 height 27
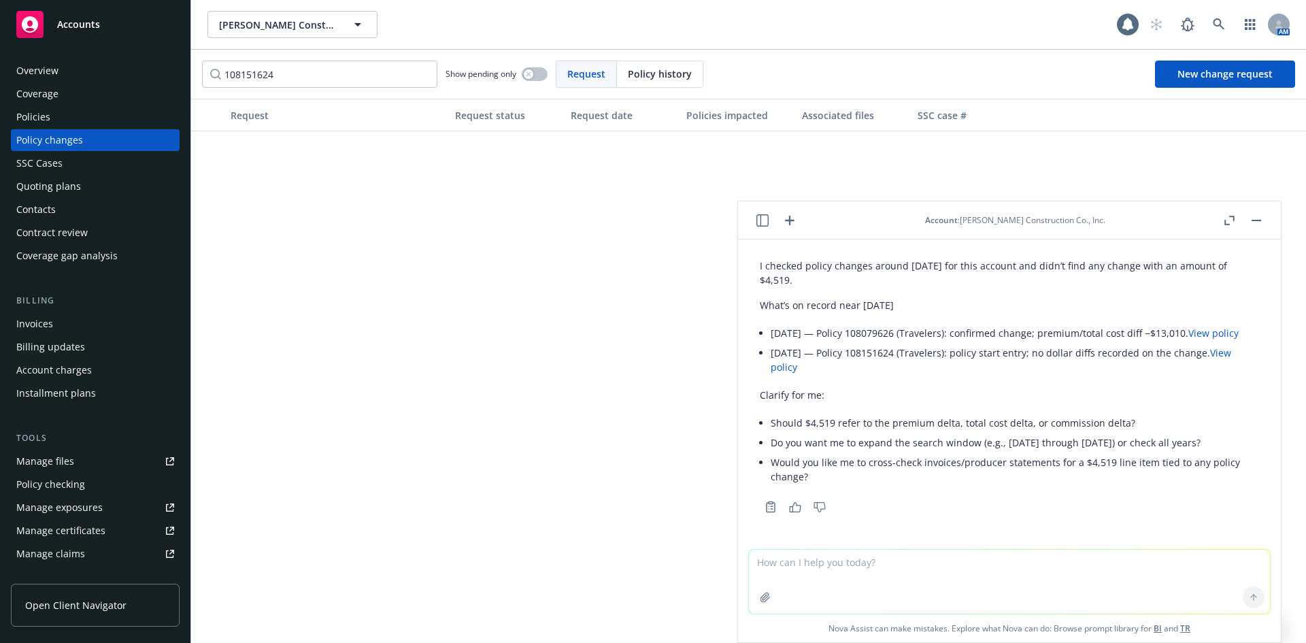
click at [902, 343] on li "[DATE] — Policy 108151624 (Travelers): policy start entry; no dollar diffs reco…" at bounding box center [1015, 360] width 489 height 34
copy li "108151624"
click at [896, 323] on li "[DATE] — Policy 108079626 (Travelers): confirmed change; premium/total cost dif…" at bounding box center [1015, 333] width 489 height 20
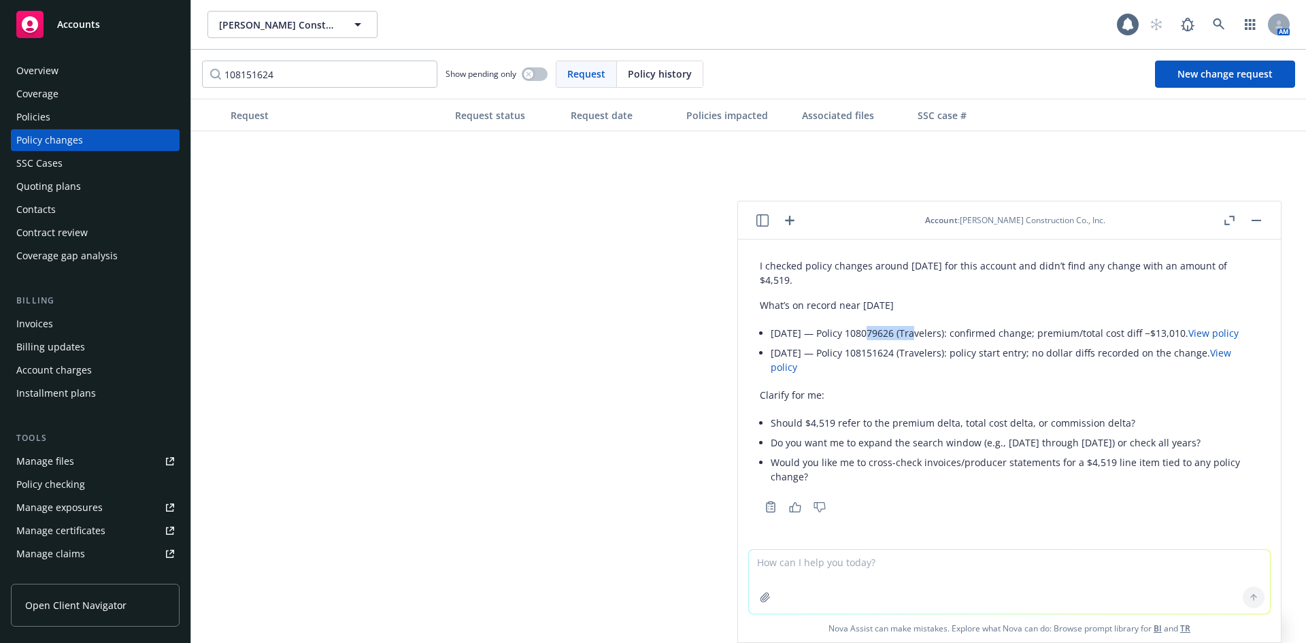
copy li "108079626"
click at [310, 79] on input "108151624" at bounding box center [319, 74] width 235 height 27
paste input "079626"
type input "108079626"
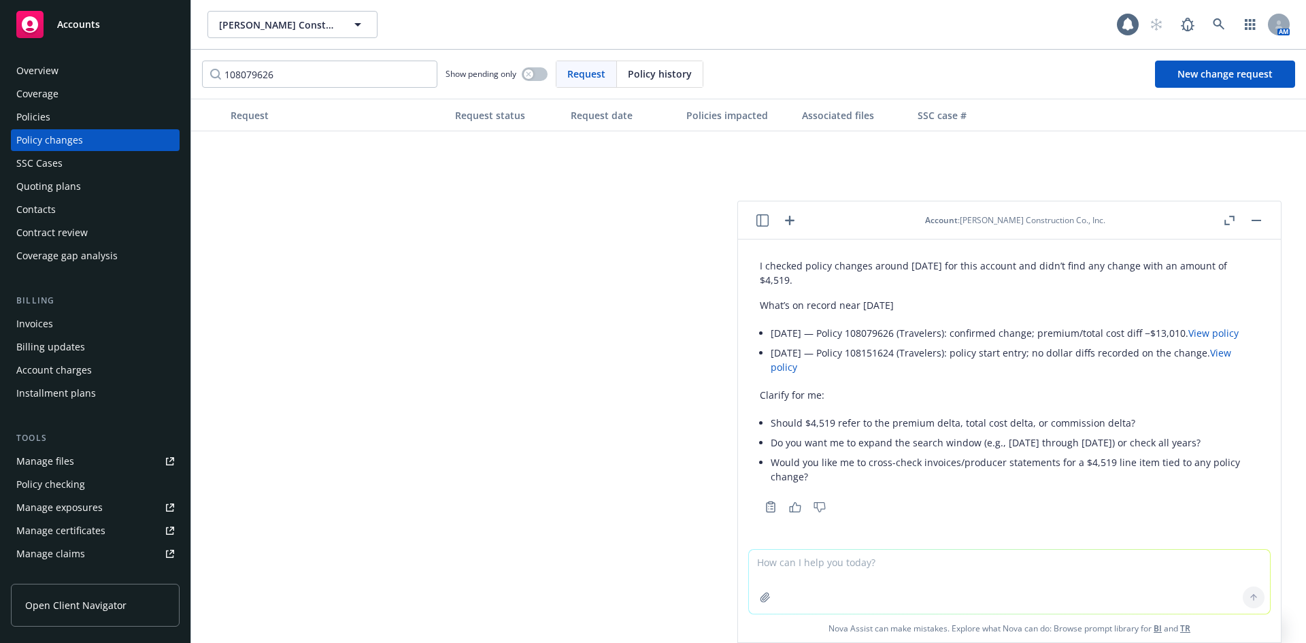
click at [440, 161] on span "No results" at bounding box center [895, 233] width 1409 height 204
click at [507, 489] on div "Request Request status Request date Policies impacted Associated files SSC case…" at bounding box center [748, 371] width 1115 height 544
click at [897, 572] on textarea at bounding box center [1009, 582] width 521 height 64
click at [785, 222] on icon "button" at bounding box center [790, 220] width 16 height 16
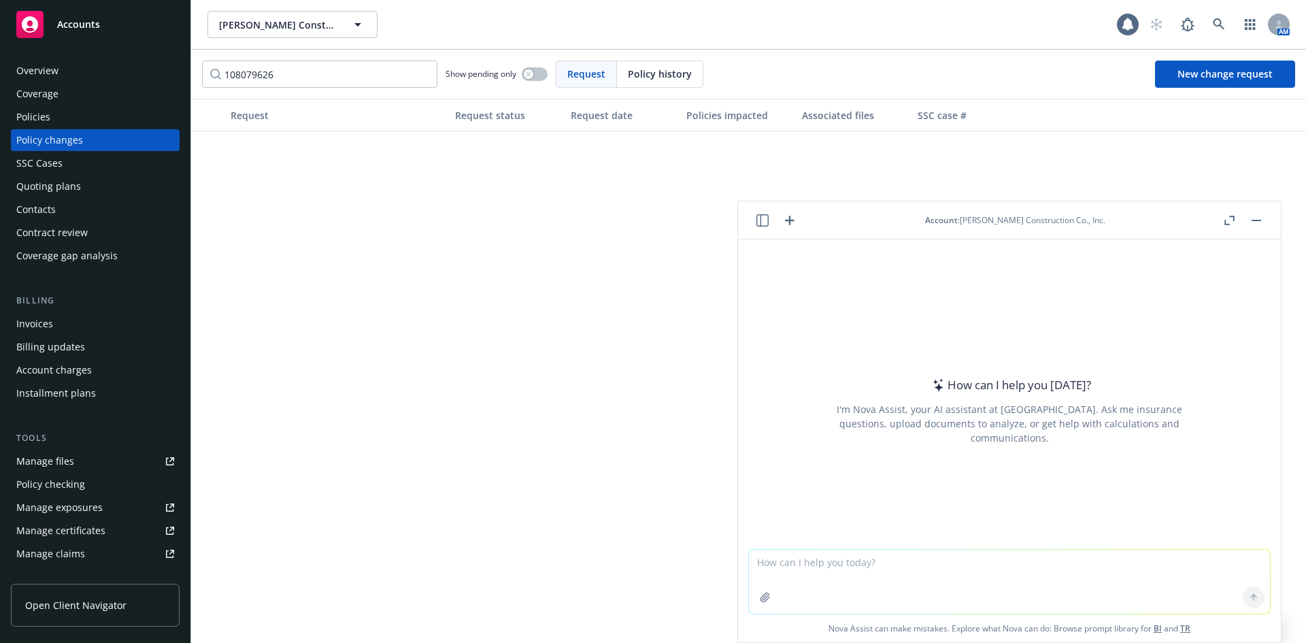
click at [934, 578] on textarea at bounding box center [1009, 582] width 521 height 64
type textarea "Which Bond has a $1,470 commission?"
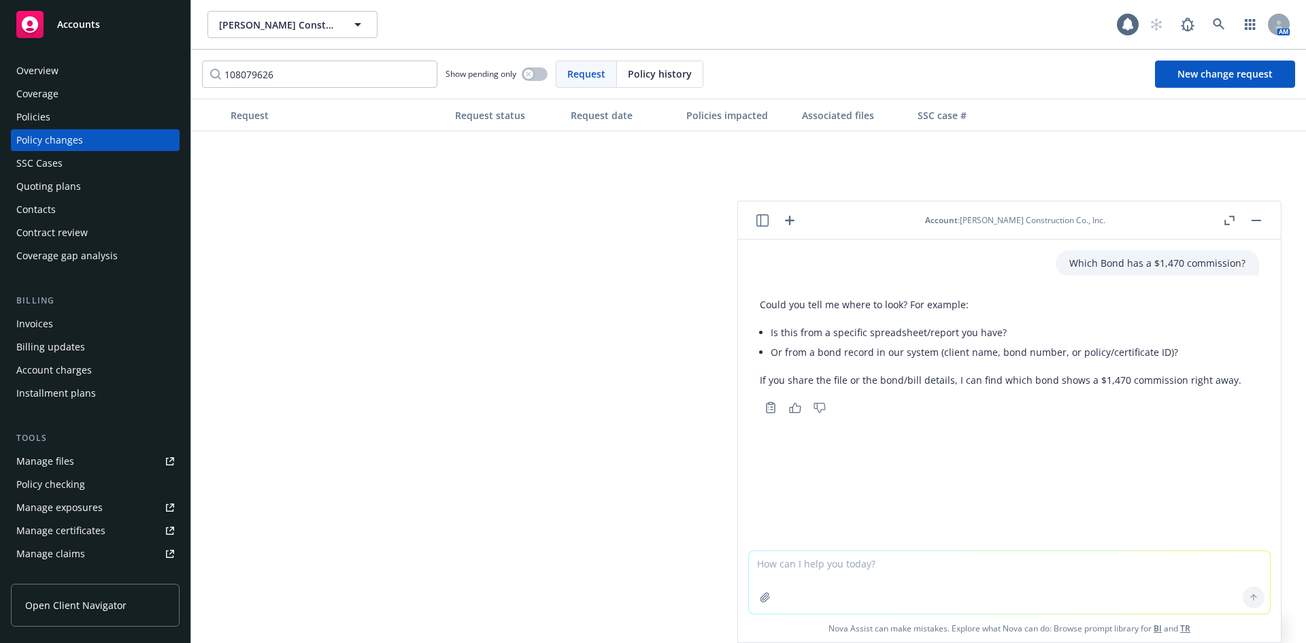
click at [934, 577] on textarea at bounding box center [1009, 582] width 521 height 63
click at [406, 82] on input "108079626" at bounding box center [319, 74] width 235 height 27
click at [425, 74] on input "108079626" at bounding box center [319, 74] width 235 height 27
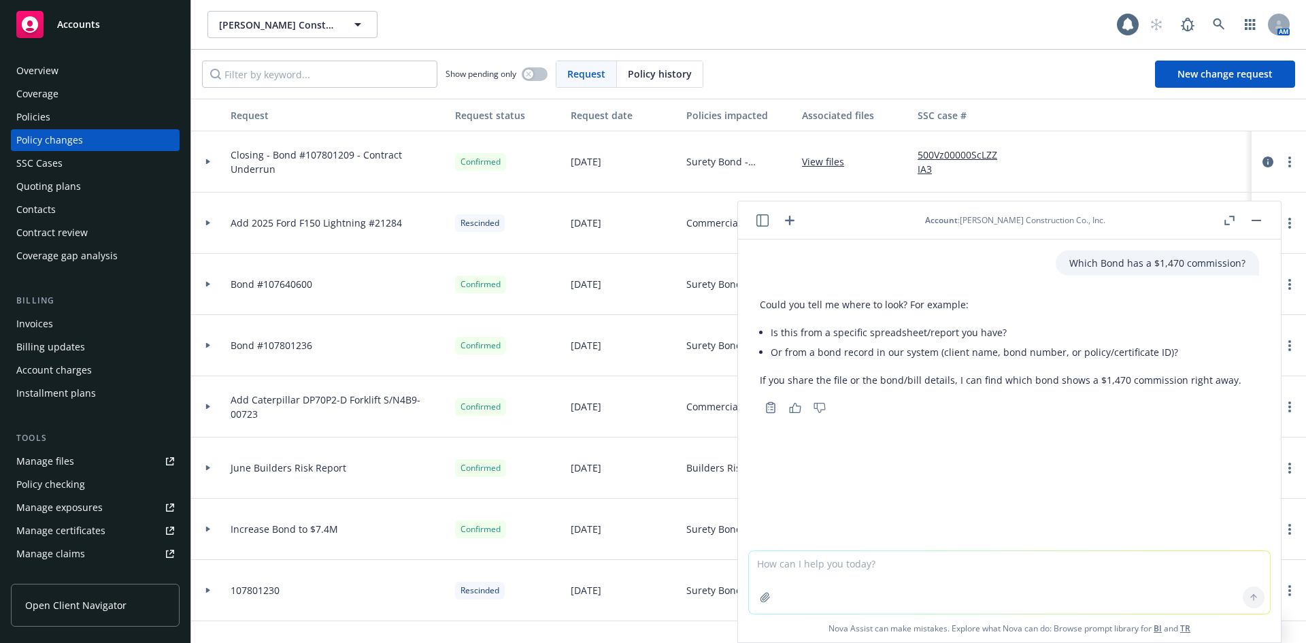
click at [31, 112] on div "Policies" at bounding box center [33, 117] width 34 height 22
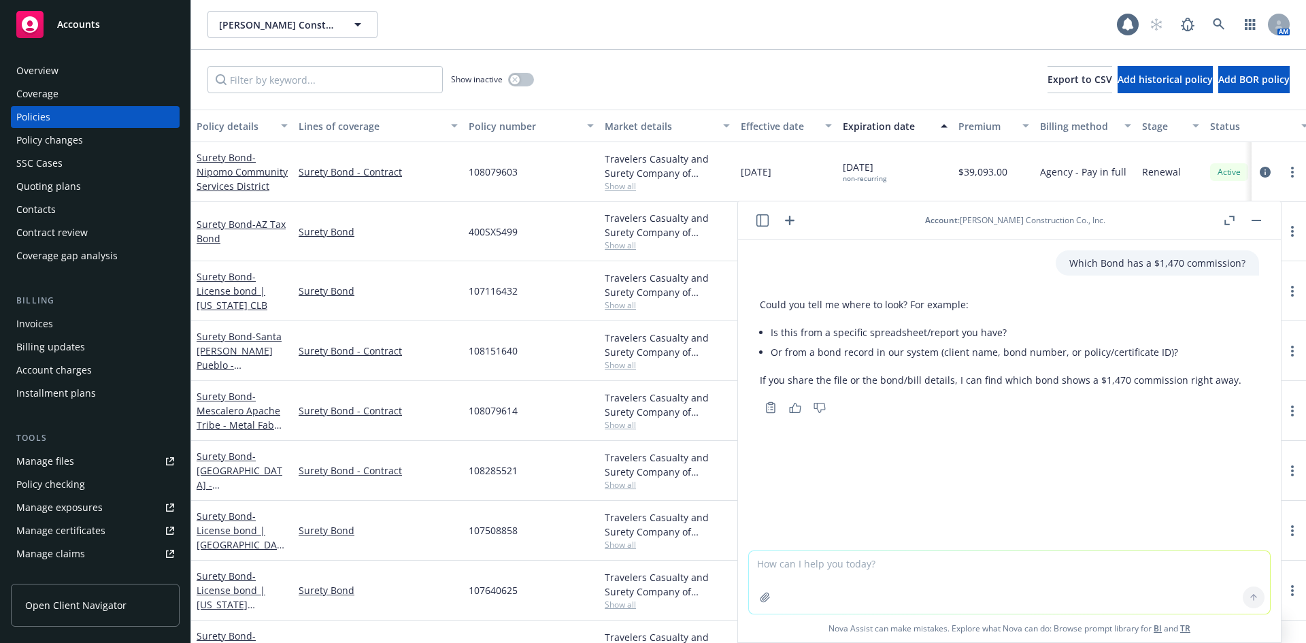
click at [846, 577] on textarea at bounding box center [1009, 582] width 521 height 63
type textarea "It would be under policies"
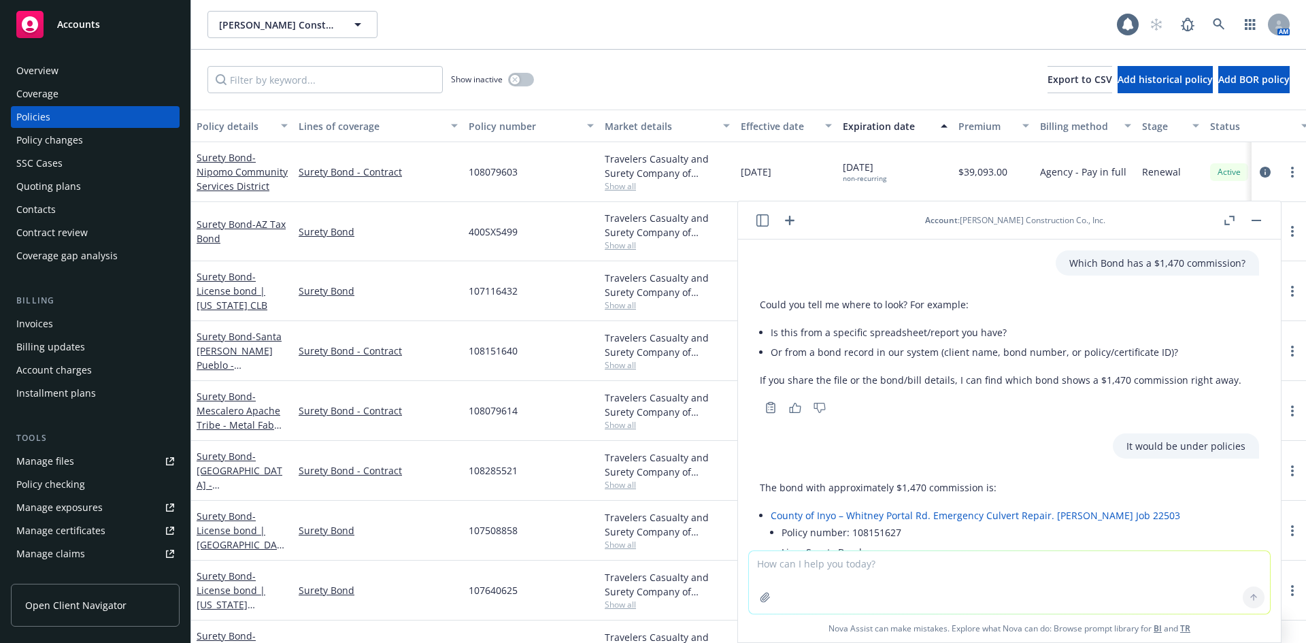
scroll to position [142, 0]
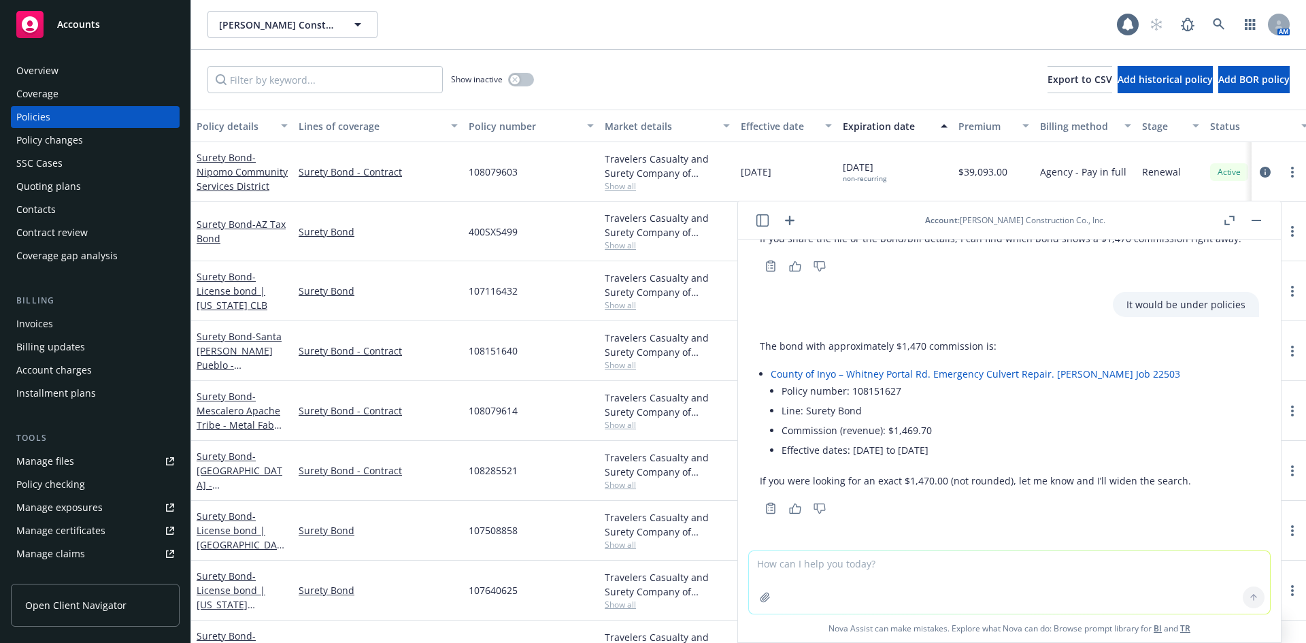
click at [888, 393] on li "Policy number: 108151627" at bounding box center [987, 391] width 410 height 20
copy li "108151627"
click at [376, 91] on input "Filter by keyword..." at bounding box center [325, 79] width 235 height 27
paste input "108151627"
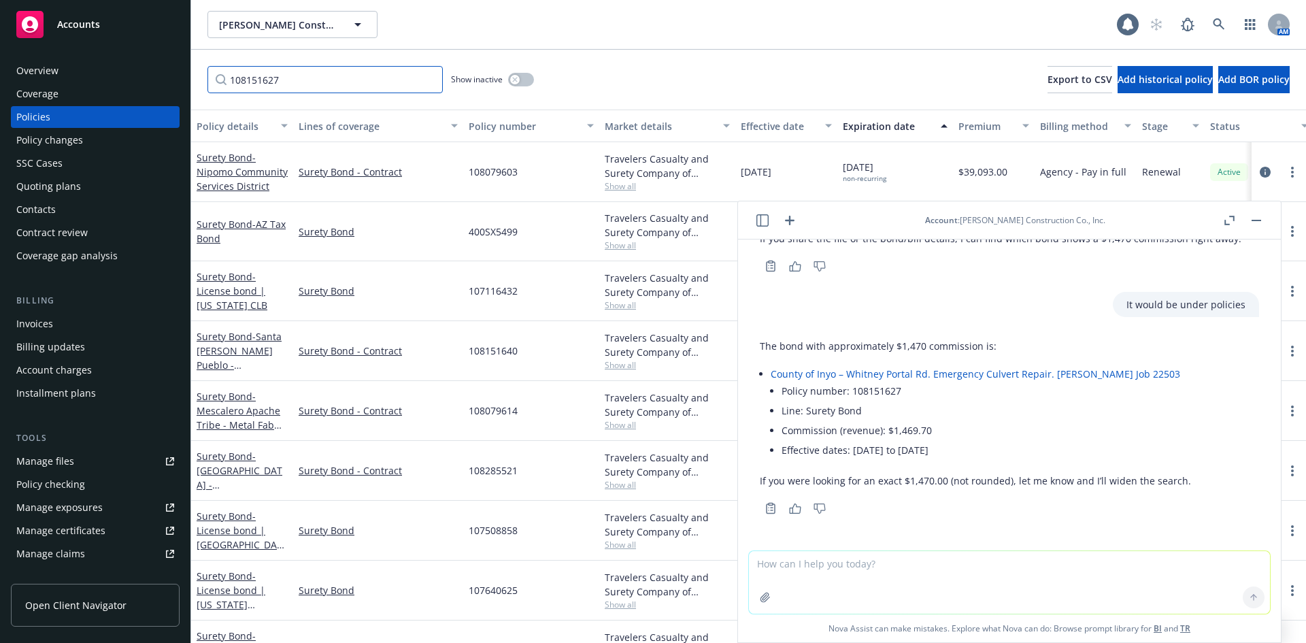
type input "108151627"
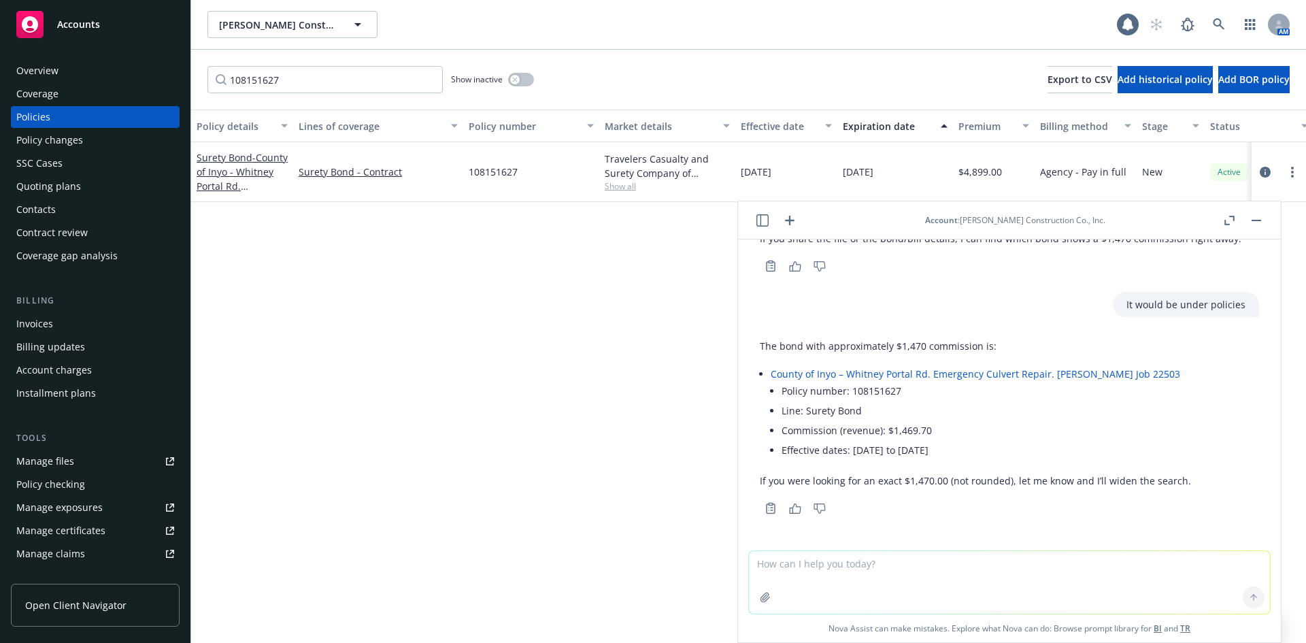
click at [953, 567] on textarea at bounding box center [1009, 582] width 521 height 63
type textarea "What Bond has a commission of $390 eff [DATE]"
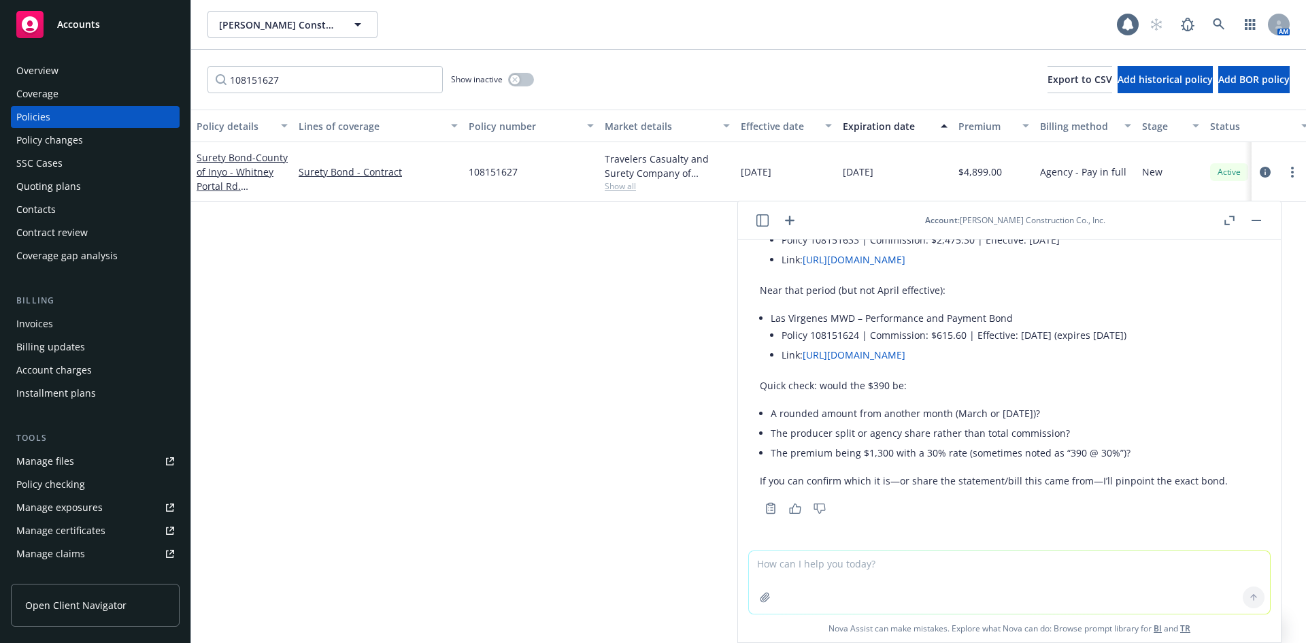
scroll to position [676, 0]
